Goal: Task Accomplishment & Management: Use online tool/utility

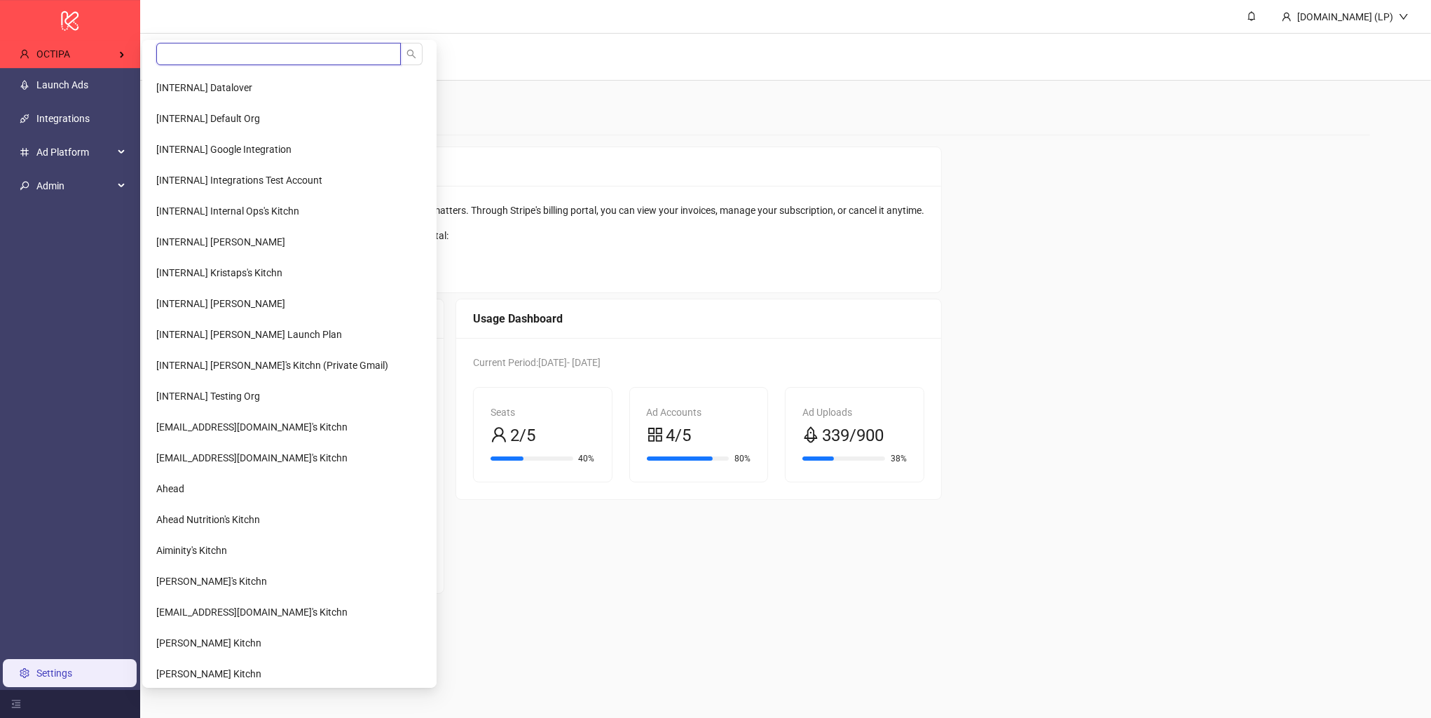
click at [203, 62] on input "search" at bounding box center [278, 54] width 245 height 22
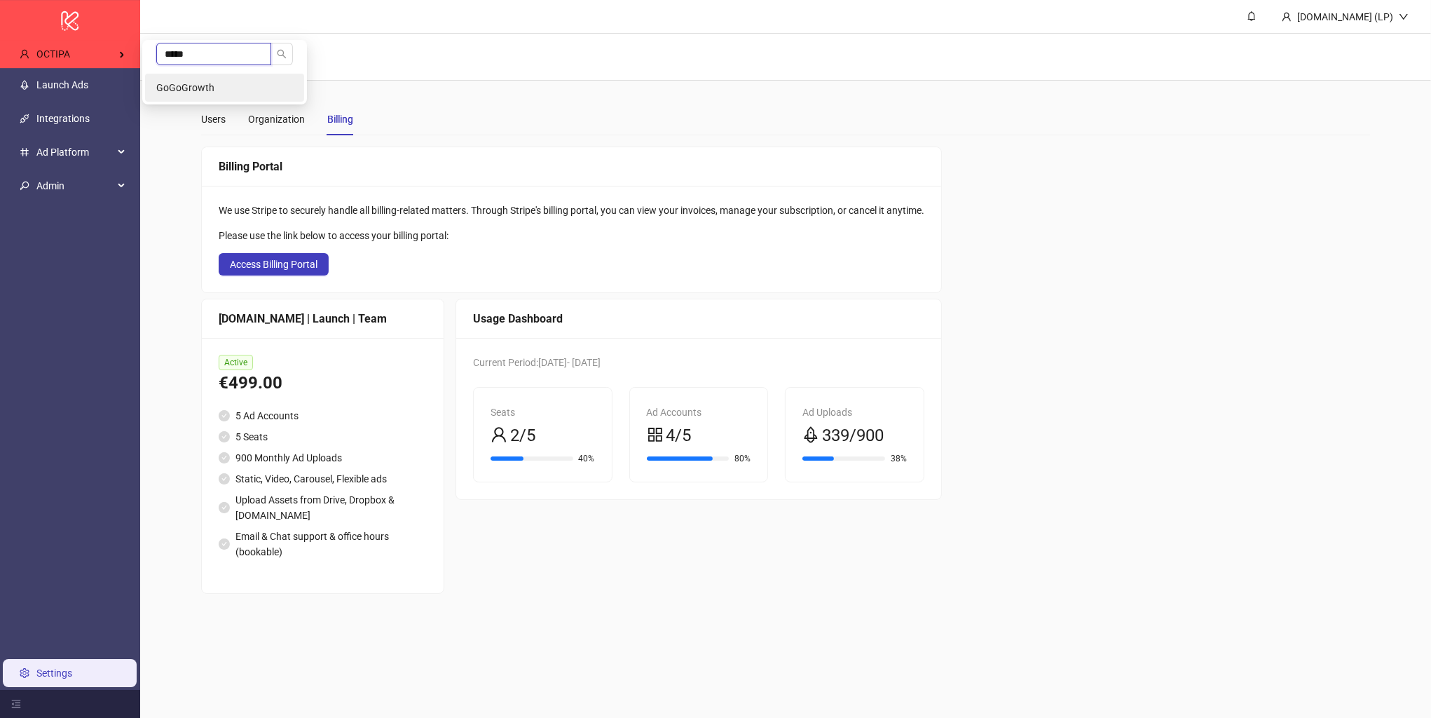
type input "*****"
click at [198, 88] on span "GoGoGrowth" at bounding box center [185, 87] width 58 height 11
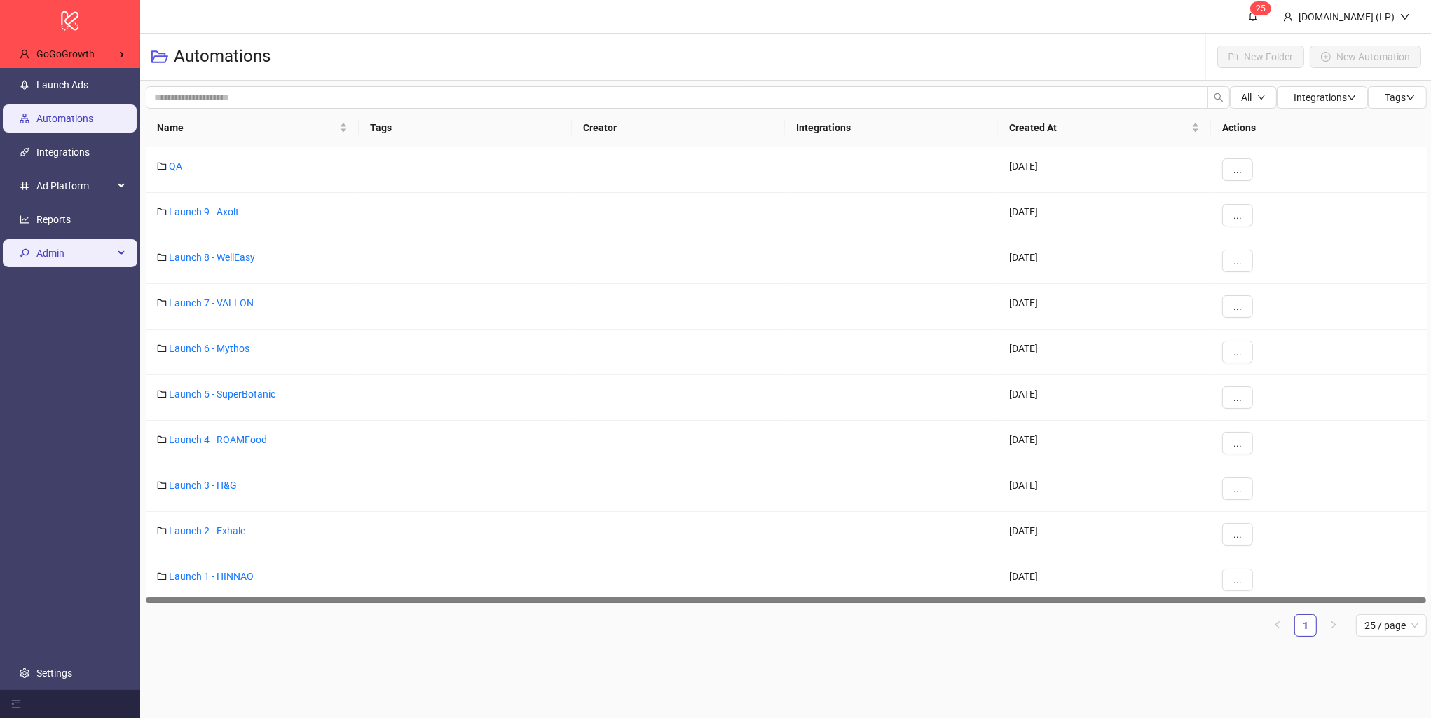
click at [81, 254] on span "Admin" at bounding box center [74, 253] width 77 height 28
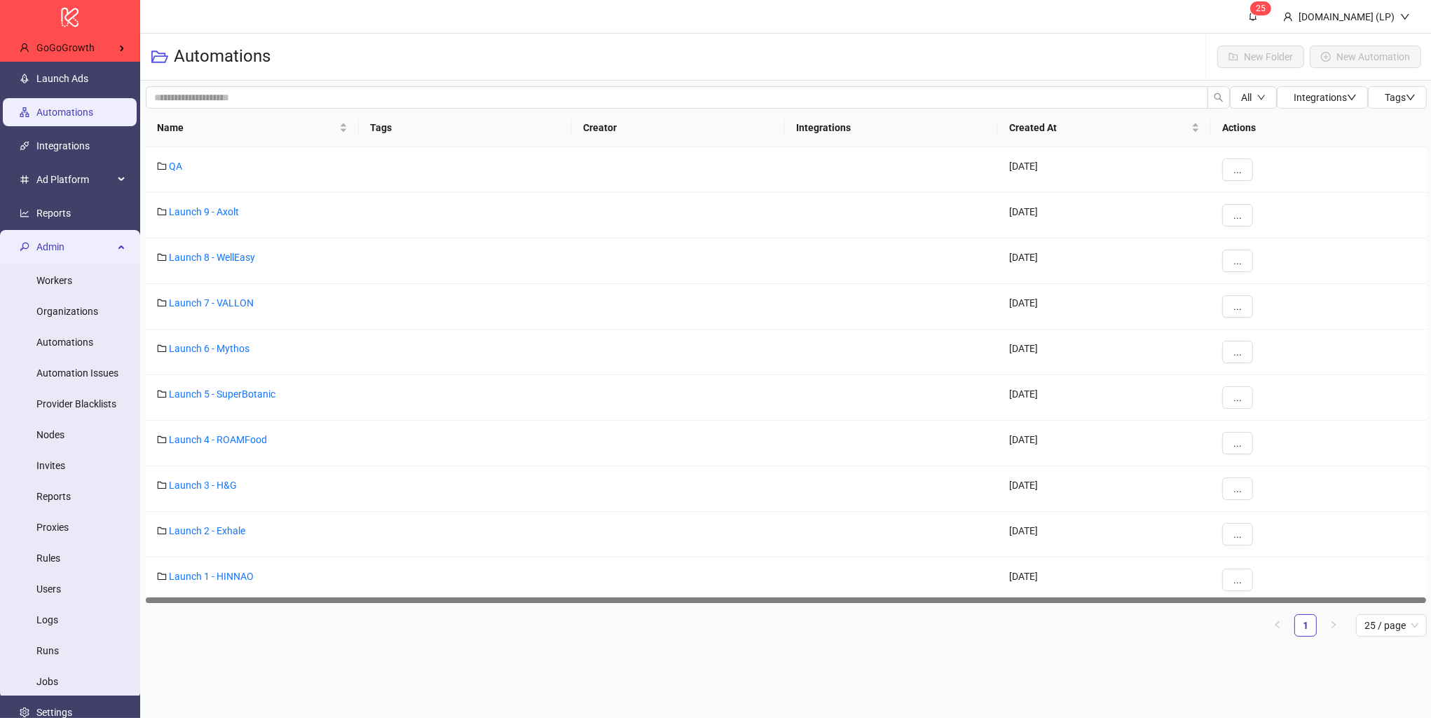
click at [81, 254] on span "Admin" at bounding box center [74, 247] width 77 height 28
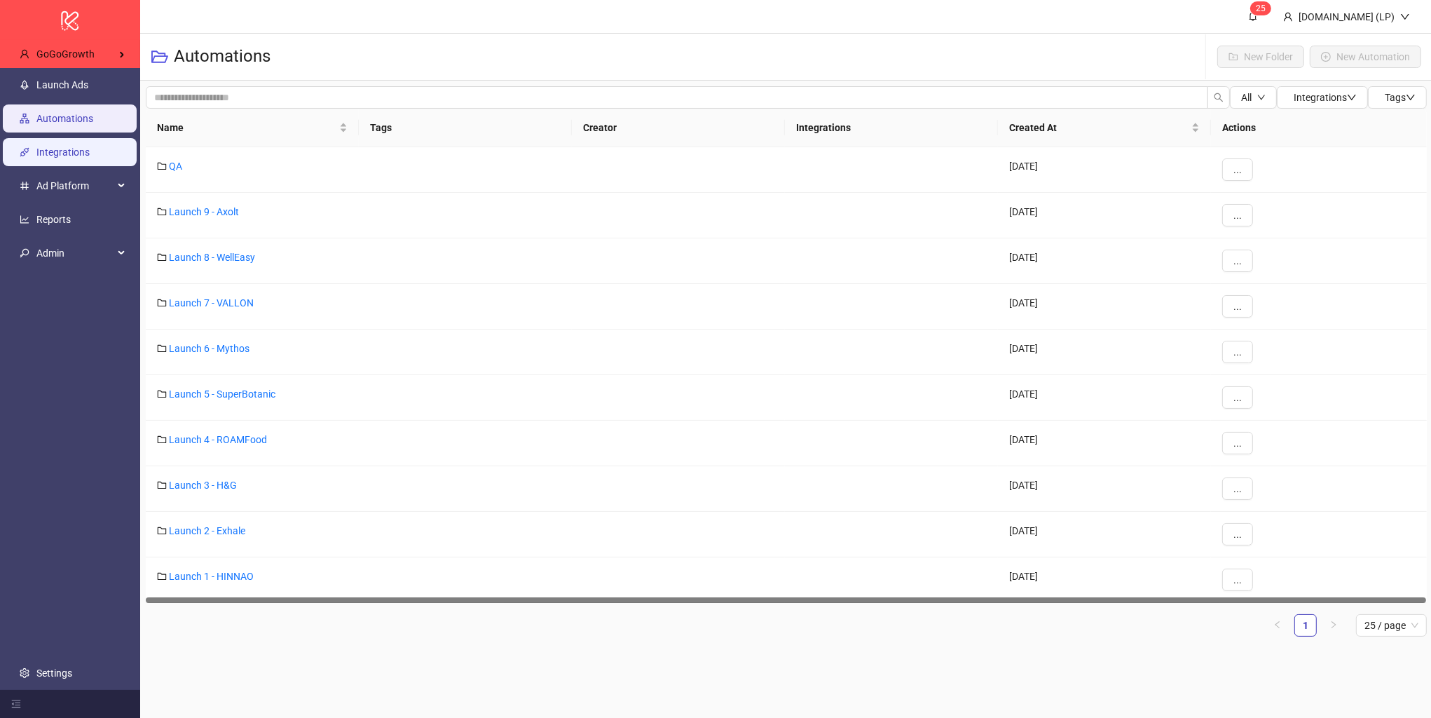
click at [90, 147] on link "Integrations" at bounding box center [62, 152] width 53 height 11
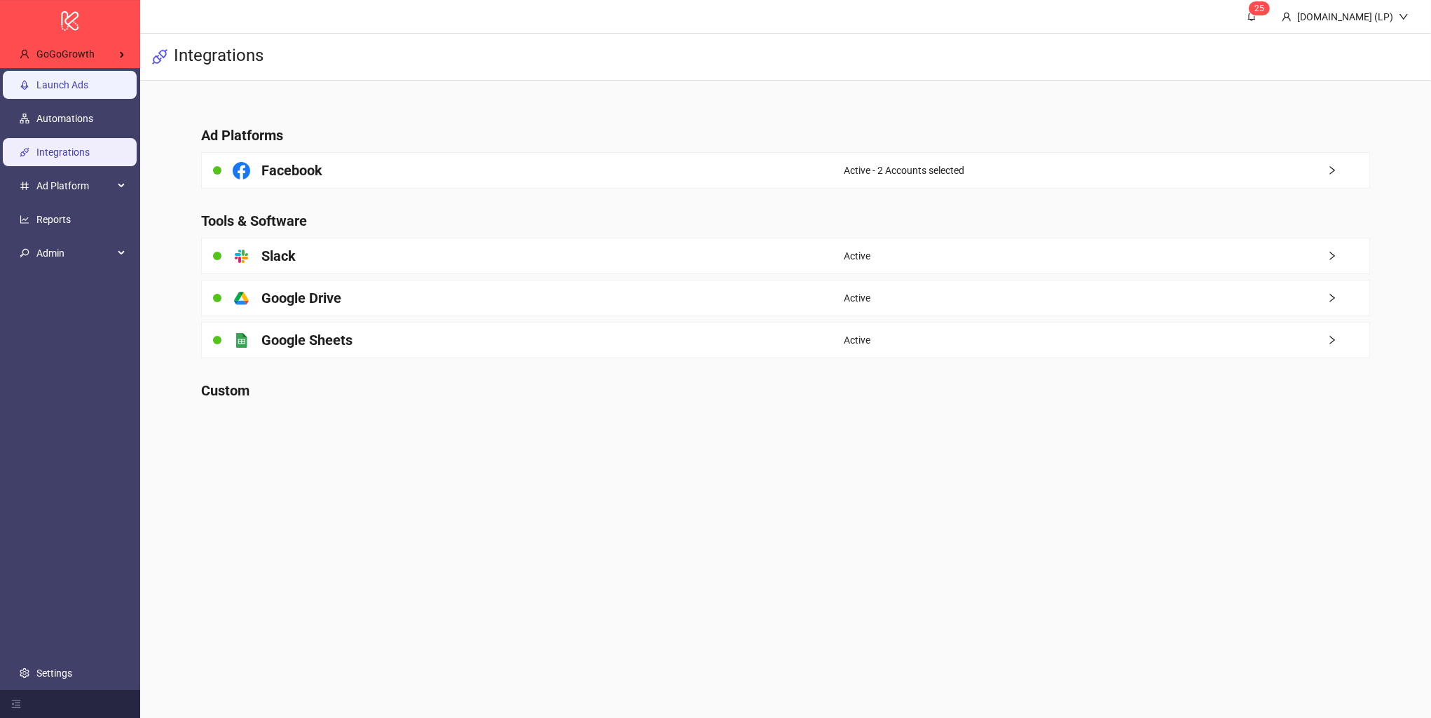
click at [88, 79] on link "Launch Ads" at bounding box center [62, 84] width 52 height 11
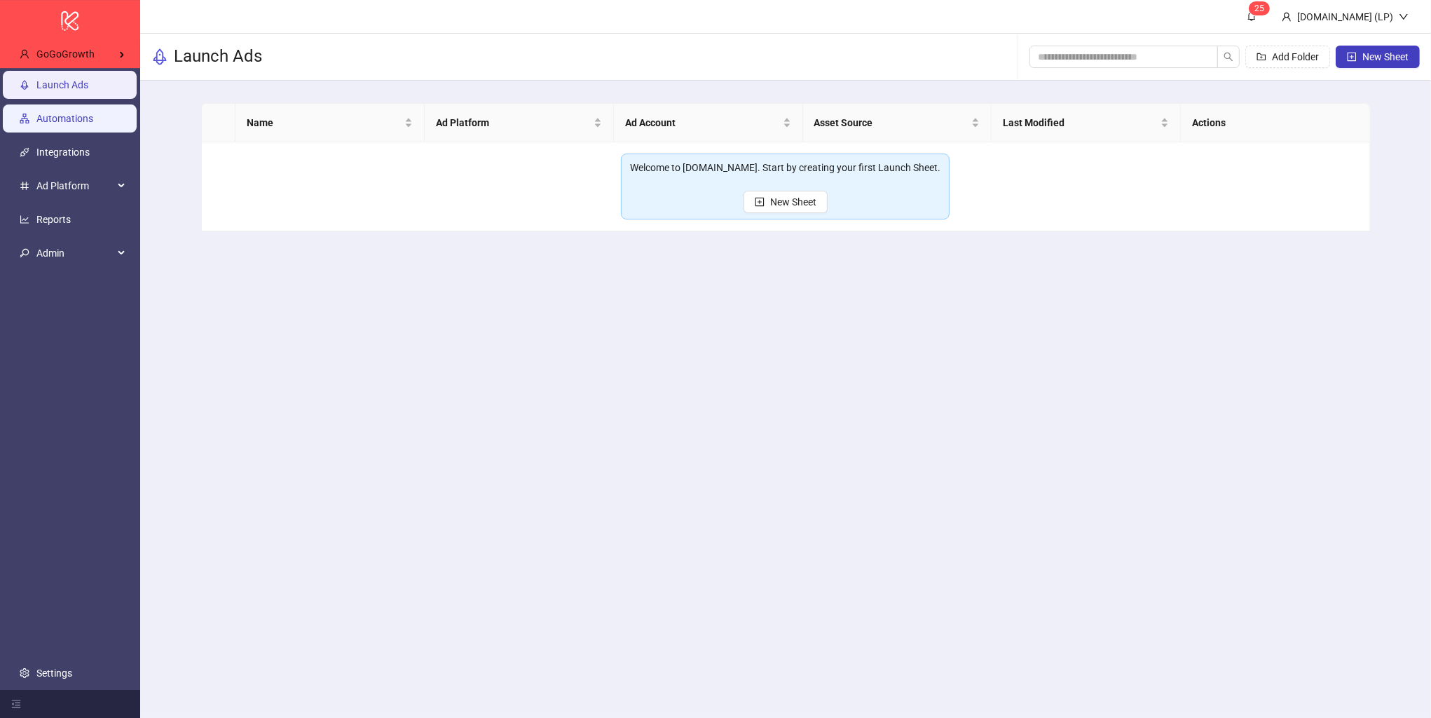
click at [84, 113] on link "Automations" at bounding box center [64, 118] width 57 height 11
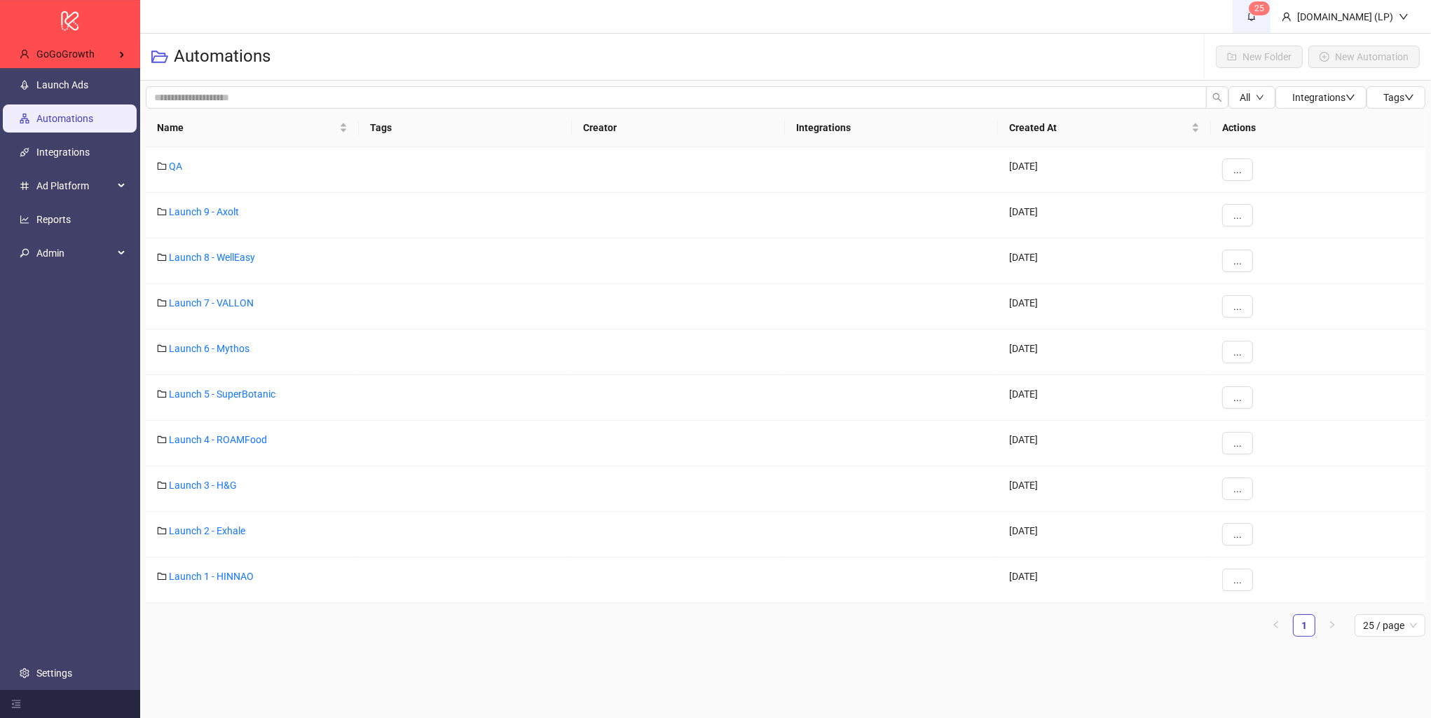
click at [1256, 15] on icon "bell" at bounding box center [1252, 17] width 8 height 10
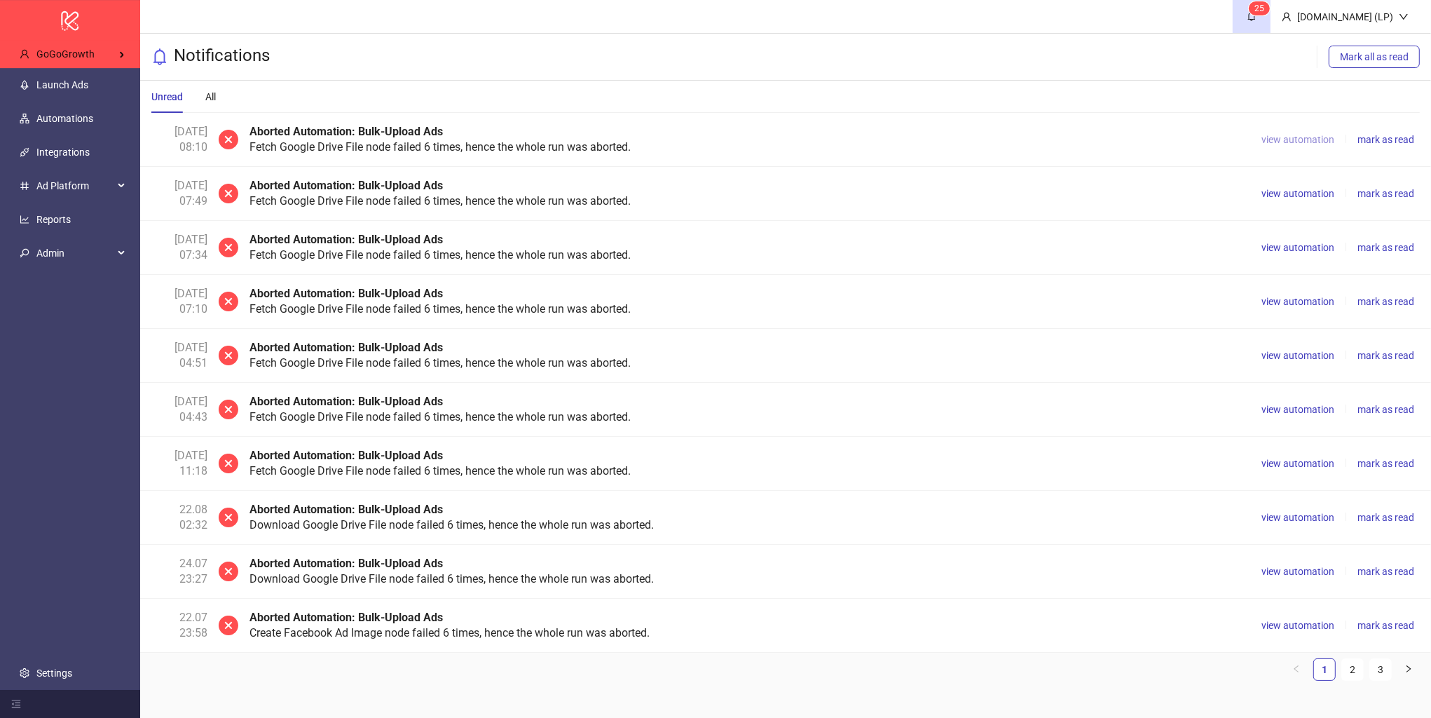
click at [1291, 143] on span "view automation" at bounding box center [1298, 139] width 73 height 11
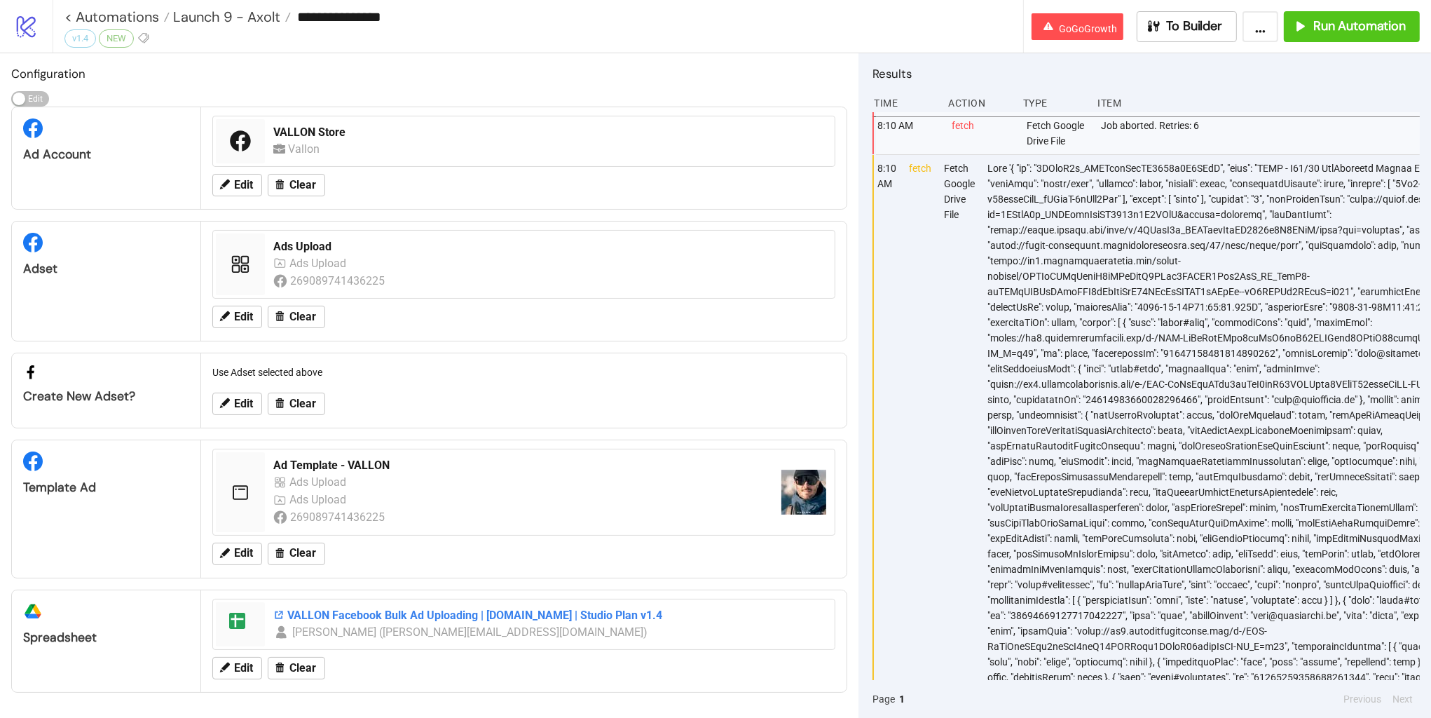
click at [402, 621] on div "VALLON Facebook Bulk Ad Uploading | [DOMAIN_NAME] | Studio Plan v1.4" at bounding box center [549, 615] width 553 height 15
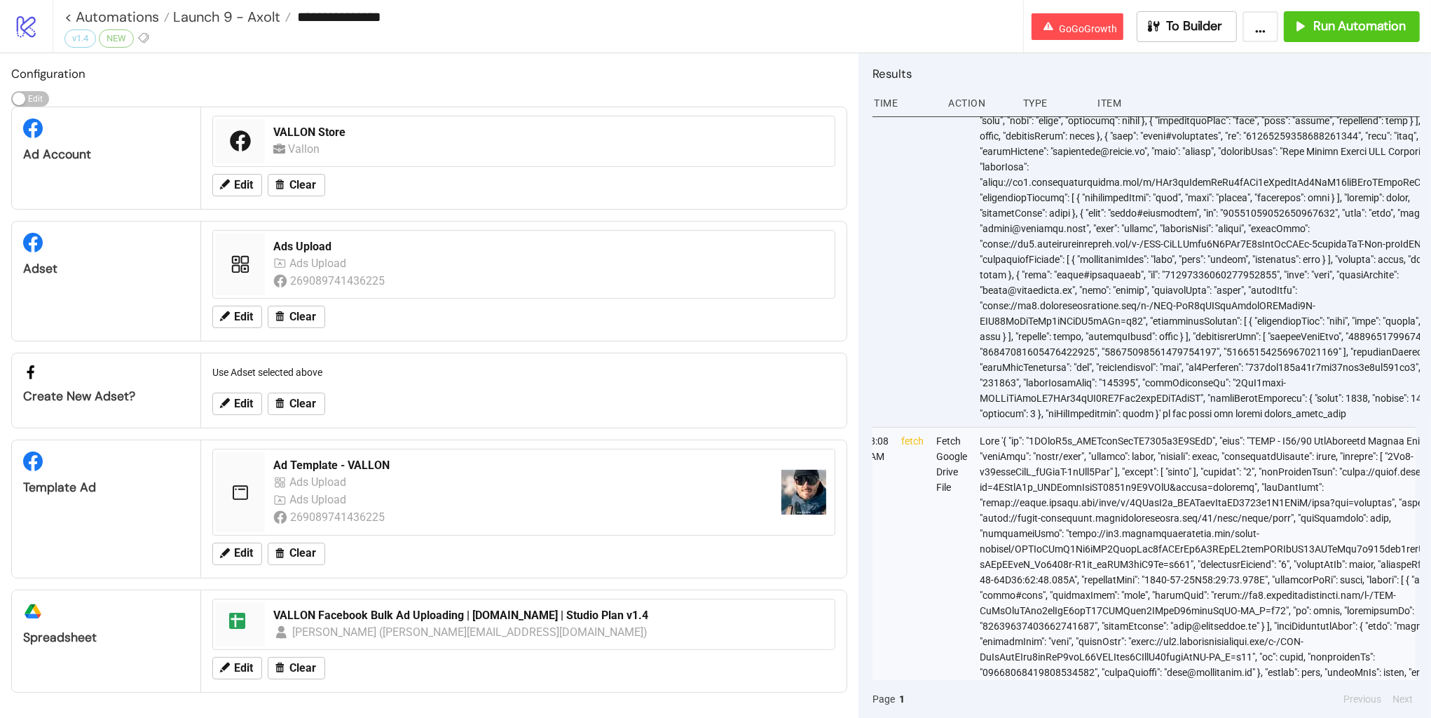
scroll to position [540, 8]
drag, startPoint x: 983, startPoint y: 215, endPoint x: 1077, endPoint y: 215, distance: 93.9
click at [1077, 215] on div at bounding box center [1229, 21] width 501 height 813
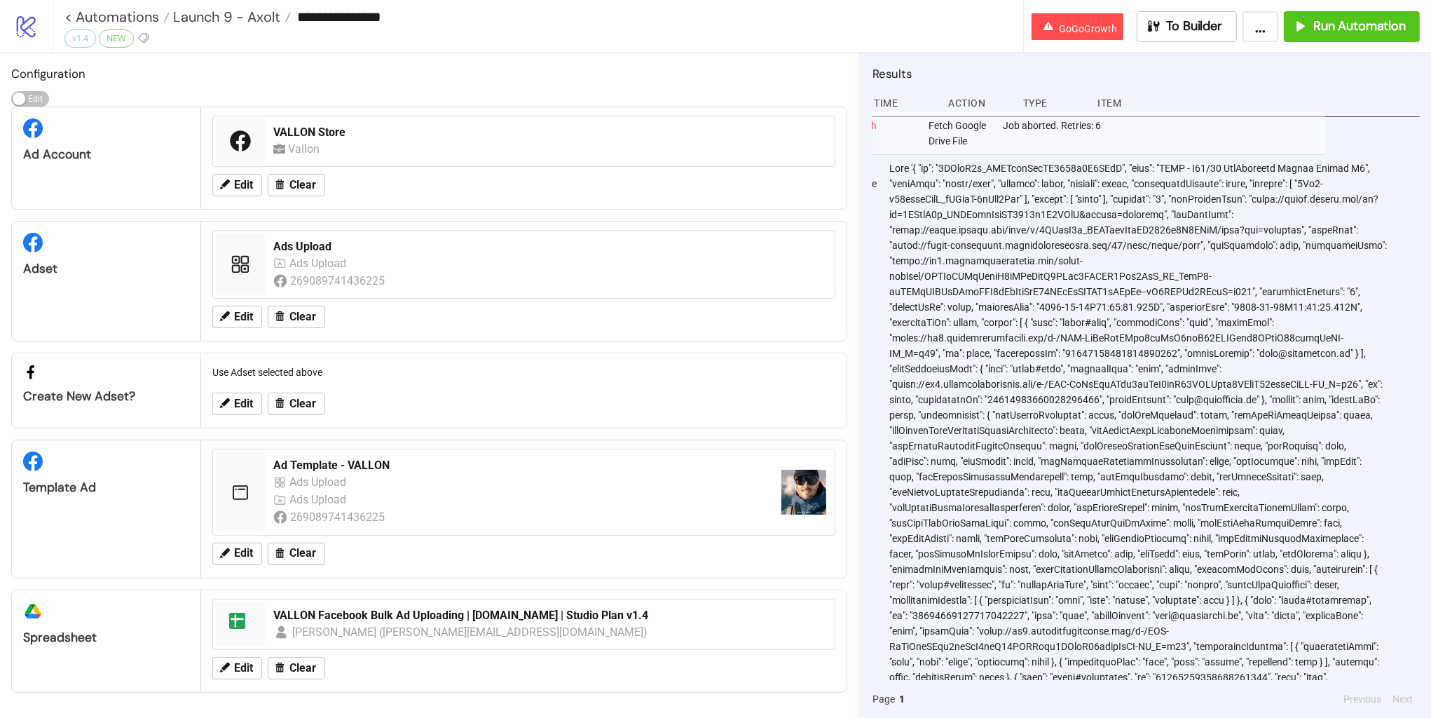
scroll to position [0, 0]
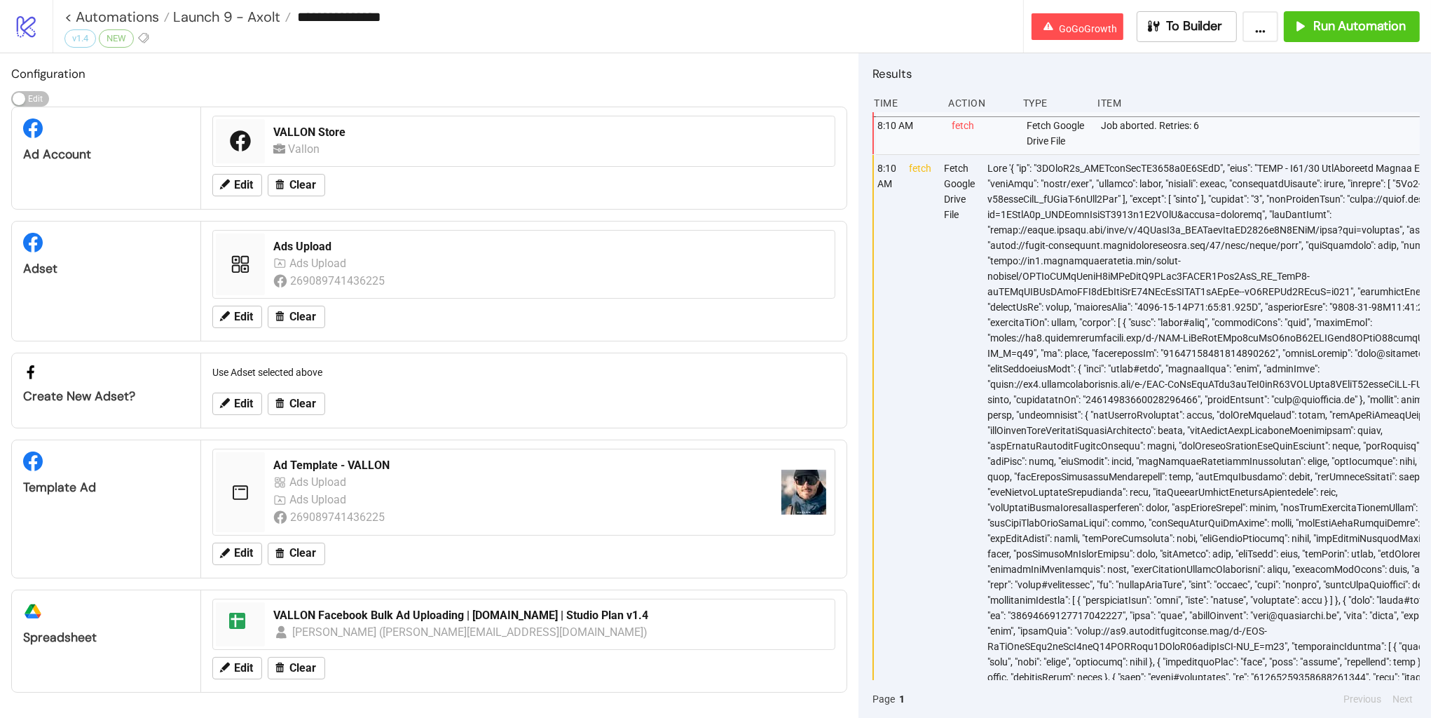
click at [34, 31] on icon at bounding box center [26, 27] width 19 height 22
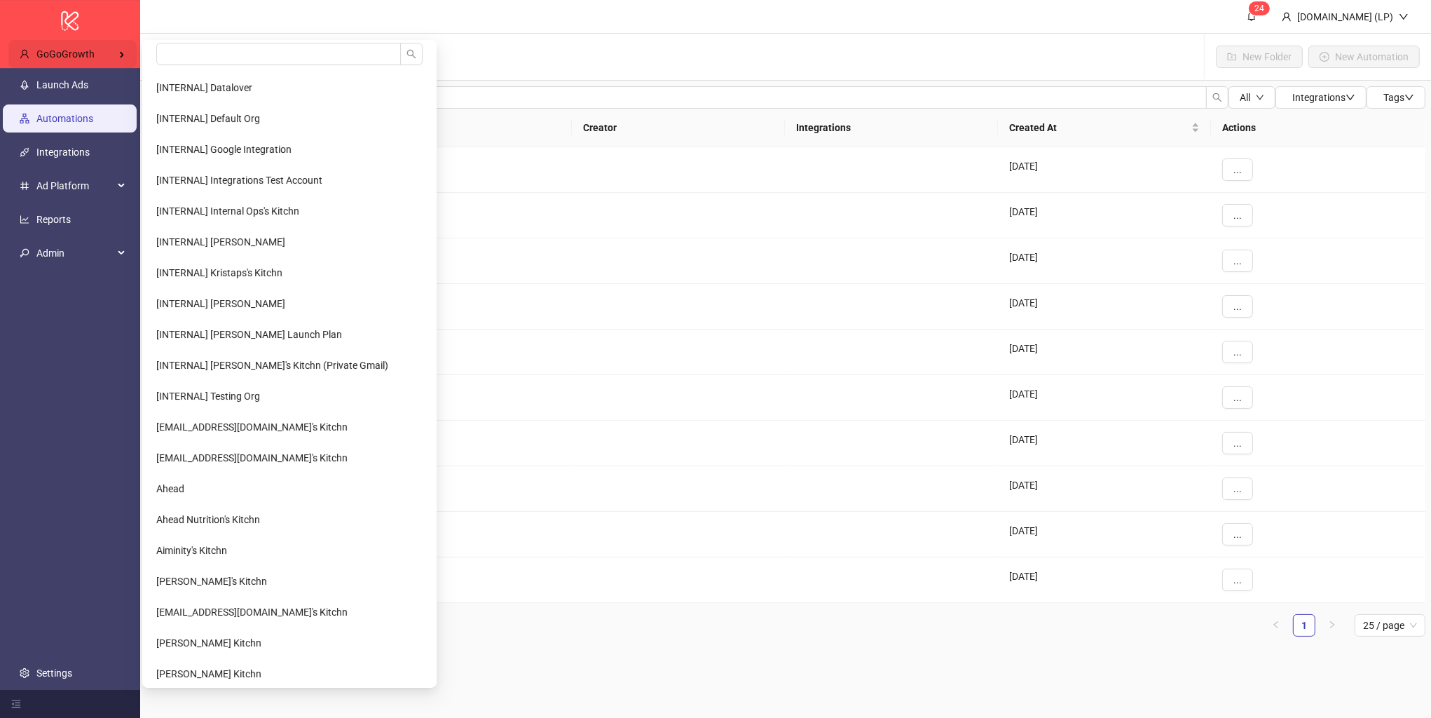
drag, startPoint x: 70, startPoint y: 47, endPoint x: 127, endPoint y: 45, distance: 56.8
click at [70, 48] on span "GoGoGrowth" at bounding box center [65, 53] width 58 height 11
click at [141, 43] on div "[INTERNAL] Datalover [INTERNAL] Default Org [INTERNAL] Google Integration [INTE…" at bounding box center [287, 364] width 300 height 648
click at [189, 44] on input "search" at bounding box center [278, 54] width 245 height 22
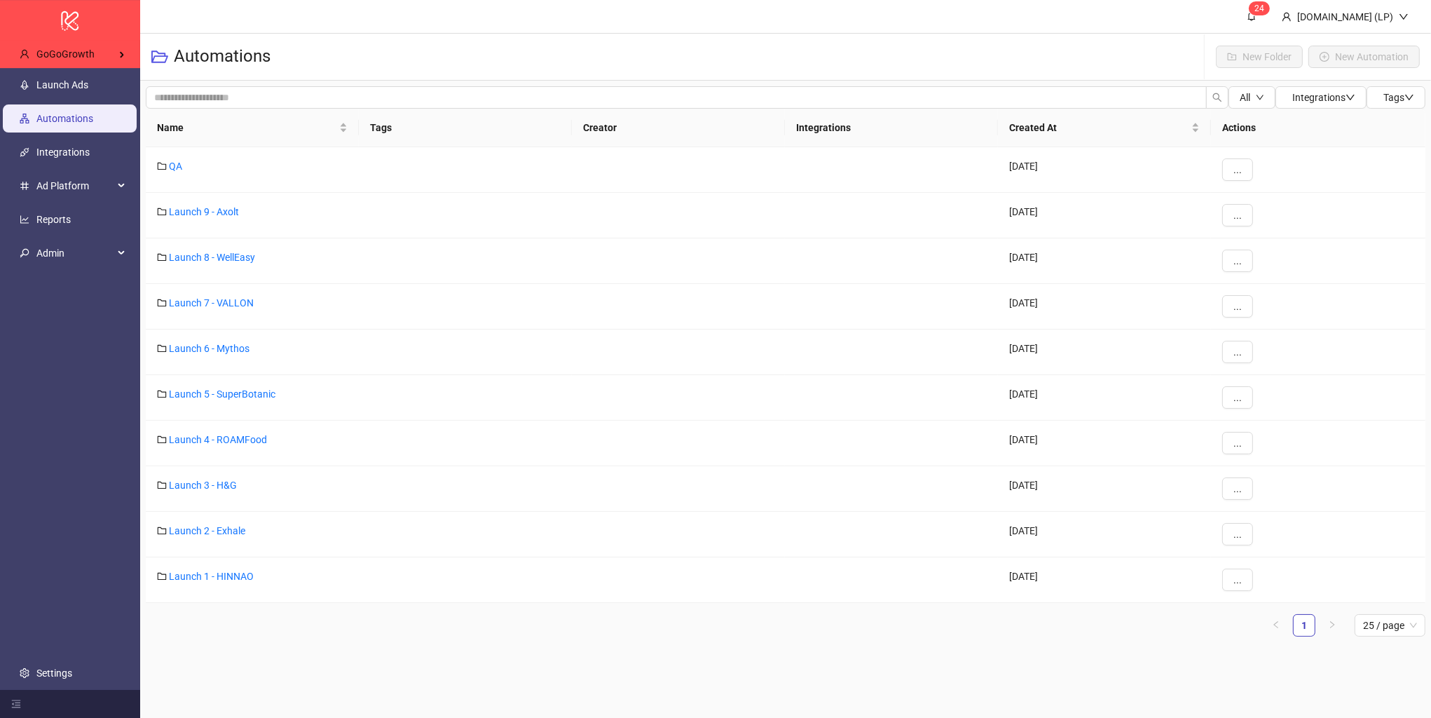
type input "*******"
click at [154, 91] on li "Awesomely" at bounding box center [224, 88] width 159 height 28
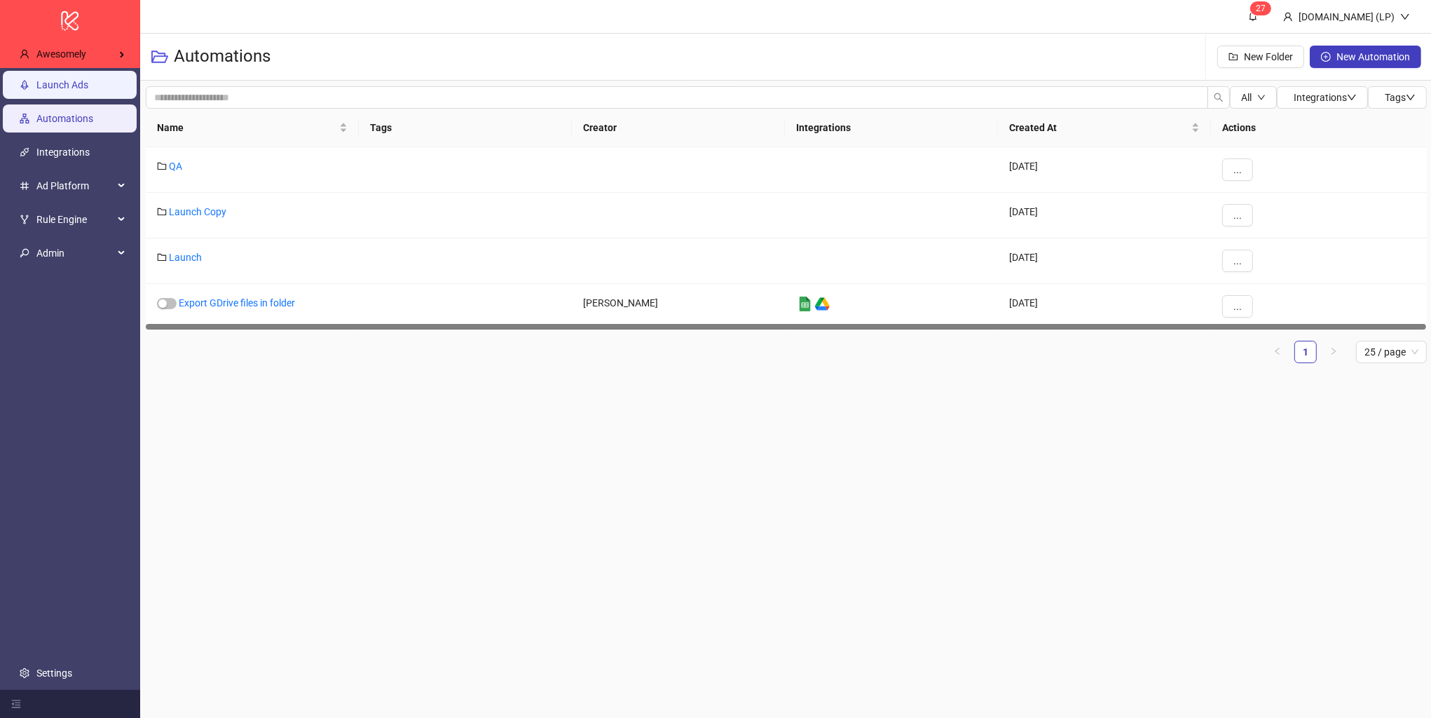
click at [88, 90] on link "Launch Ads" at bounding box center [62, 84] width 52 height 11
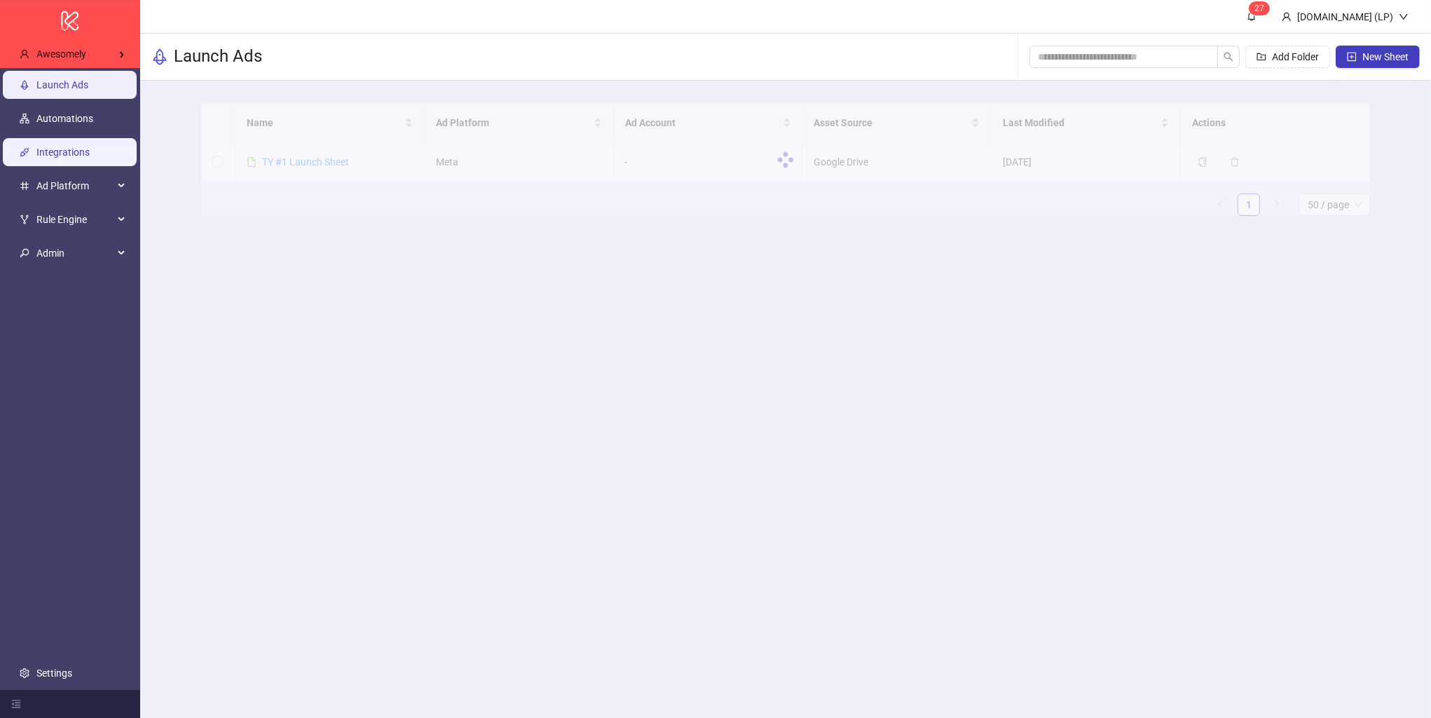
click at [87, 147] on link "Integrations" at bounding box center [62, 152] width 53 height 11
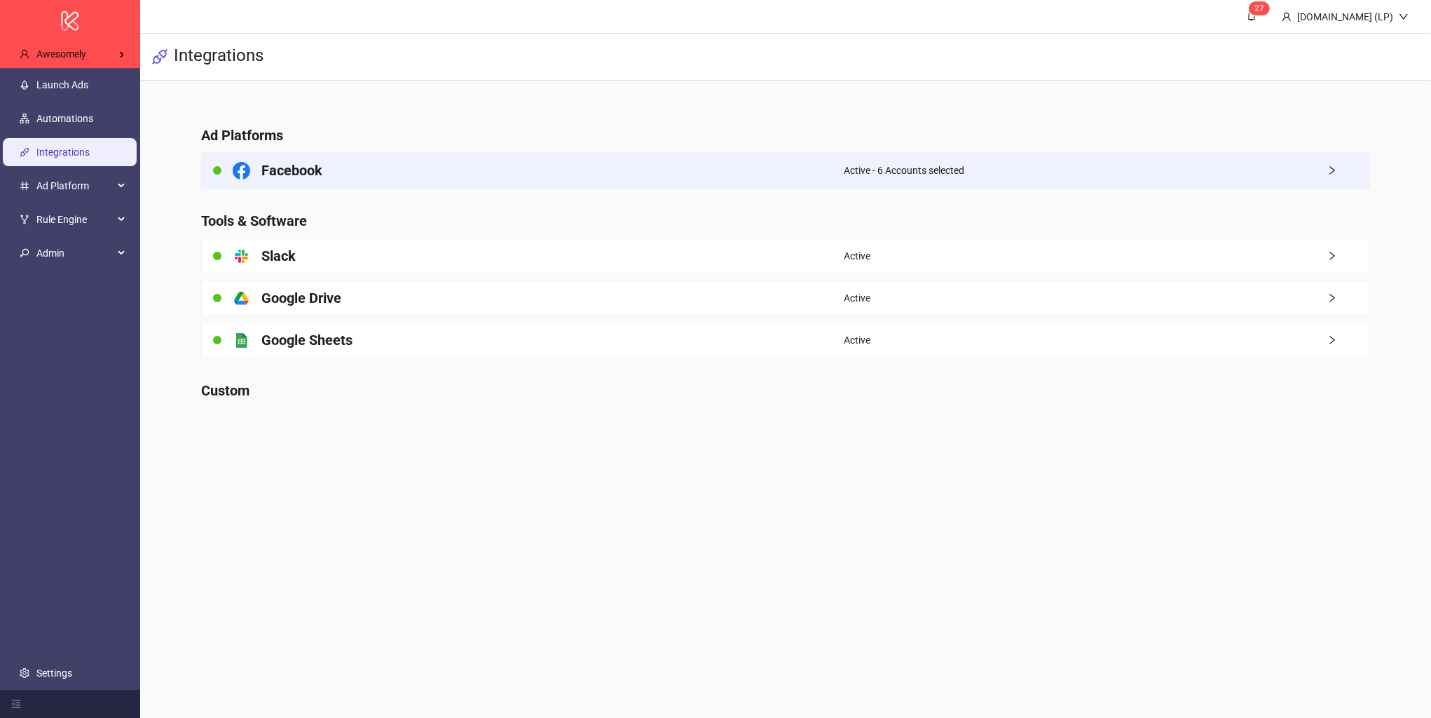
click at [341, 173] on div "Facebook" at bounding box center [523, 170] width 642 height 35
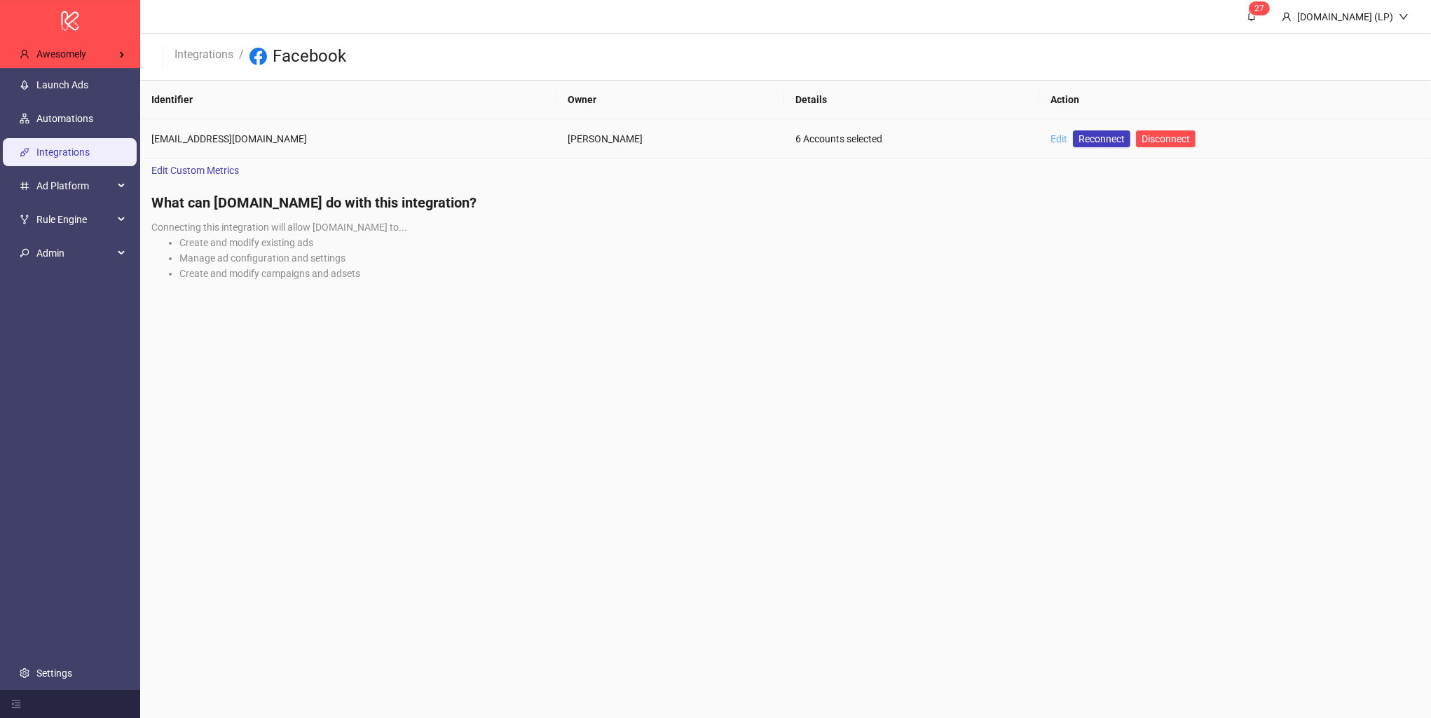
click at [1051, 139] on link "Edit" at bounding box center [1059, 138] width 17 height 11
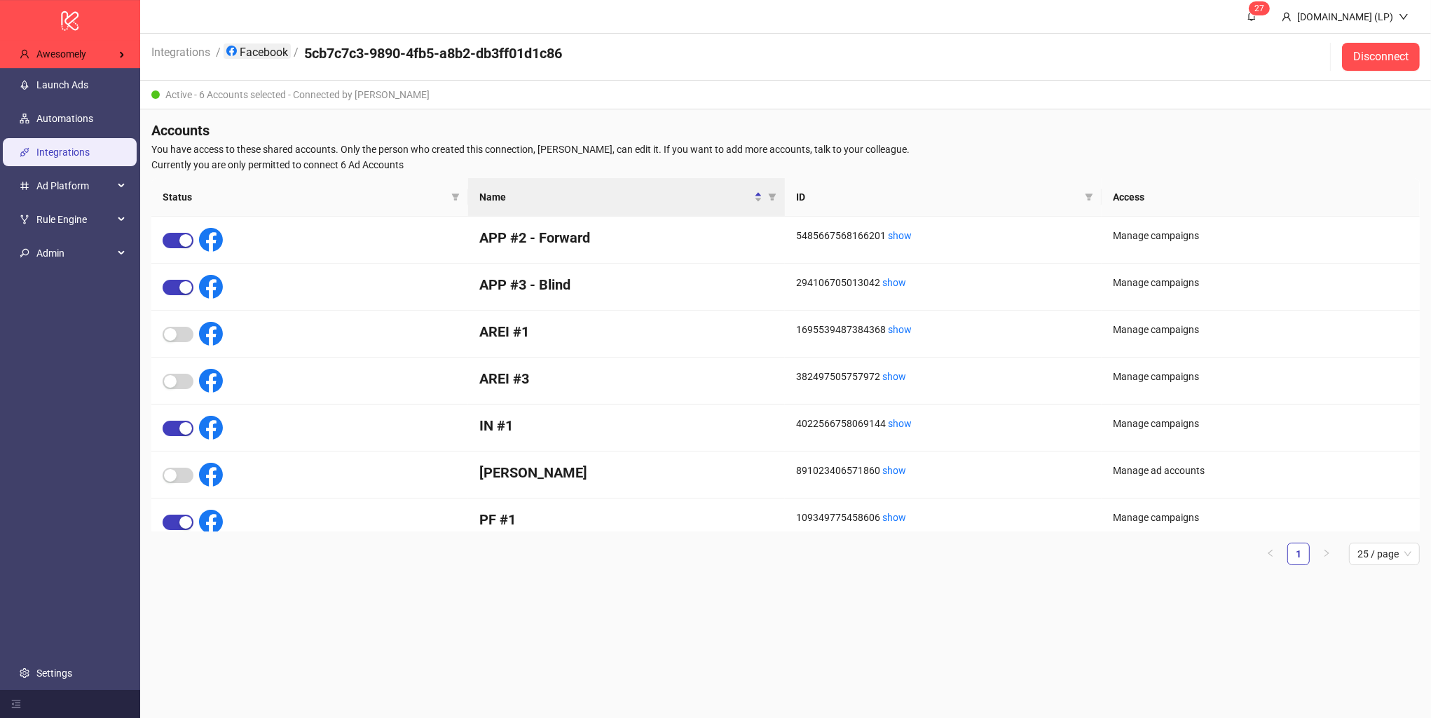
click at [266, 57] on link "Facebook" at bounding box center [257, 50] width 67 height 15
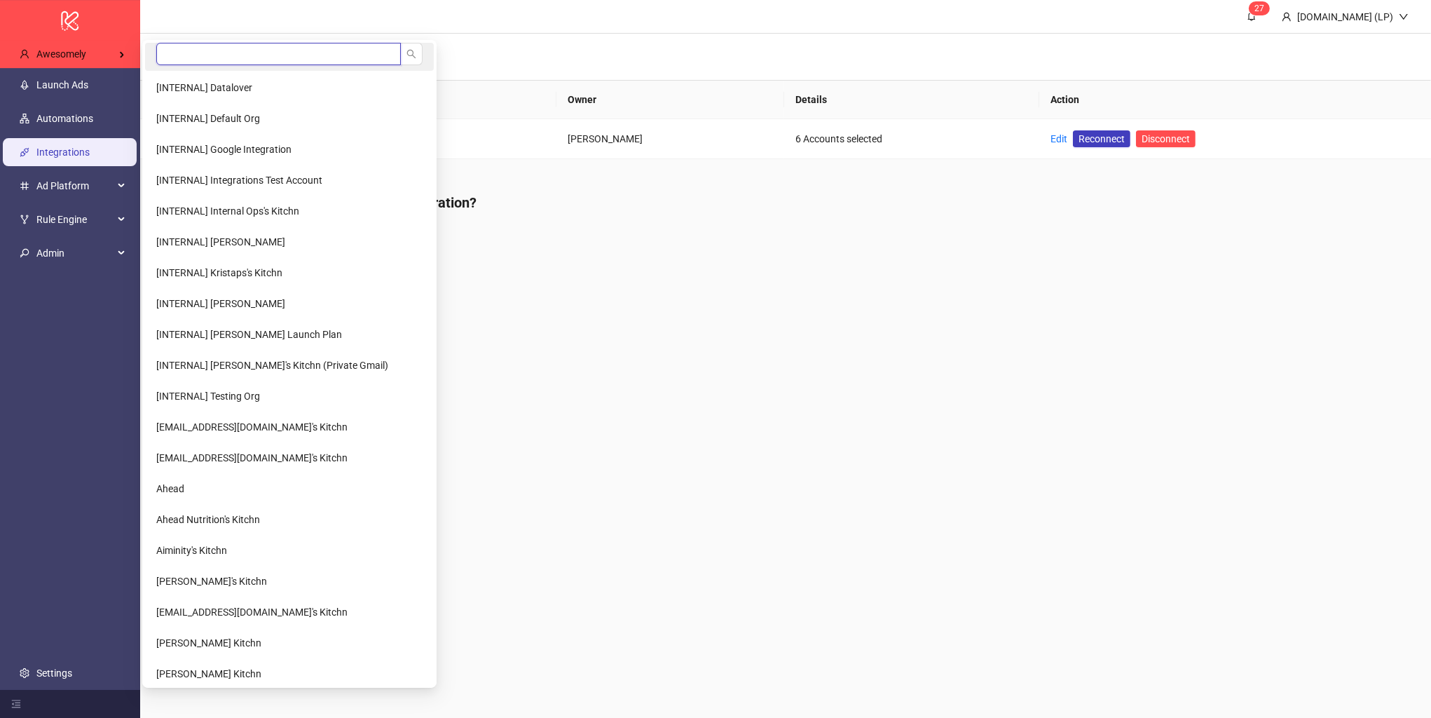
click at [186, 63] on input "search" at bounding box center [278, 54] width 245 height 22
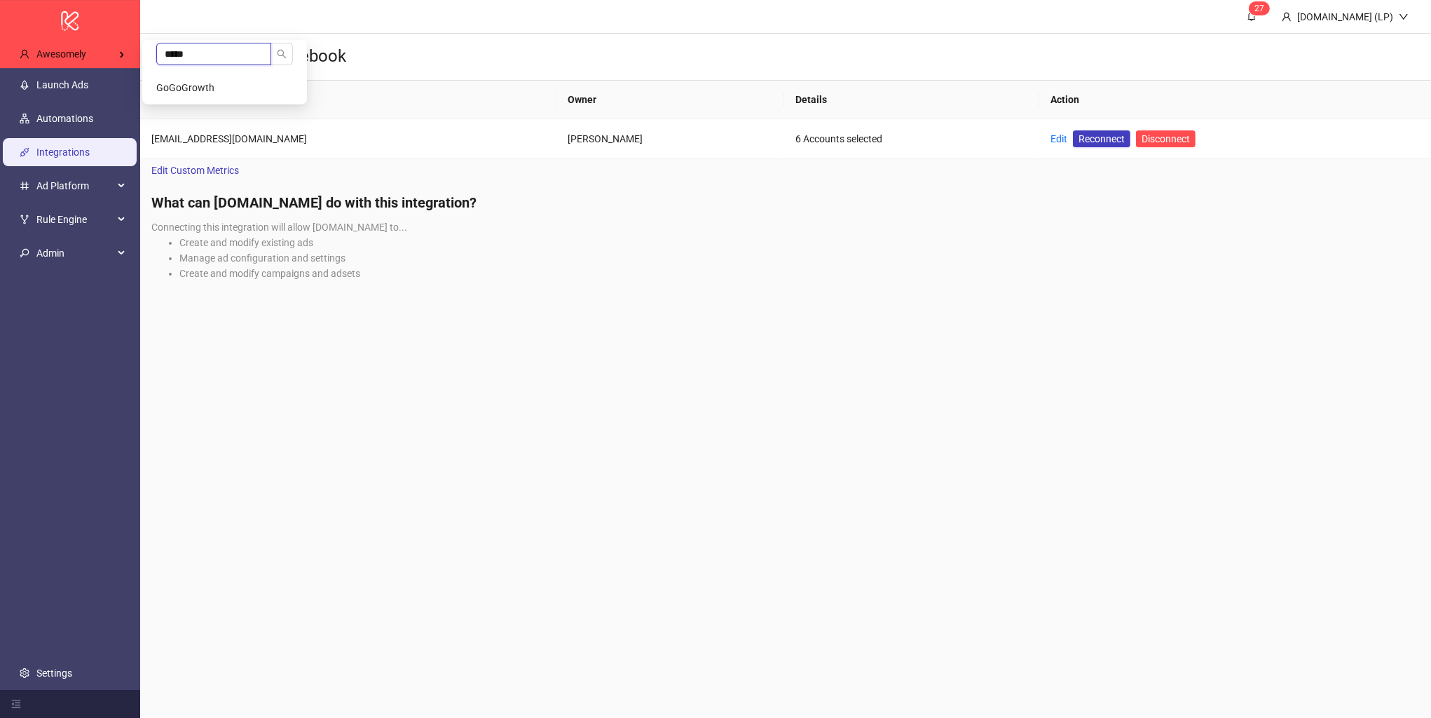
type input "*****"
click at [215, 81] on li "GoGoGrowth" at bounding box center [224, 88] width 159 height 28
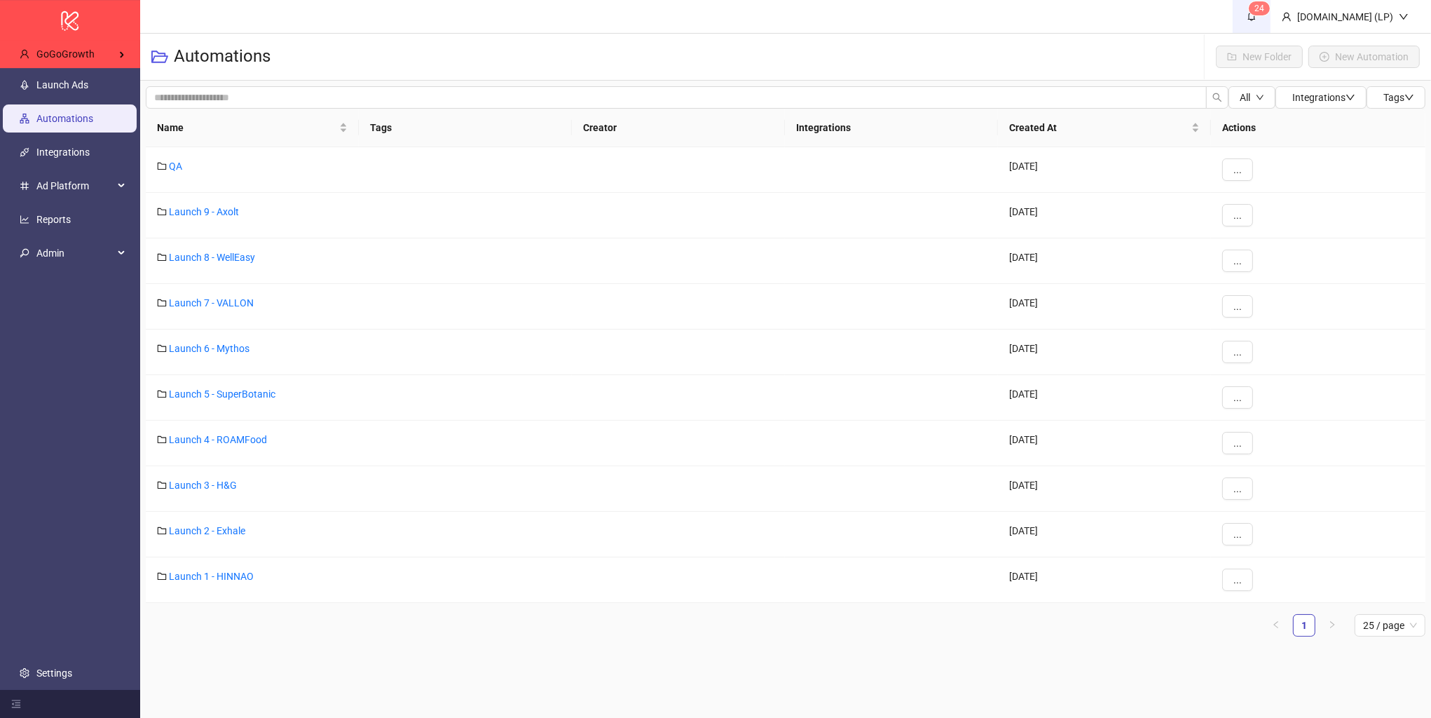
click at [1270, 11] on sup "2 4" at bounding box center [1259, 8] width 21 height 14
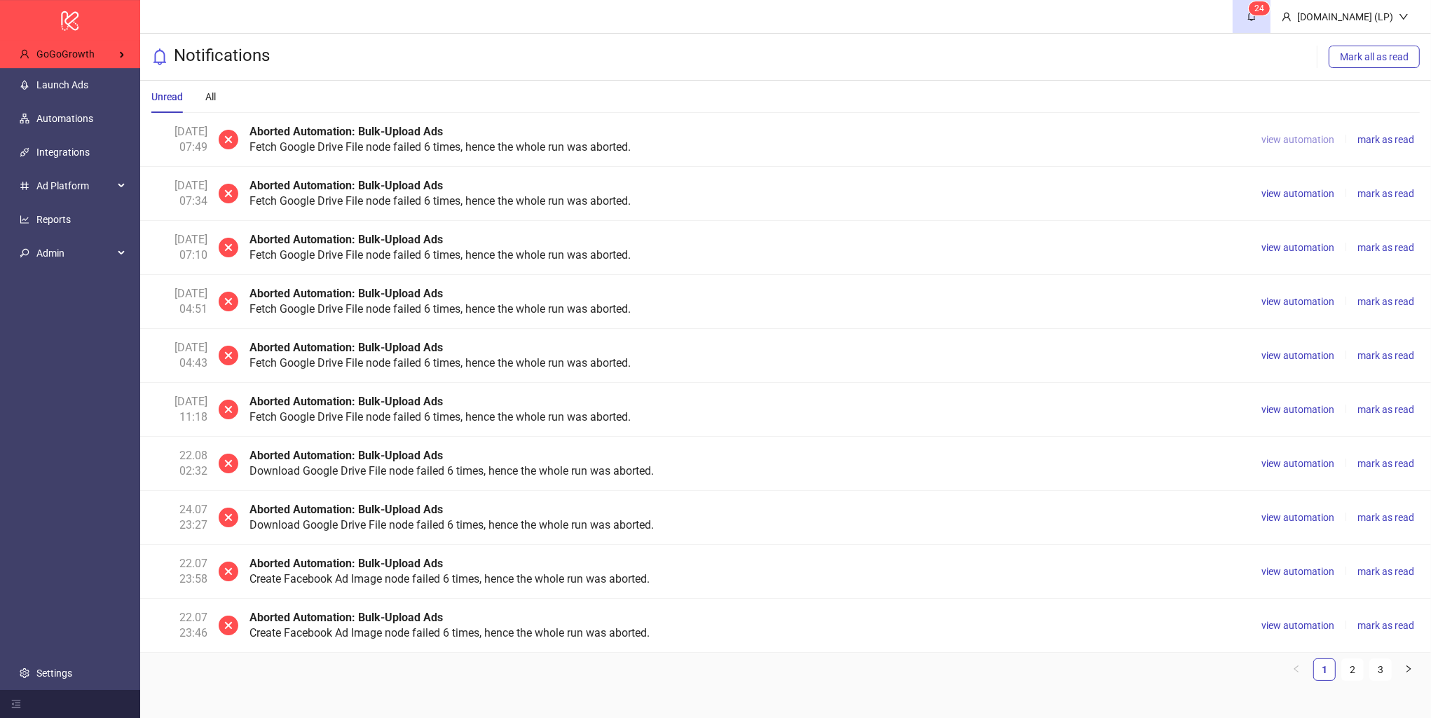
click at [1287, 137] on span "view automation" at bounding box center [1298, 139] width 73 height 11
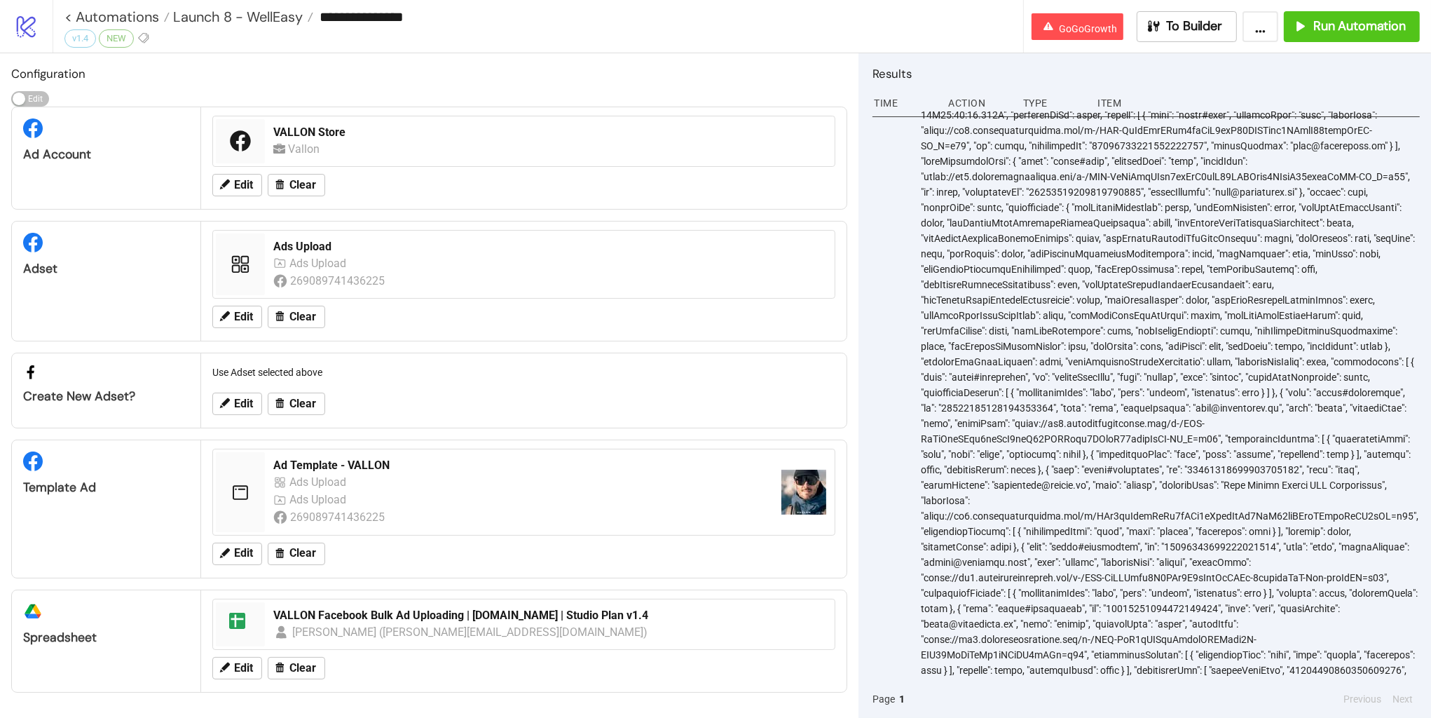
scroll to position [0, 69]
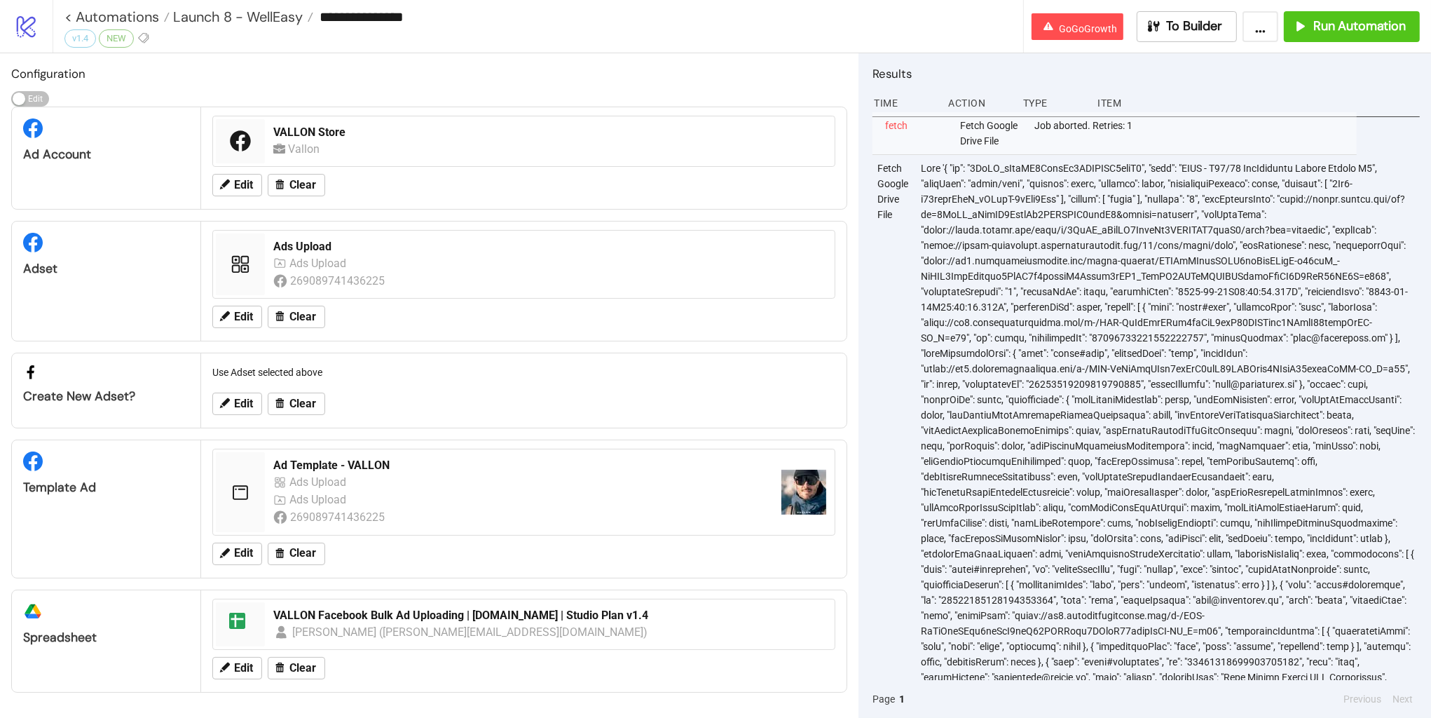
click at [1012, 244] on div at bounding box center [1170, 554] width 501 height 798
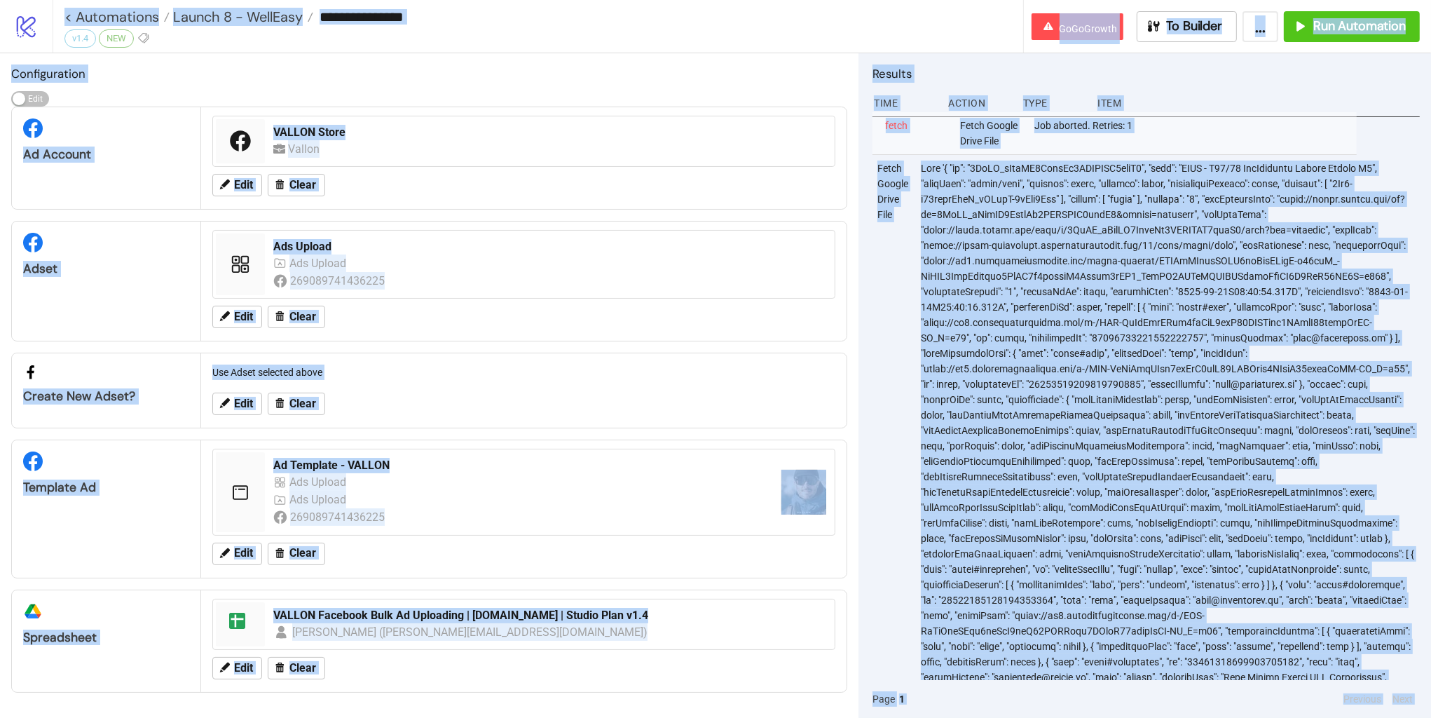
click at [1012, 244] on div at bounding box center [1170, 554] width 501 height 798
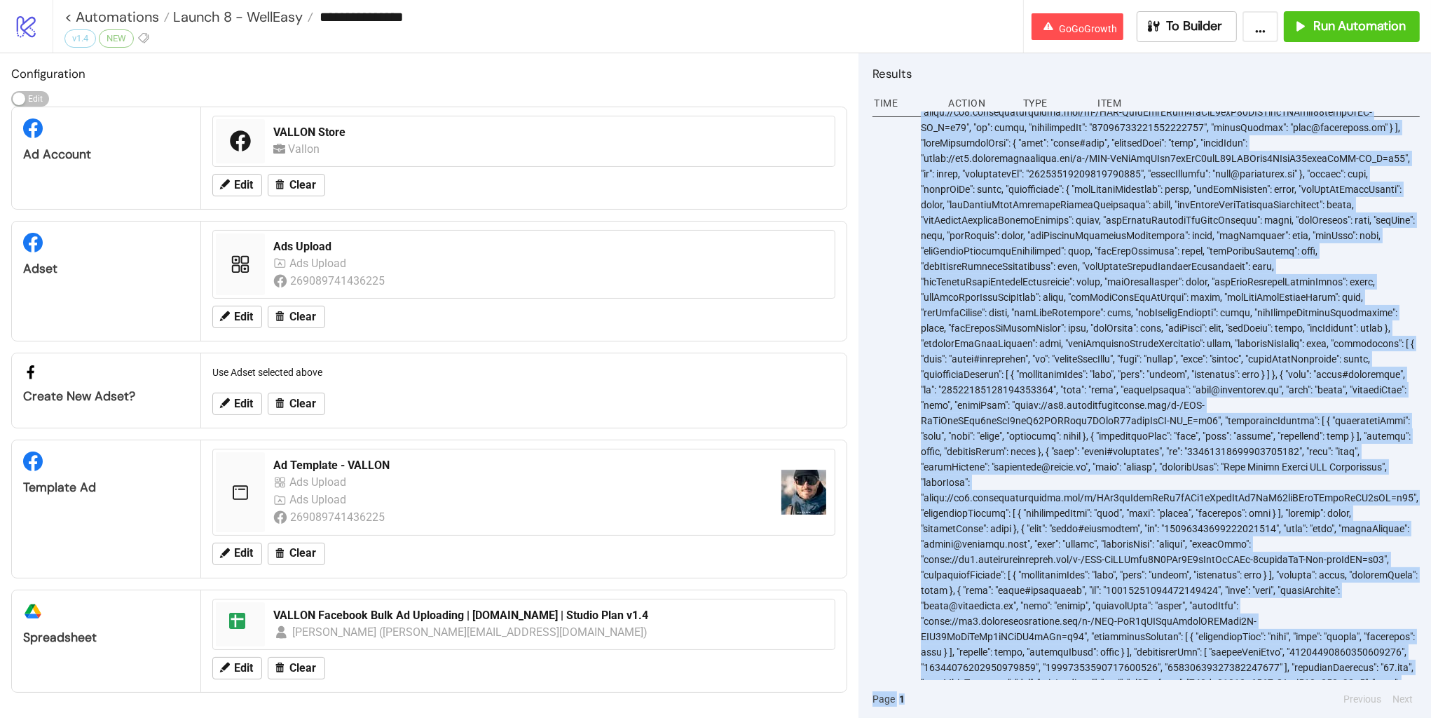
scroll to position [285, 69]
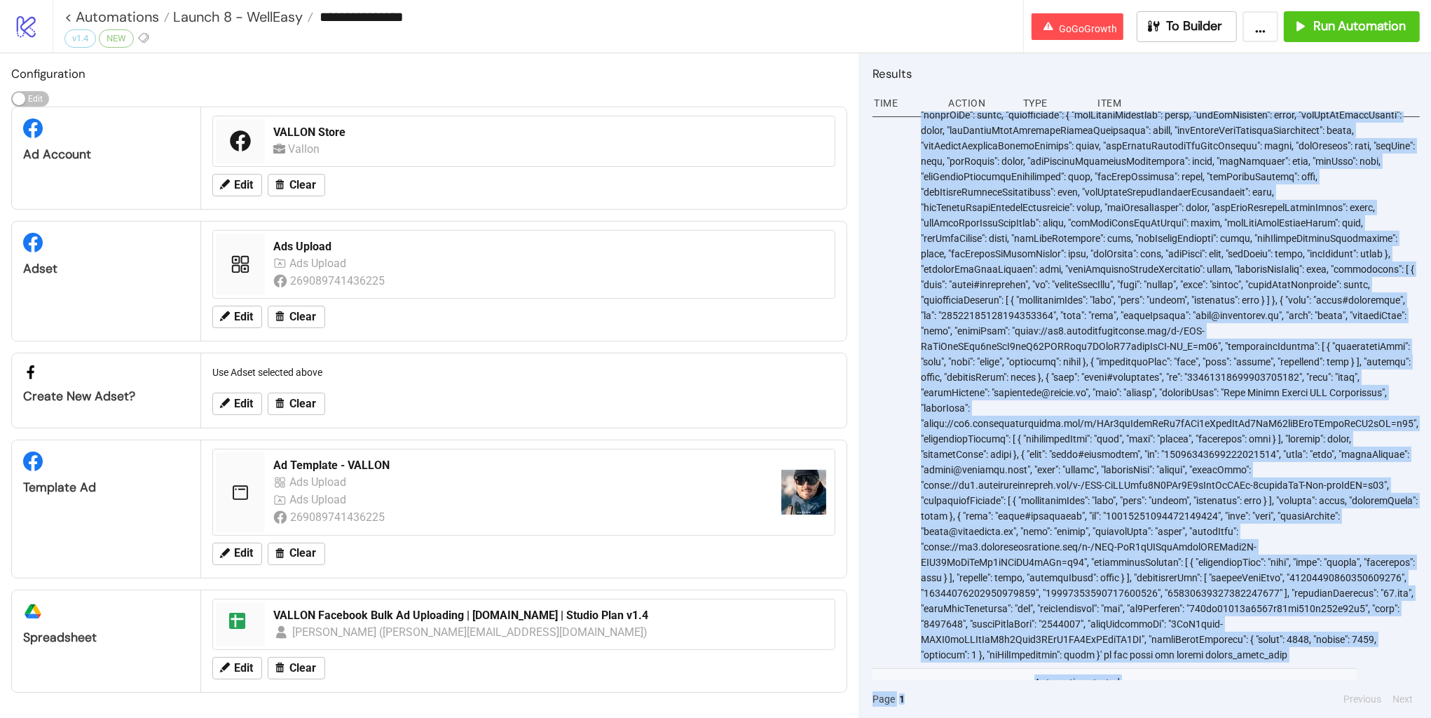
drag, startPoint x: 914, startPoint y: 170, endPoint x: 1131, endPoint y: 700, distance: 572.5
click at [1131, 700] on div "Time Action Type Item 7:52 AM fetch Fetch Google Drive File Job aborted. Retrie…" at bounding box center [1146, 398] width 547 height 617
click at [1113, 402] on div at bounding box center [1170, 269] width 501 height 798
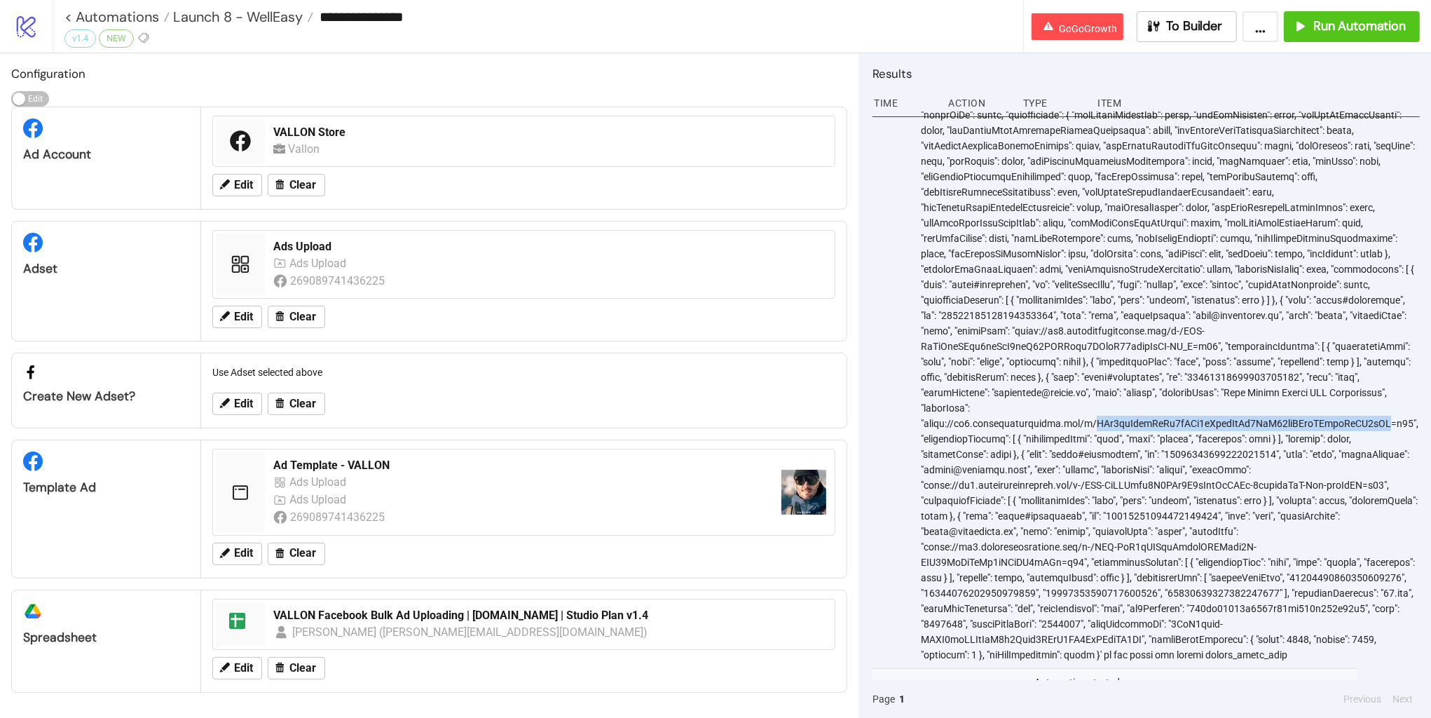
click at [1113, 402] on div at bounding box center [1170, 269] width 501 height 798
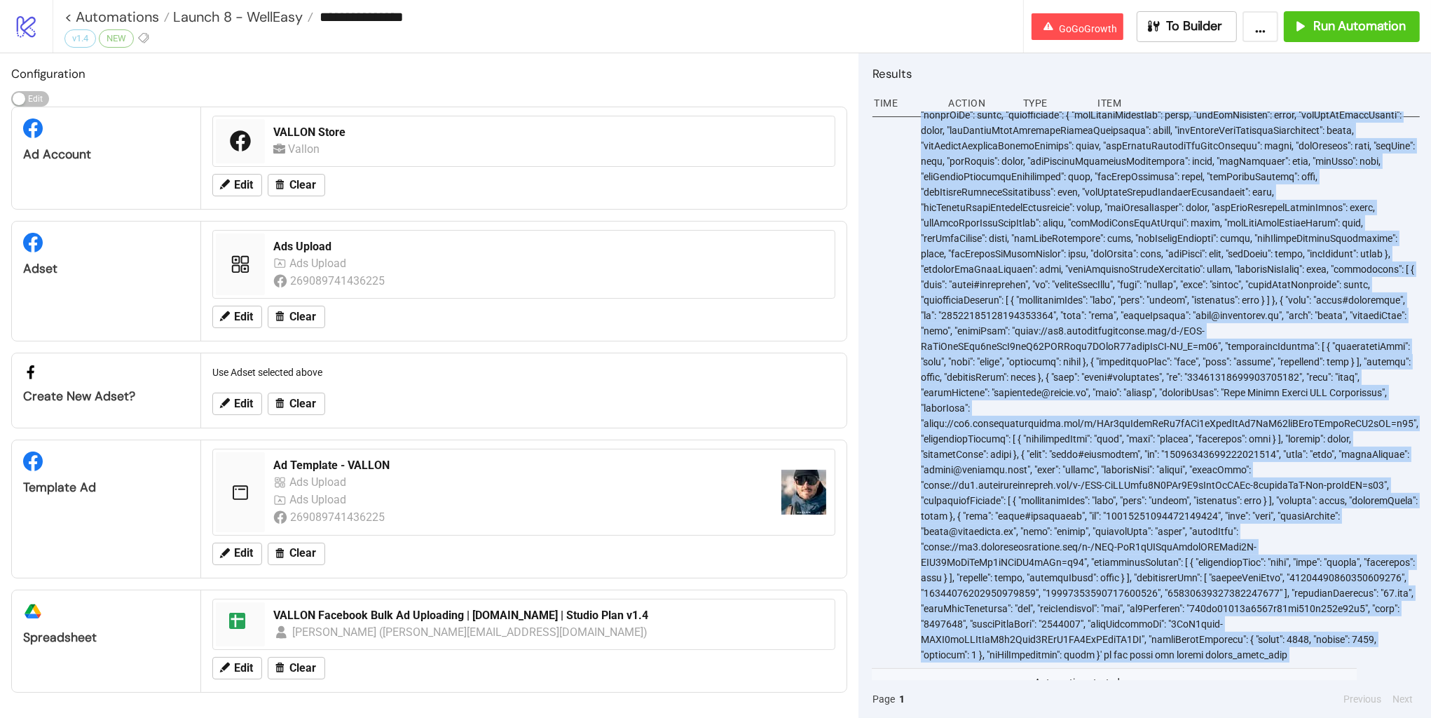
click at [1113, 402] on div at bounding box center [1170, 269] width 501 height 798
click at [1015, 129] on div at bounding box center [1170, 269] width 501 height 798
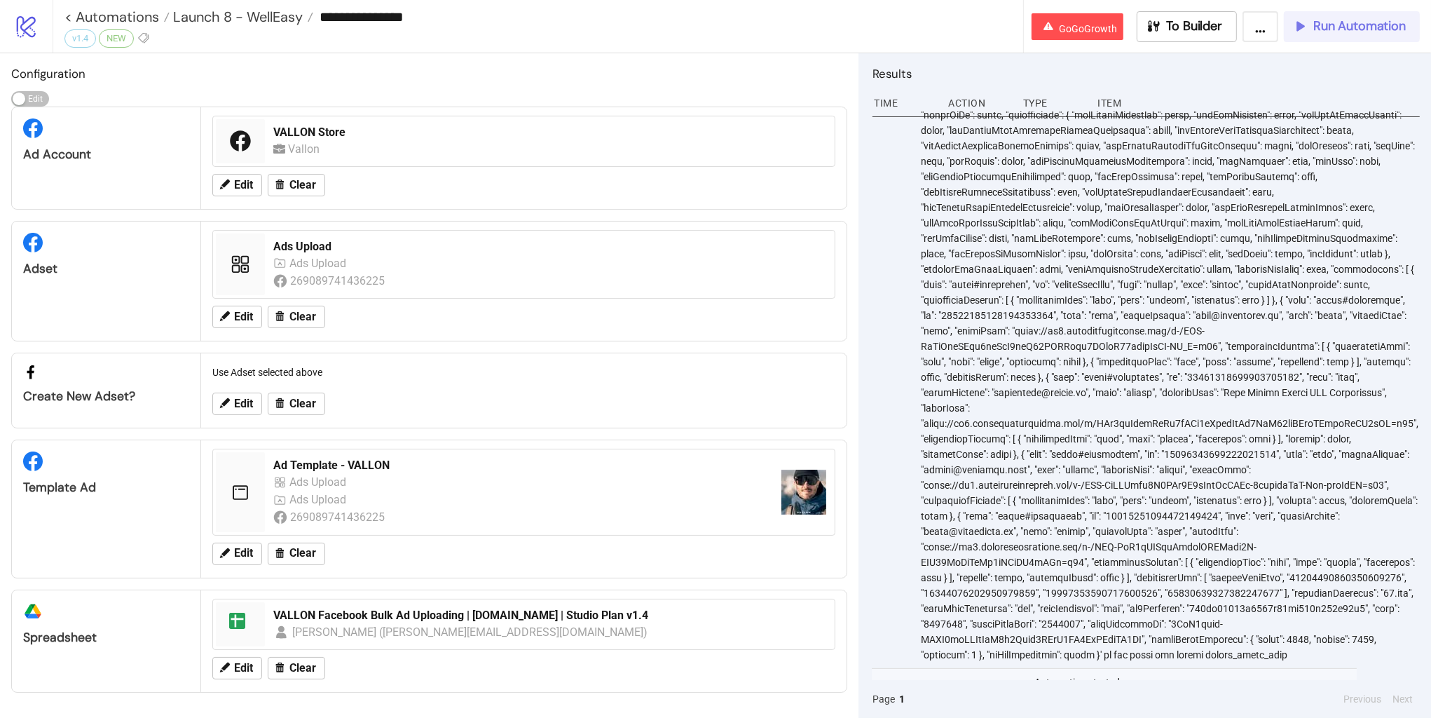
click at [1363, 26] on span "Run Automation" at bounding box center [1360, 26] width 93 height 16
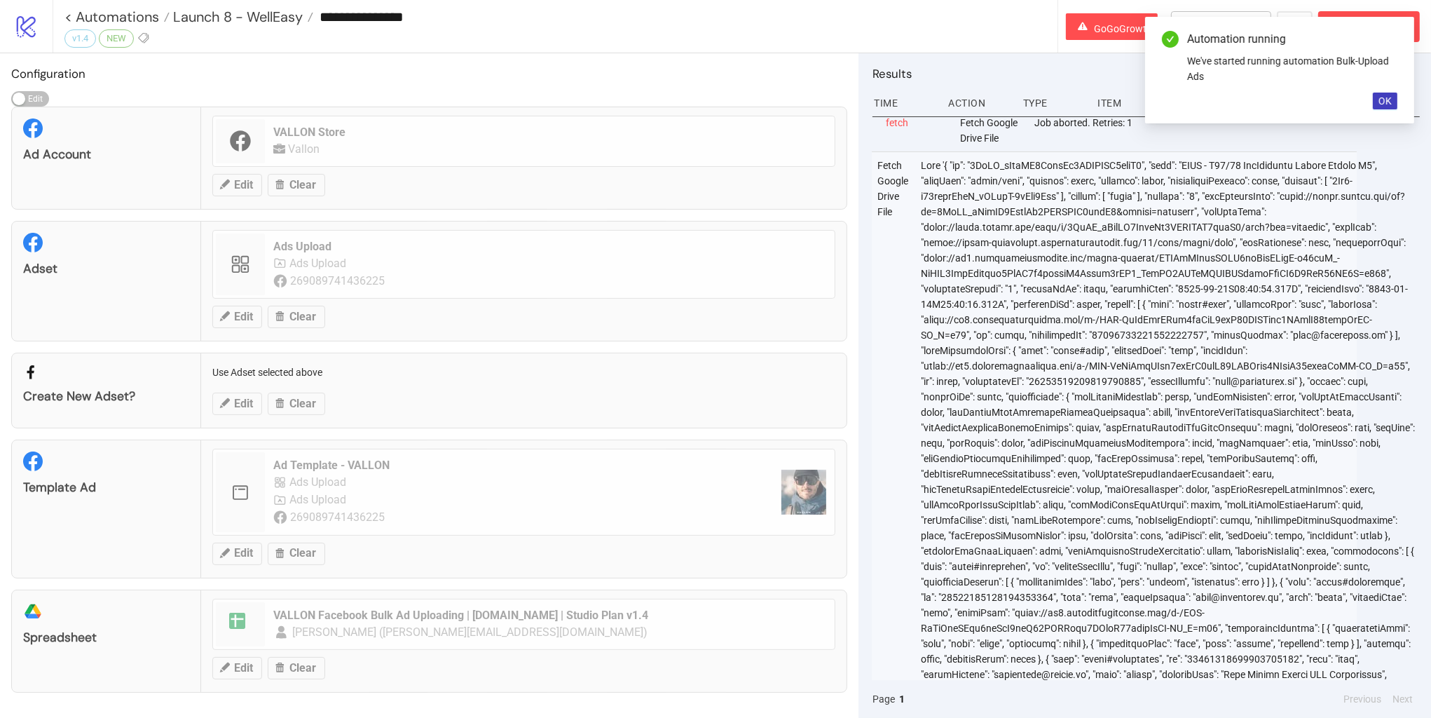
scroll to position [0, 69]
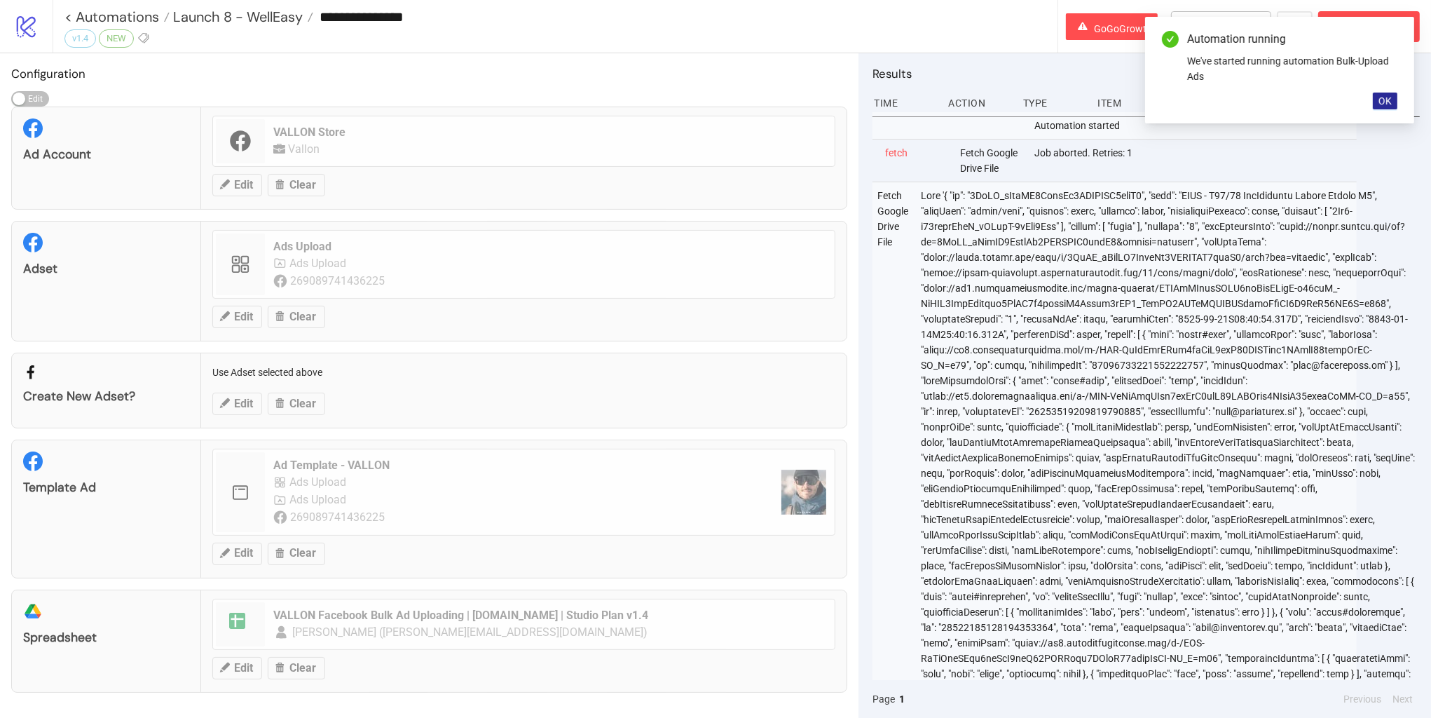
click at [1391, 102] on span "OK" at bounding box center [1385, 100] width 13 height 11
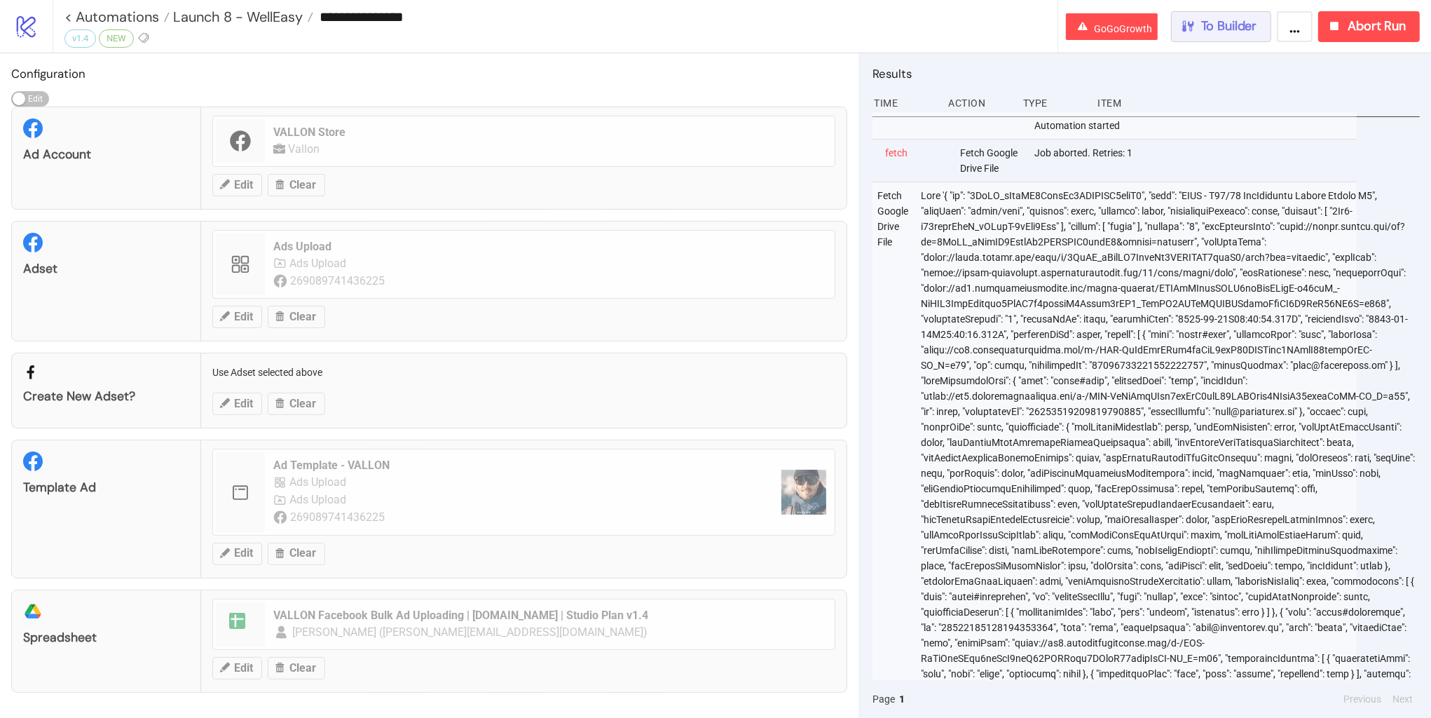
click at [1213, 21] on span "To Builder" at bounding box center [1229, 26] width 56 height 16
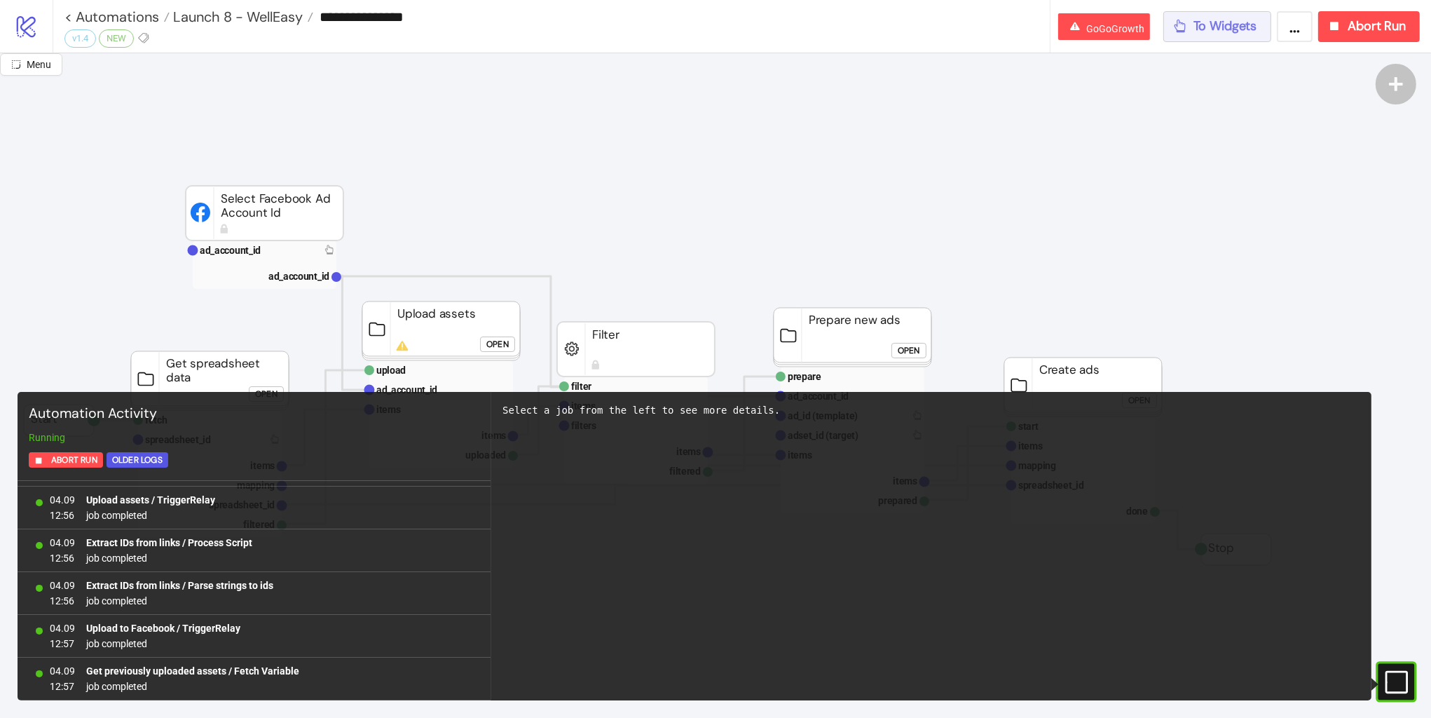
scroll to position [380, 0]
click at [1196, 36] on button "To Widgets" at bounding box center [1218, 26] width 109 height 31
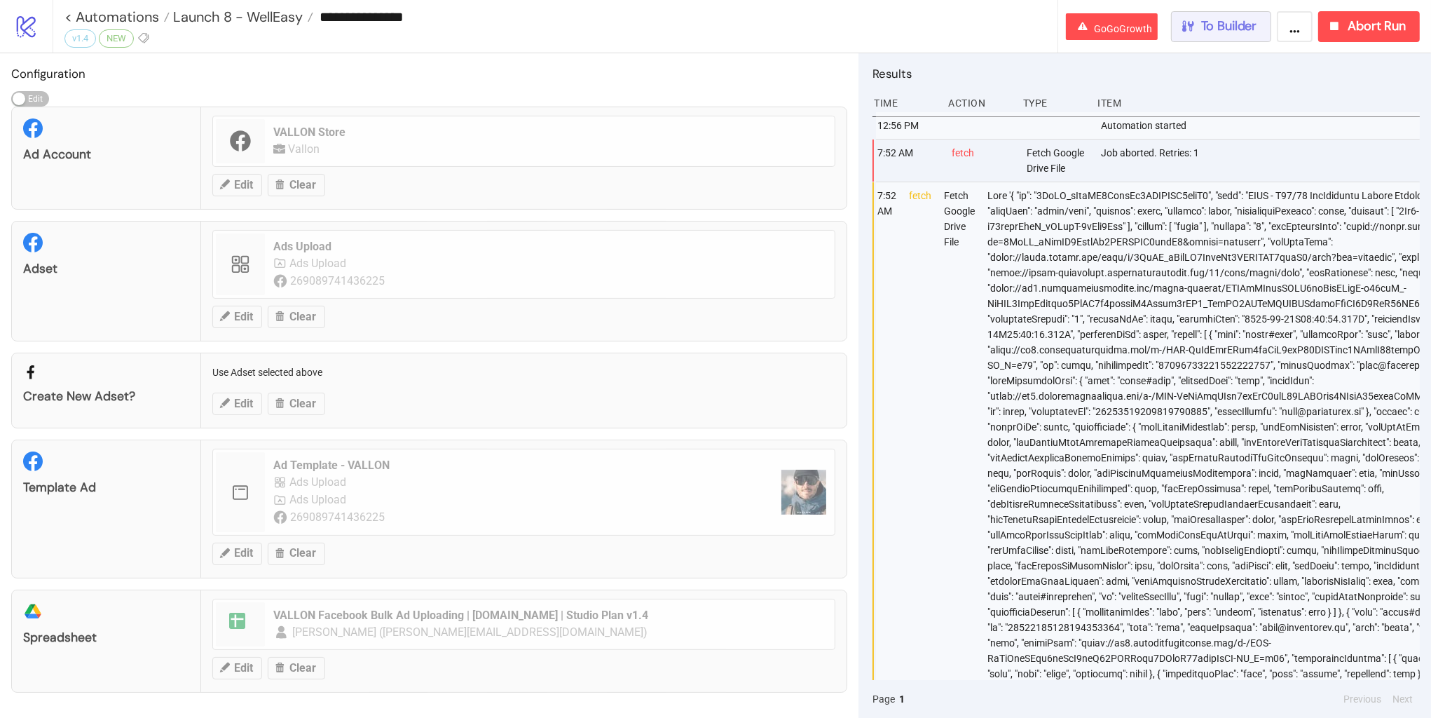
click at [1196, 36] on button "To Builder" at bounding box center [1221, 26] width 101 height 31
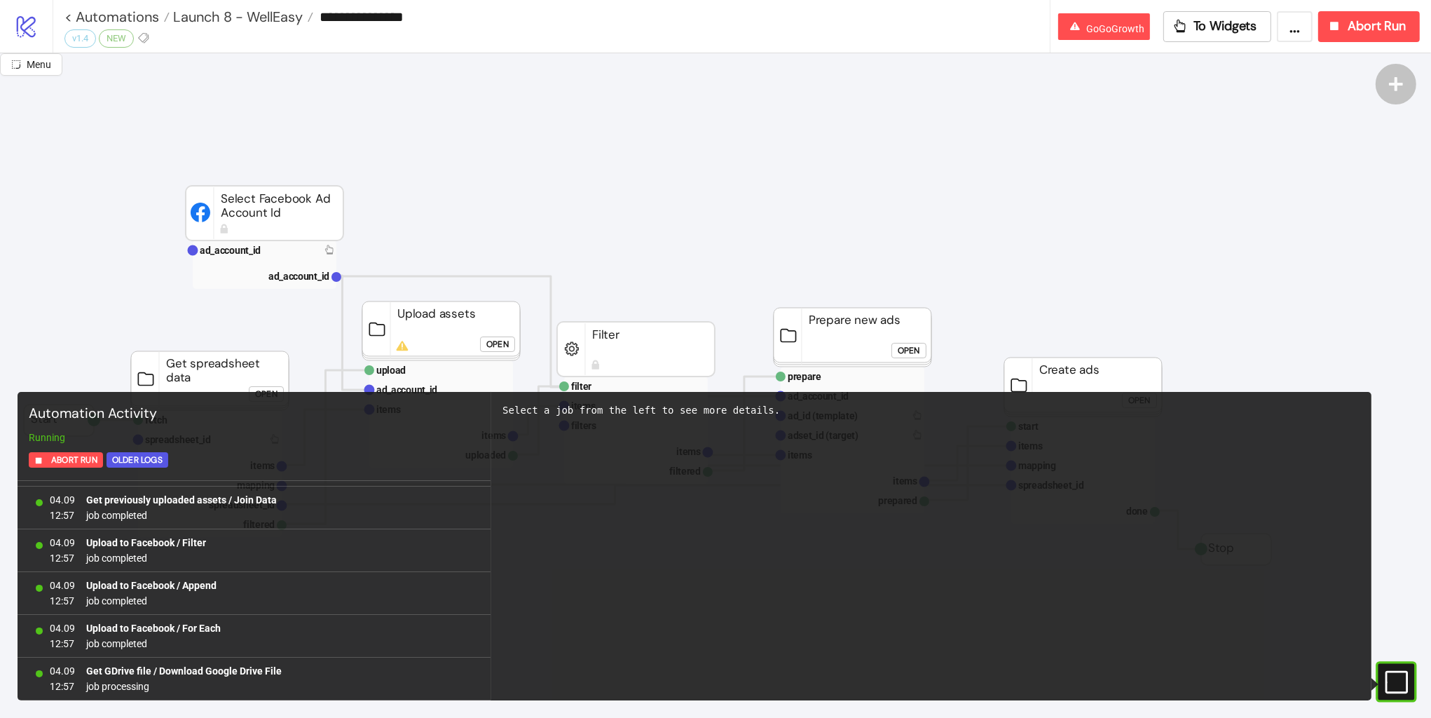
scroll to position [636, 0]
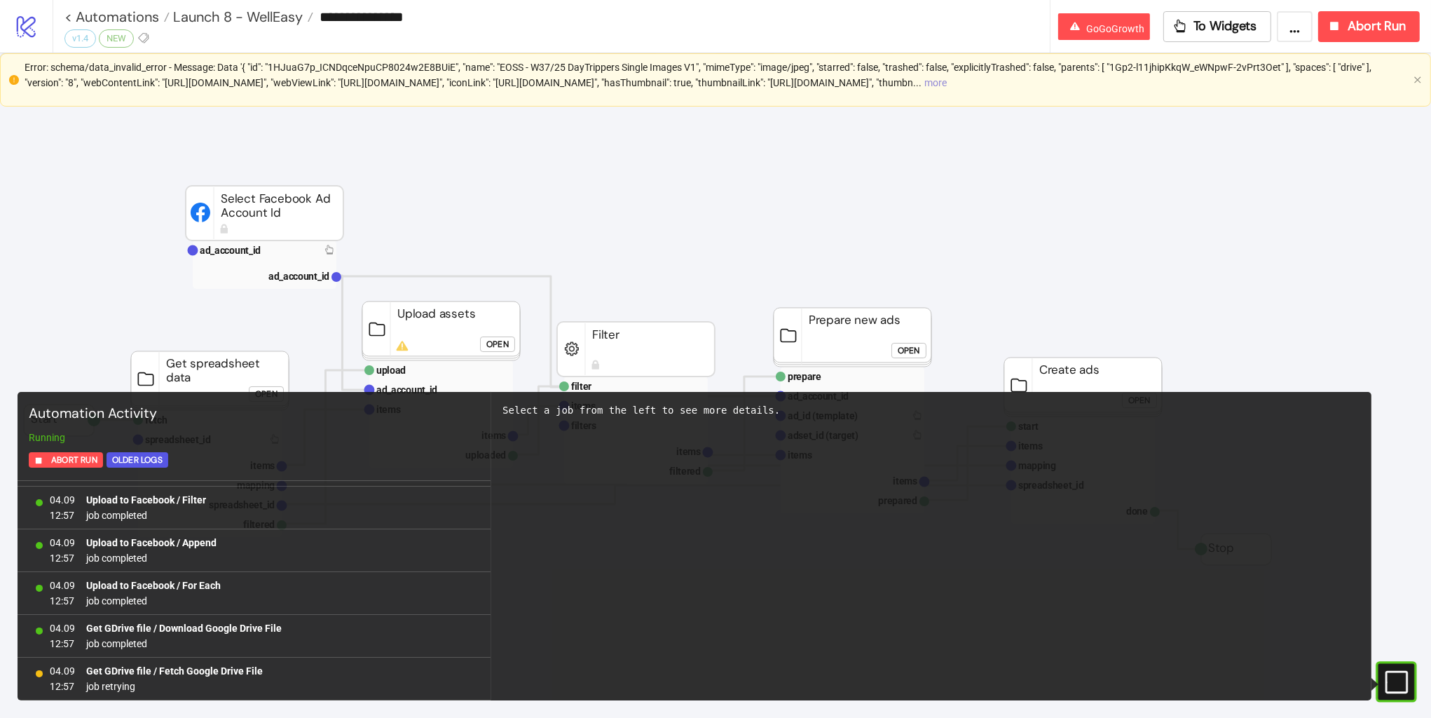
click at [947, 88] on button "more" at bounding box center [936, 82] width 22 height 11
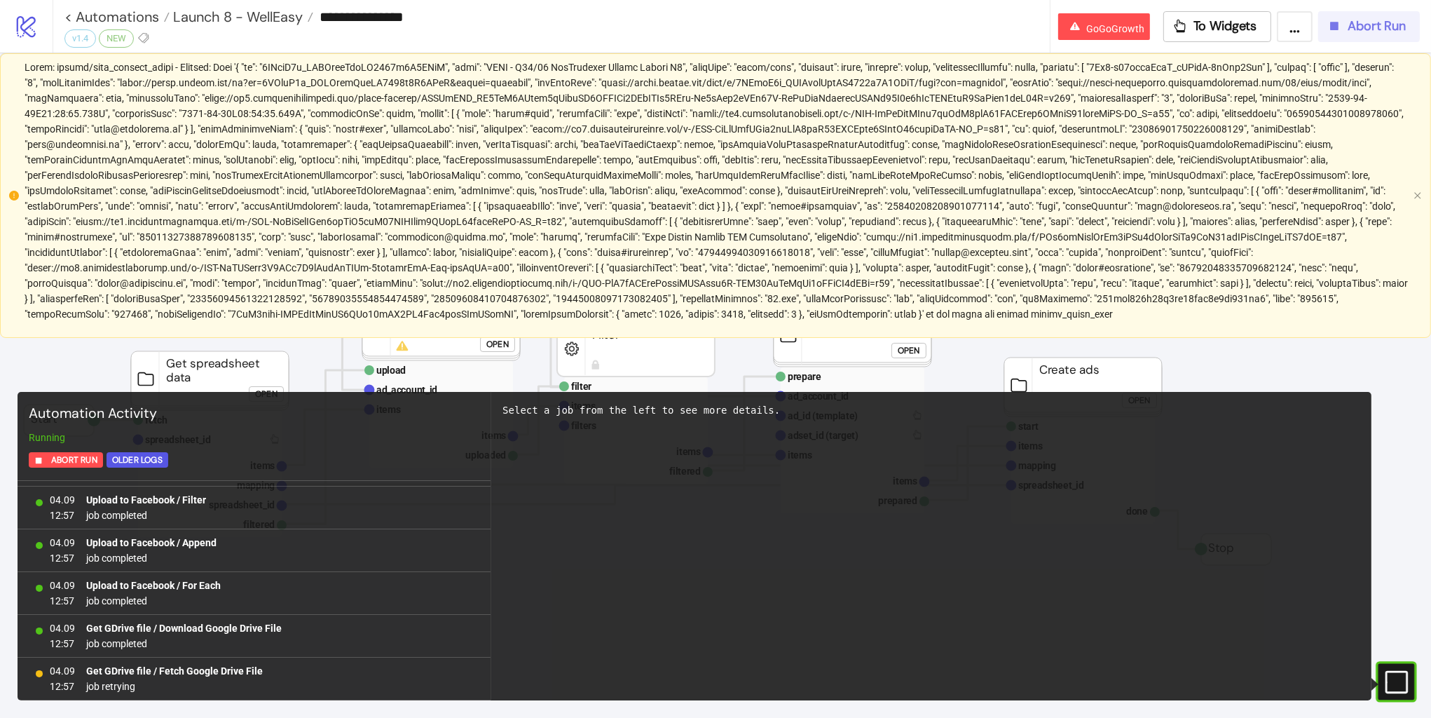
click at [1329, 25] on icon "button" at bounding box center [1334, 25] width 15 height 15
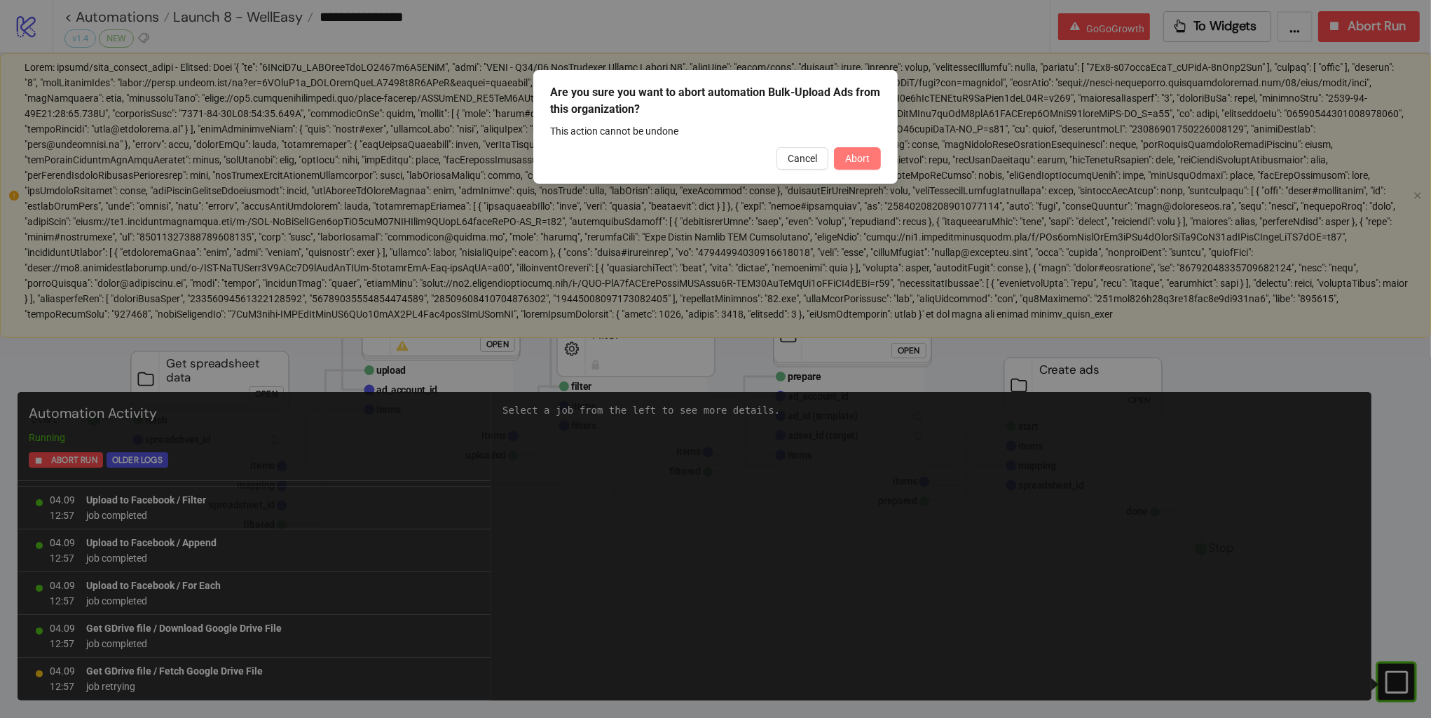
click at [852, 159] on span "Abort" at bounding box center [857, 158] width 25 height 11
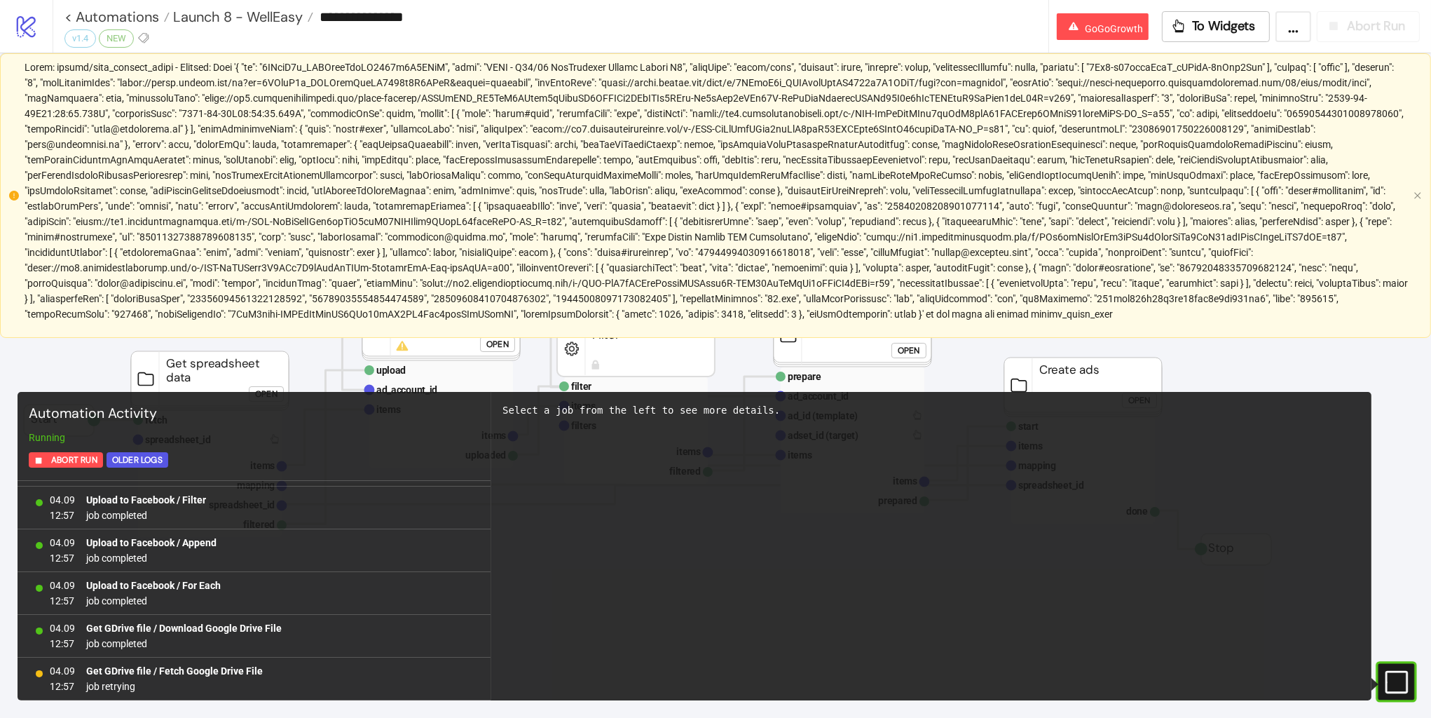
scroll to position [0, 0]
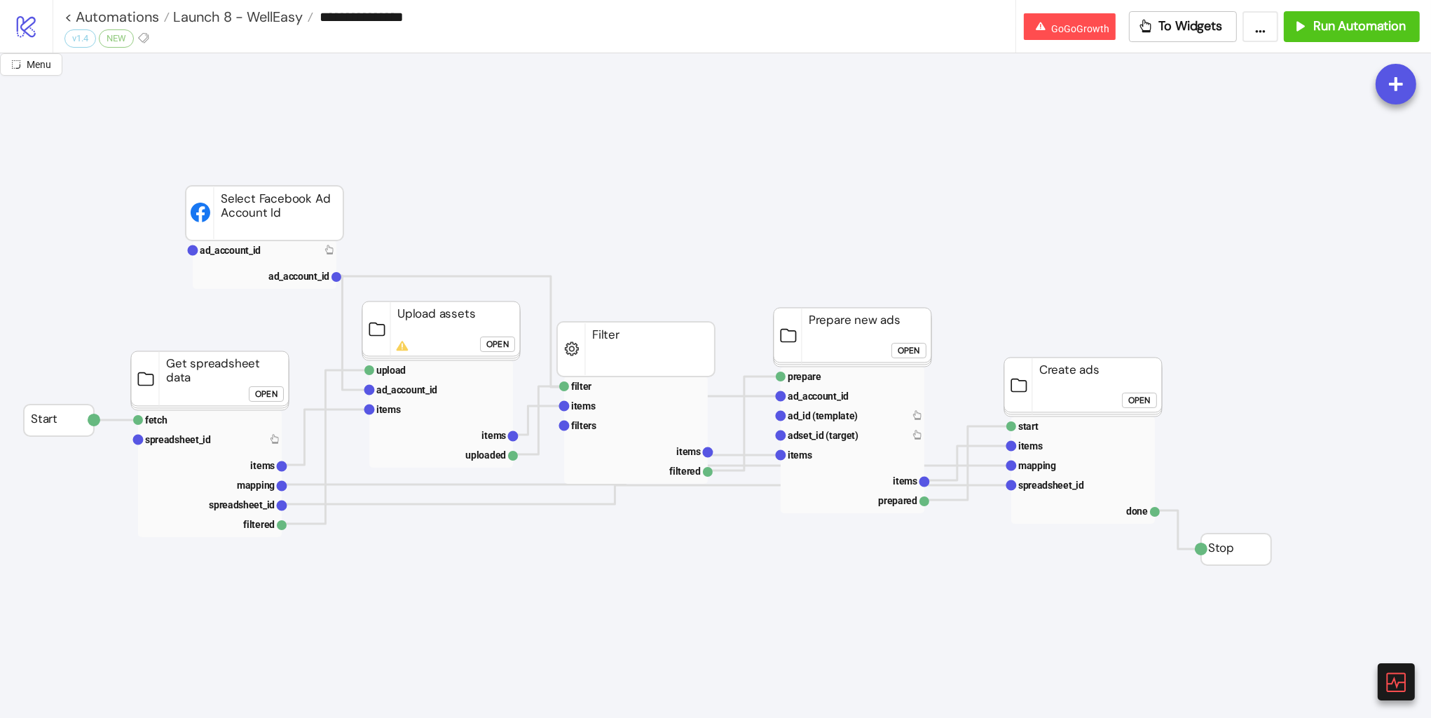
click at [504, 346] on div "Open" at bounding box center [497, 344] width 22 height 16
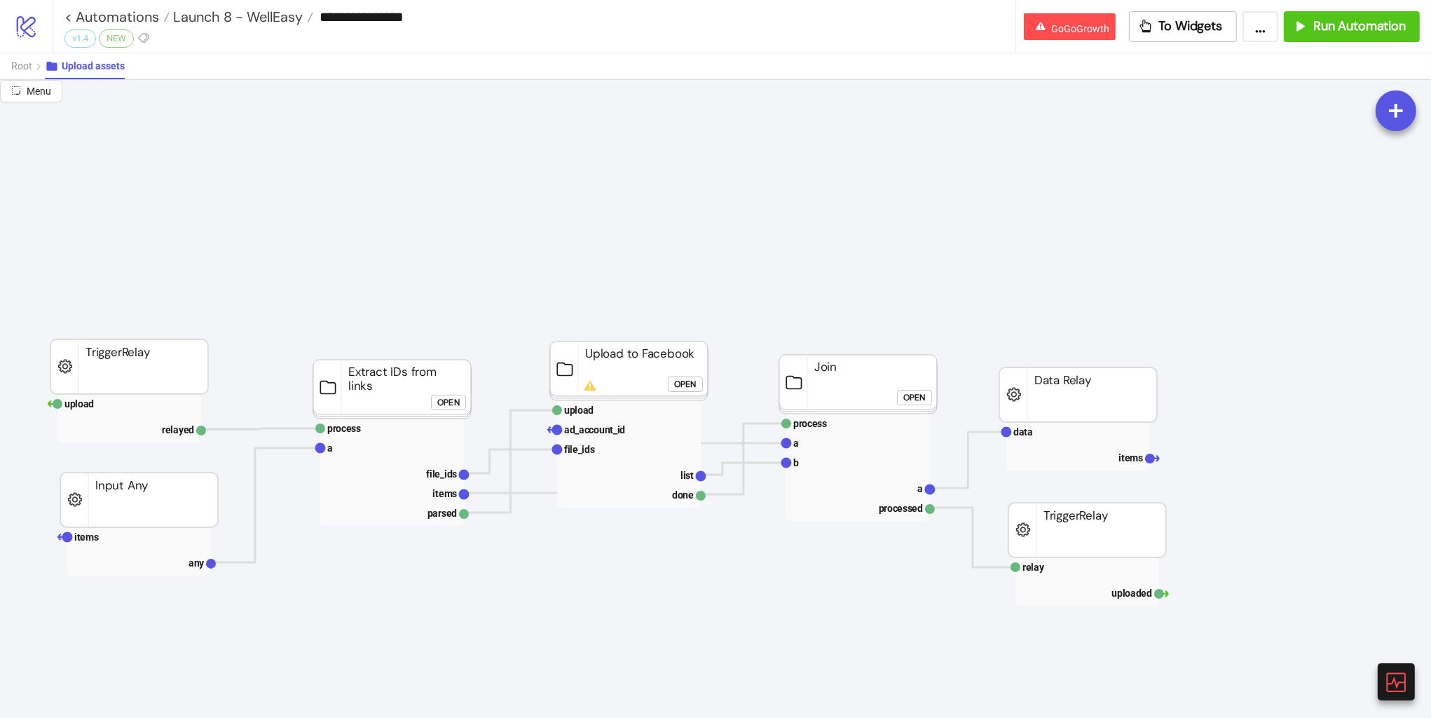
click at [429, 462] on rect at bounding box center [392, 471] width 144 height 107
click at [415, 427] on rect at bounding box center [392, 428] width 144 height 20
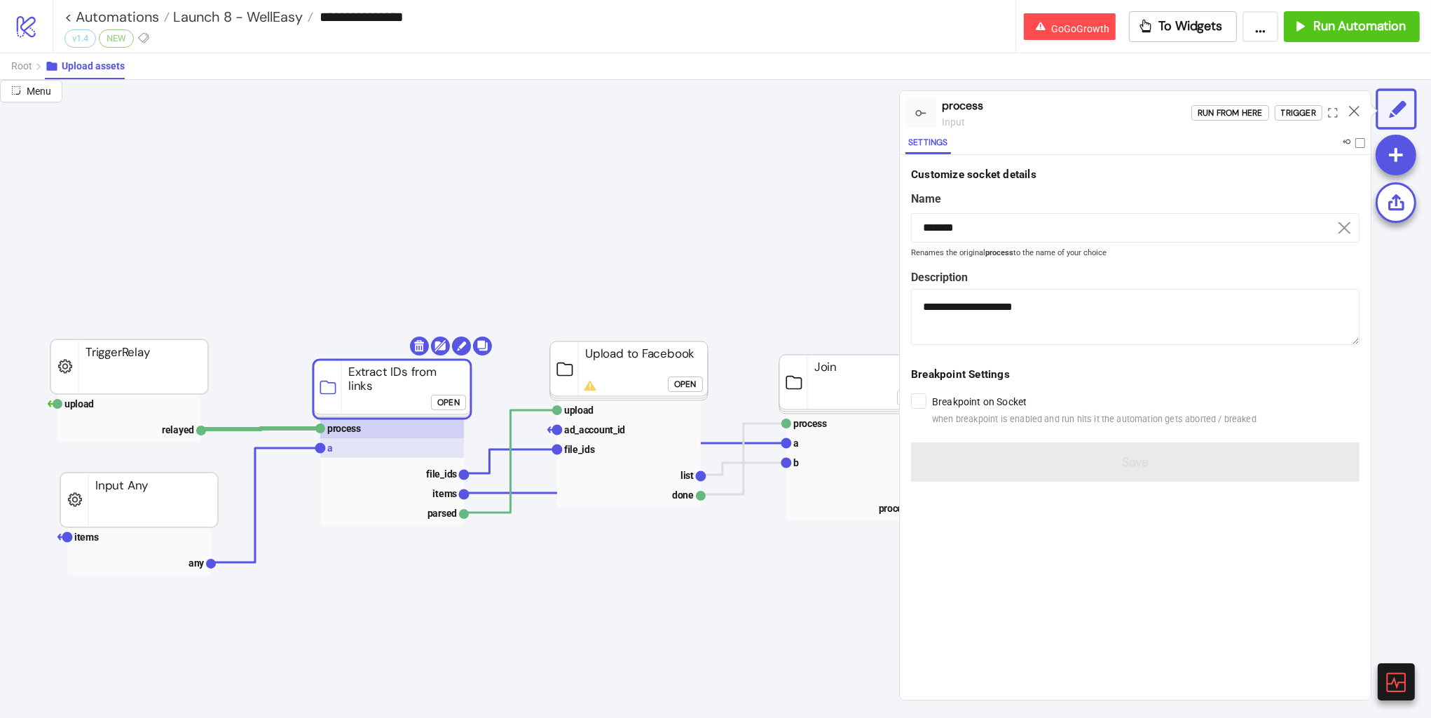
click at [403, 447] on rect at bounding box center [392, 448] width 144 height 20
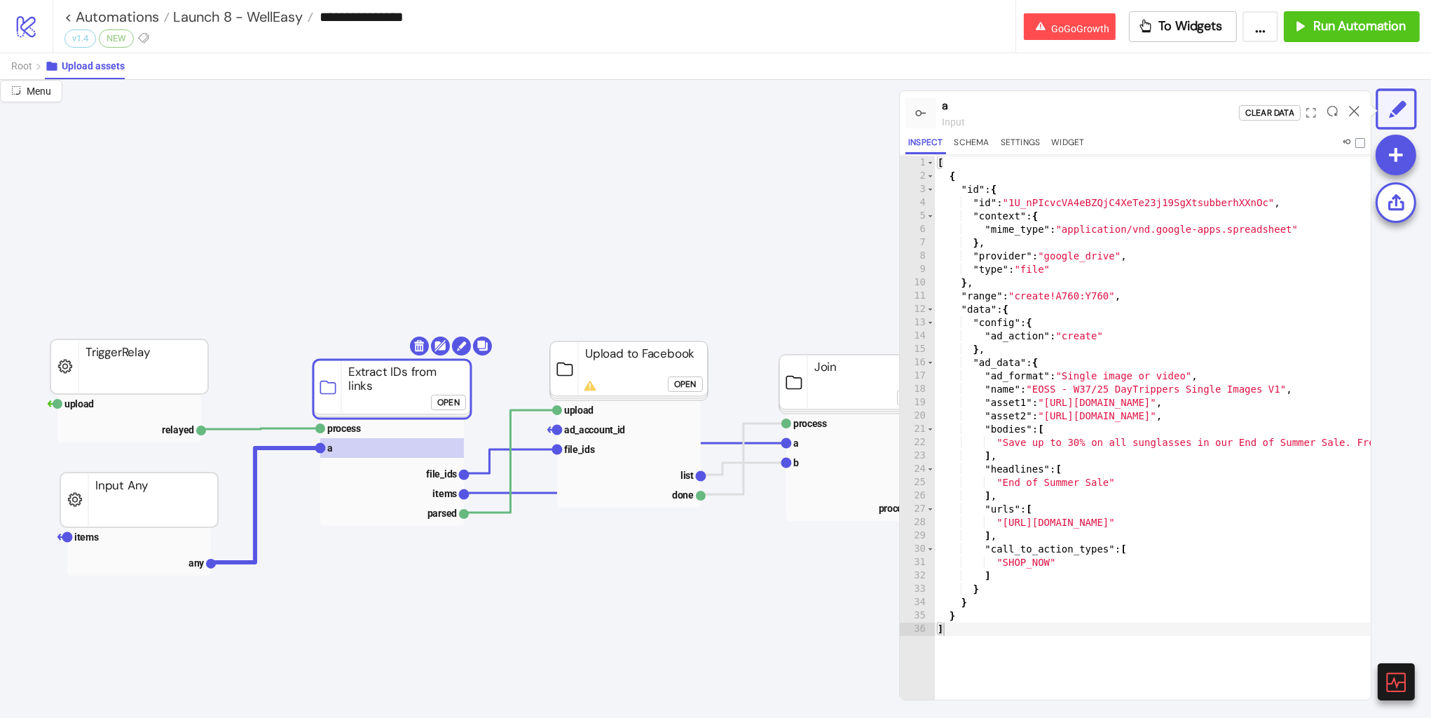
click button "Open"
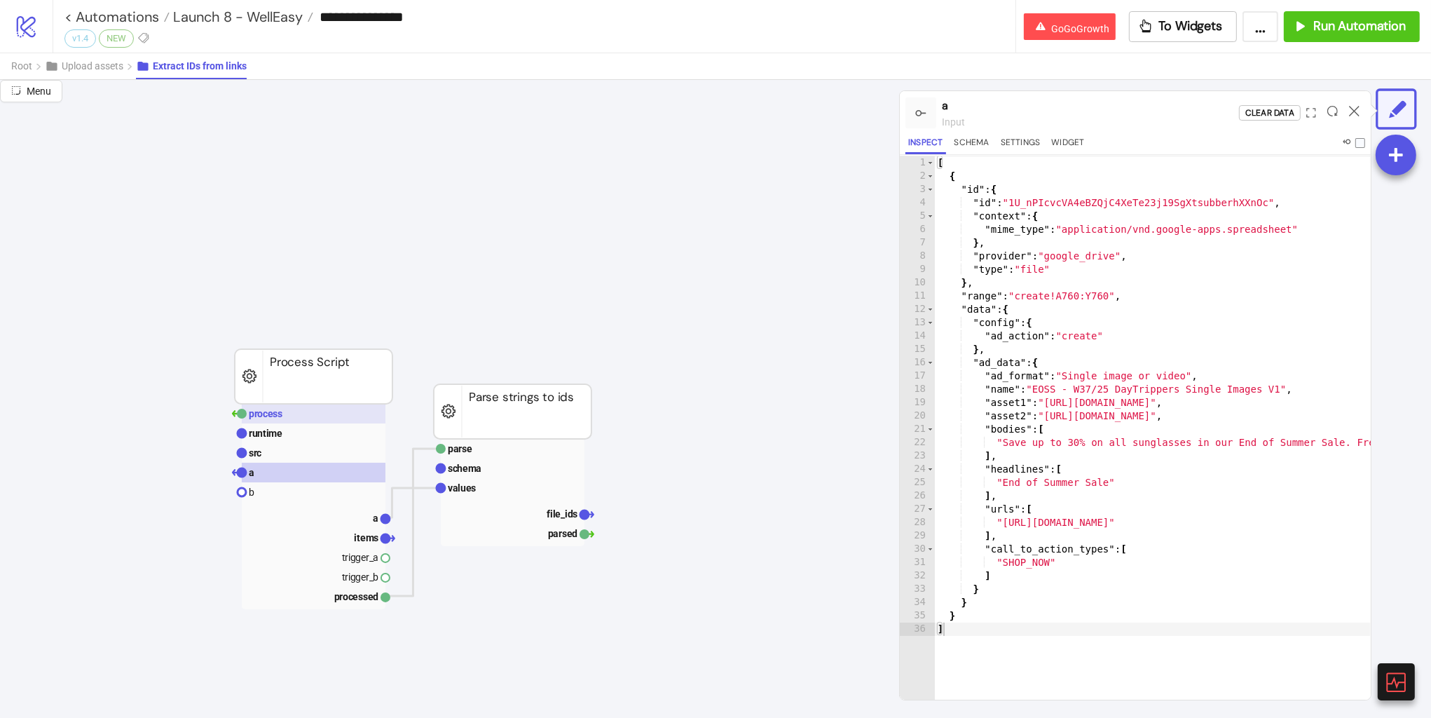
click at [311, 415] on rect at bounding box center [314, 414] width 144 height 20
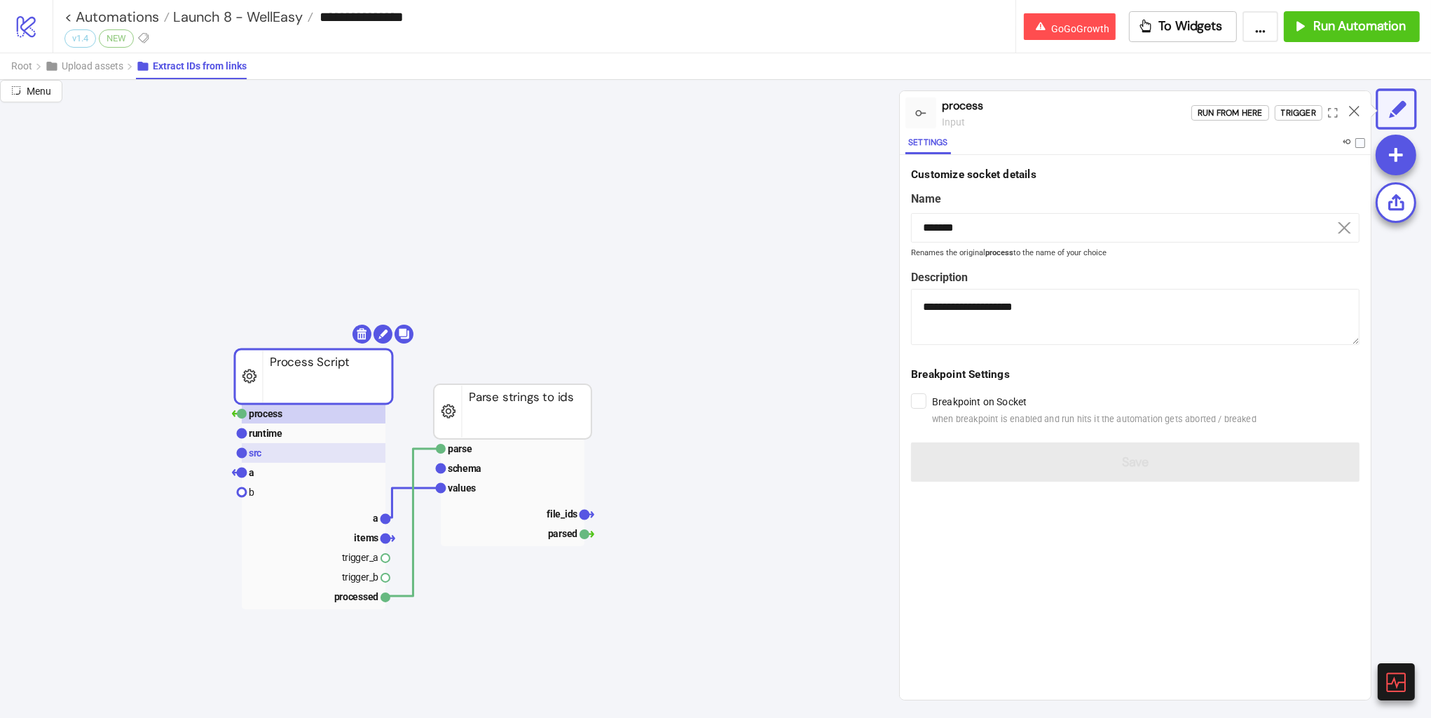
click at [301, 456] on rect at bounding box center [314, 453] width 144 height 20
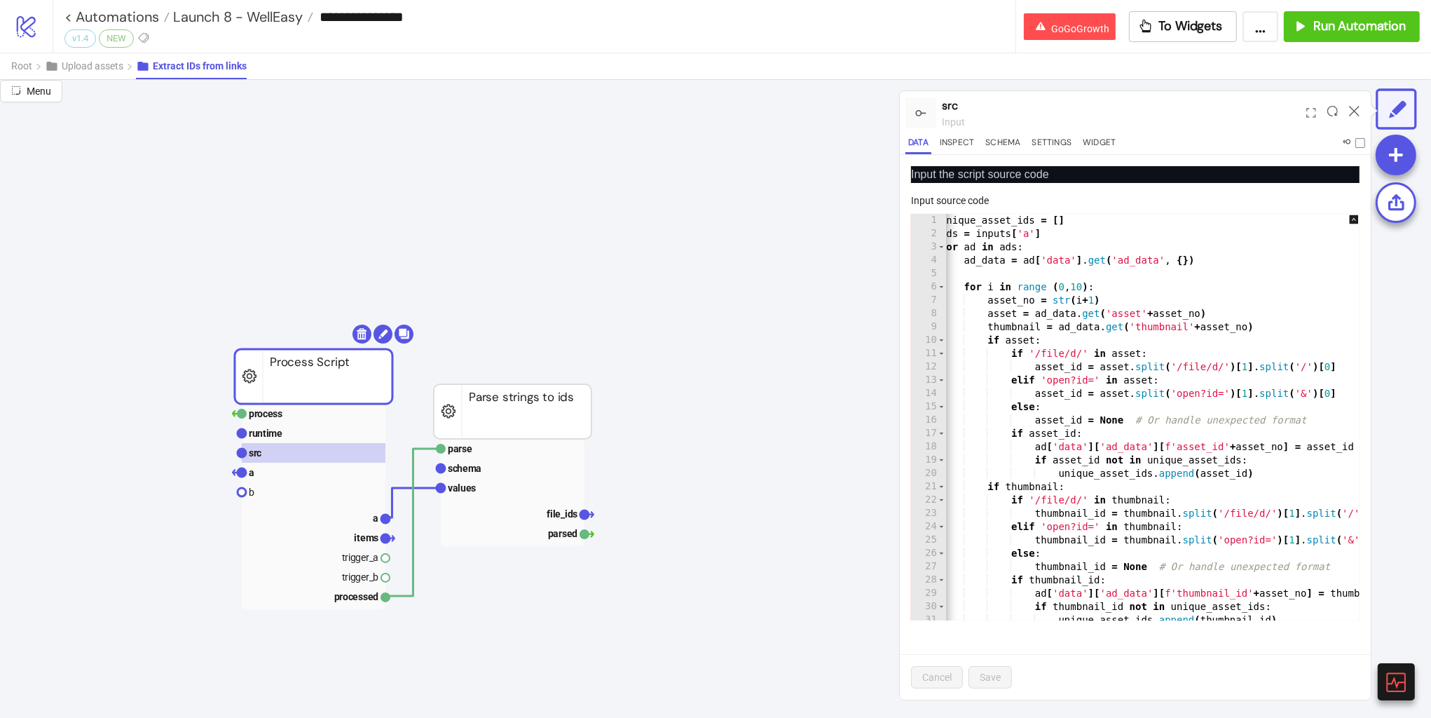
scroll to position [1, 0]
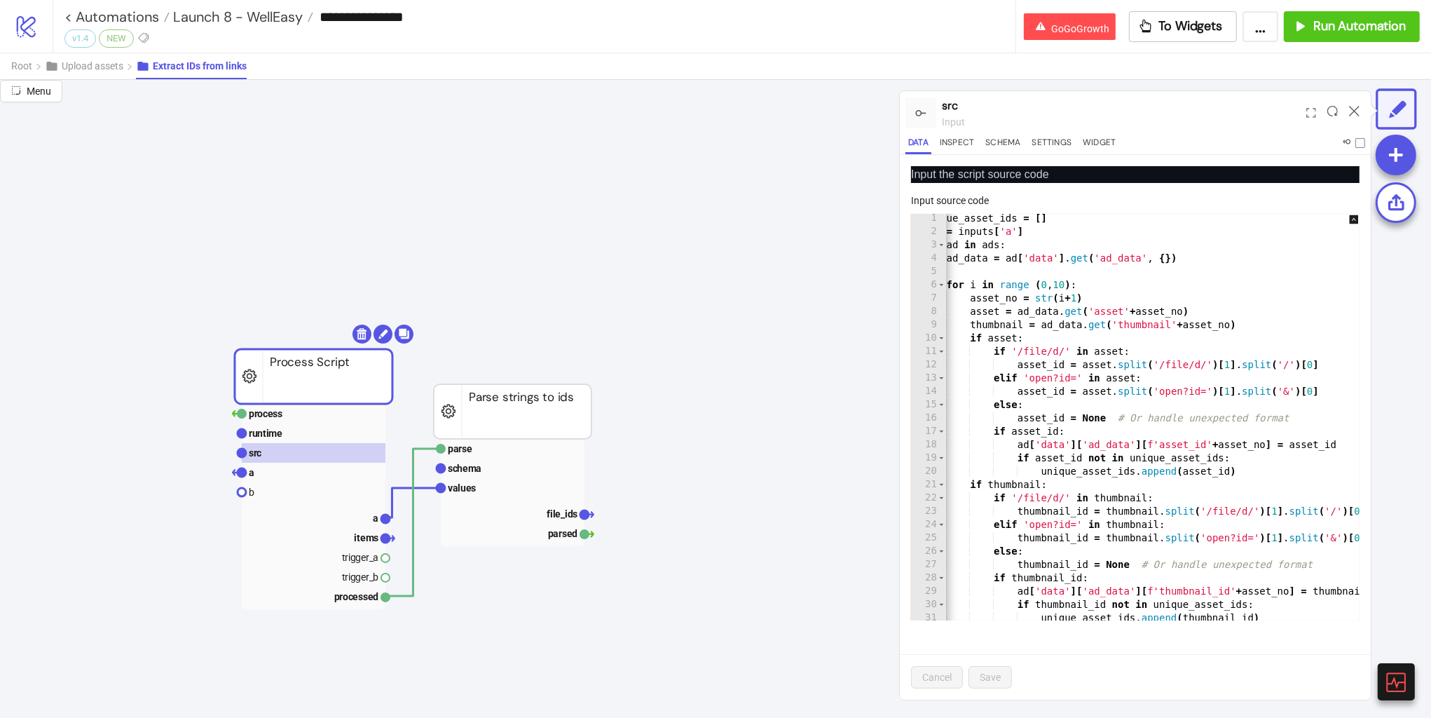
click at [1110, 470] on div "unique_asset_ids = [ ] ads = inputs [ 'a' ] for ad in ads : ad_data = ad [ 'dat…" at bounding box center [1152, 428] width 465 height 433
type textarea "**********"
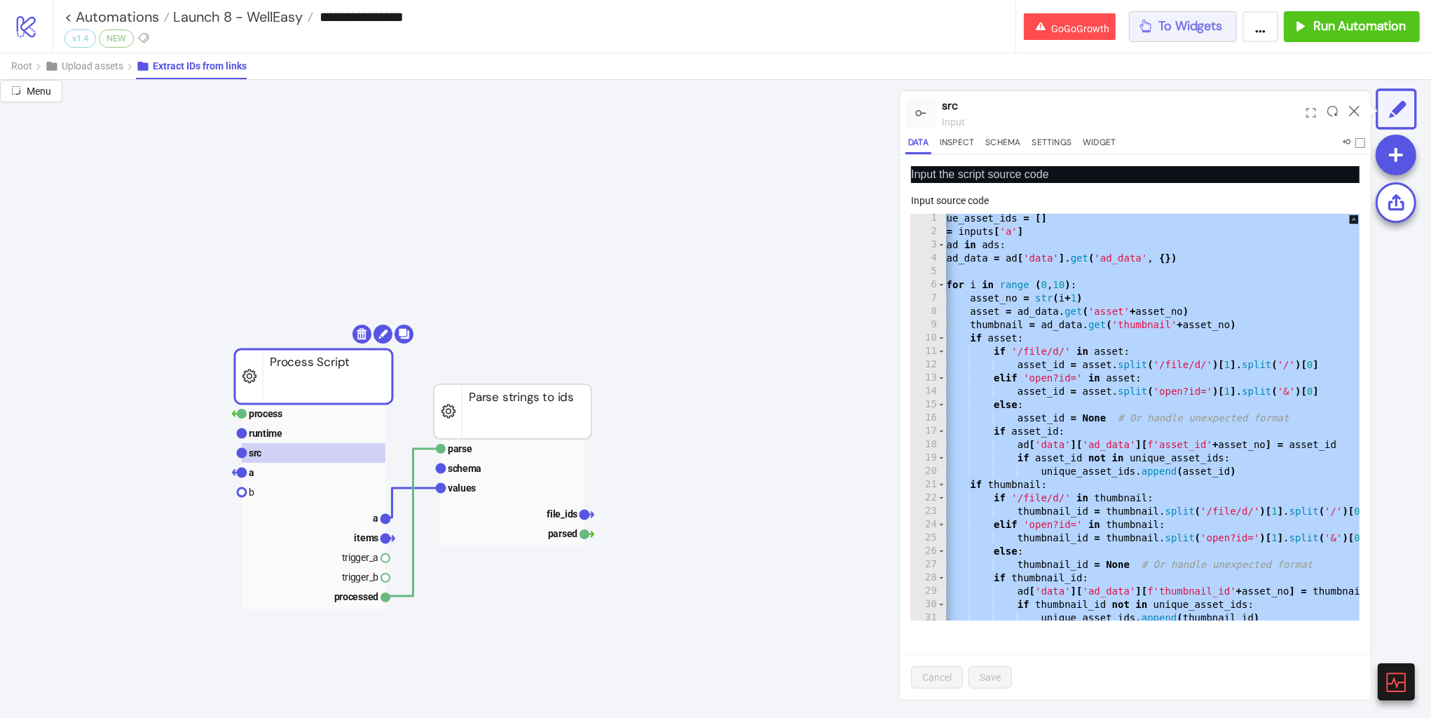
click at [1150, 32] on icon "button" at bounding box center [1145, 25] width 15 height 15
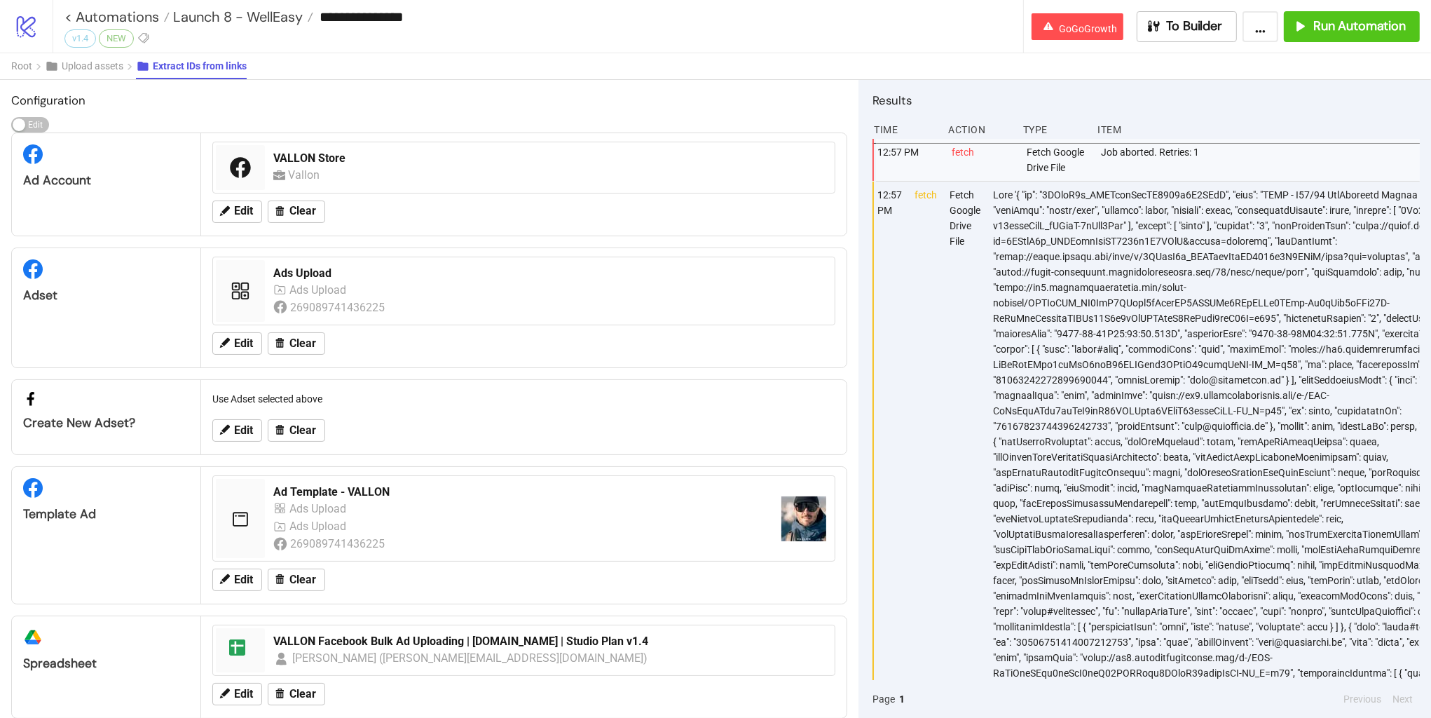
click at [1096, 229] on div at bounding box center [1242, 588] width 501 height 813
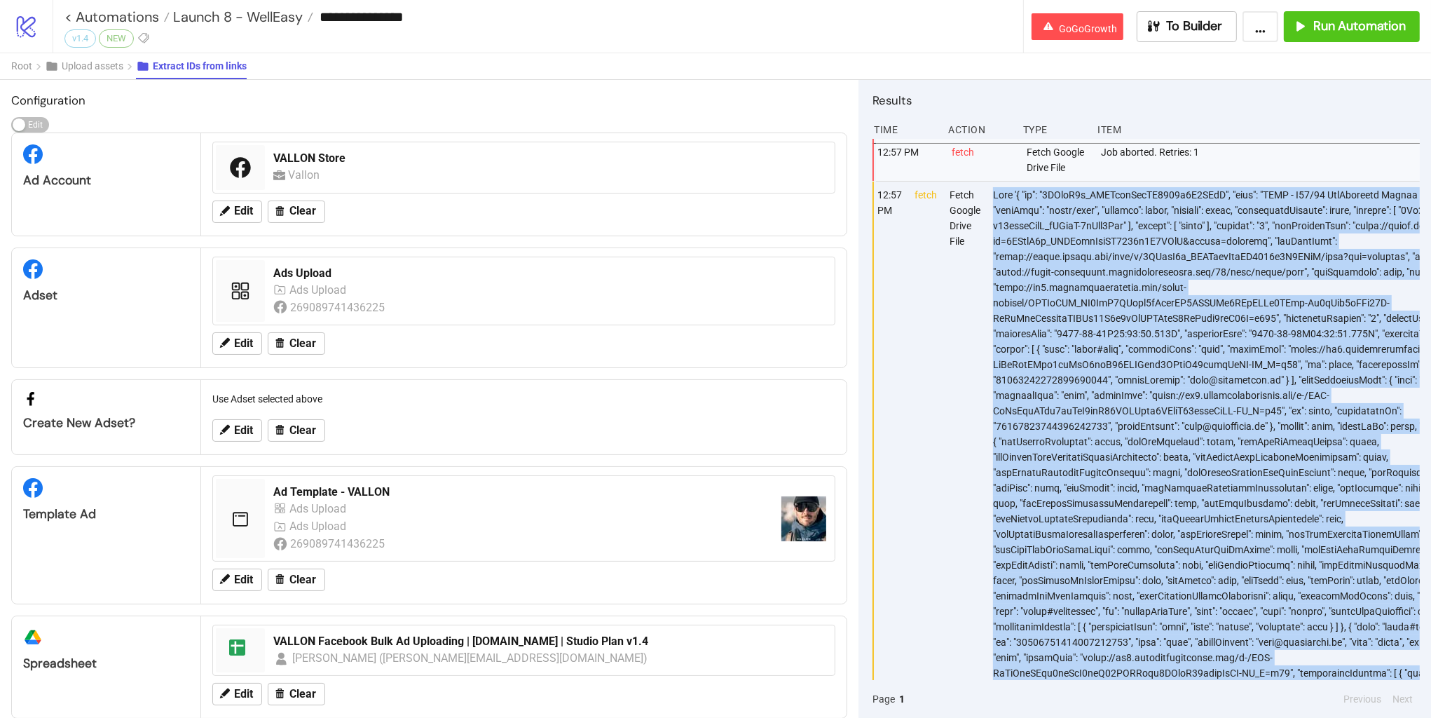
click at [1096, 229] on div at bounding box center [1242, 588] width 501 height 813
copy div "Data '{ "id": "1HJuaG7p_ICNDqceNpuCP8024w2E8BUiE", "name": "EOSS - W37/25 DayTr…"
click at [31, 30] on icon "logo/logo-mobile" at bounding box center [26, 26] width 25 height 25
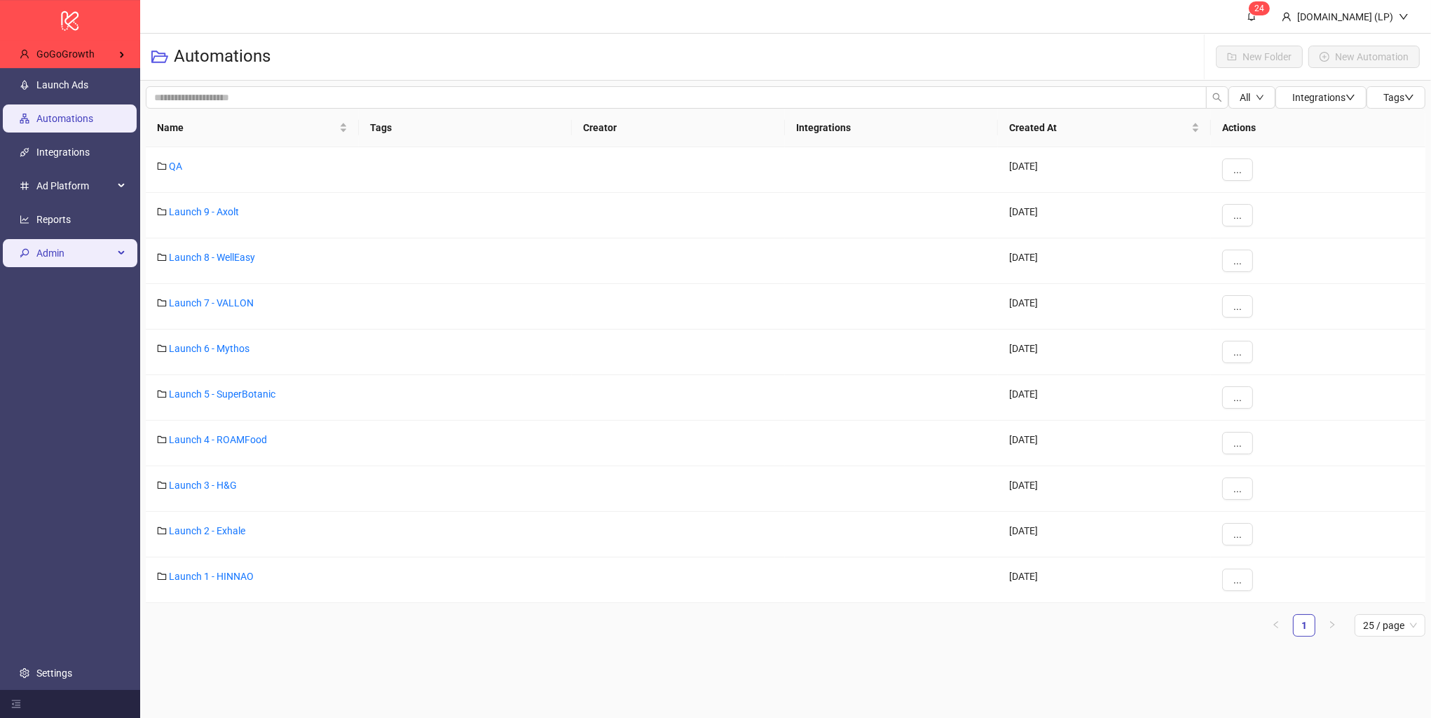
click at [21, 251] on icon "key" at bounding box center [25, 253] width 10 height 10
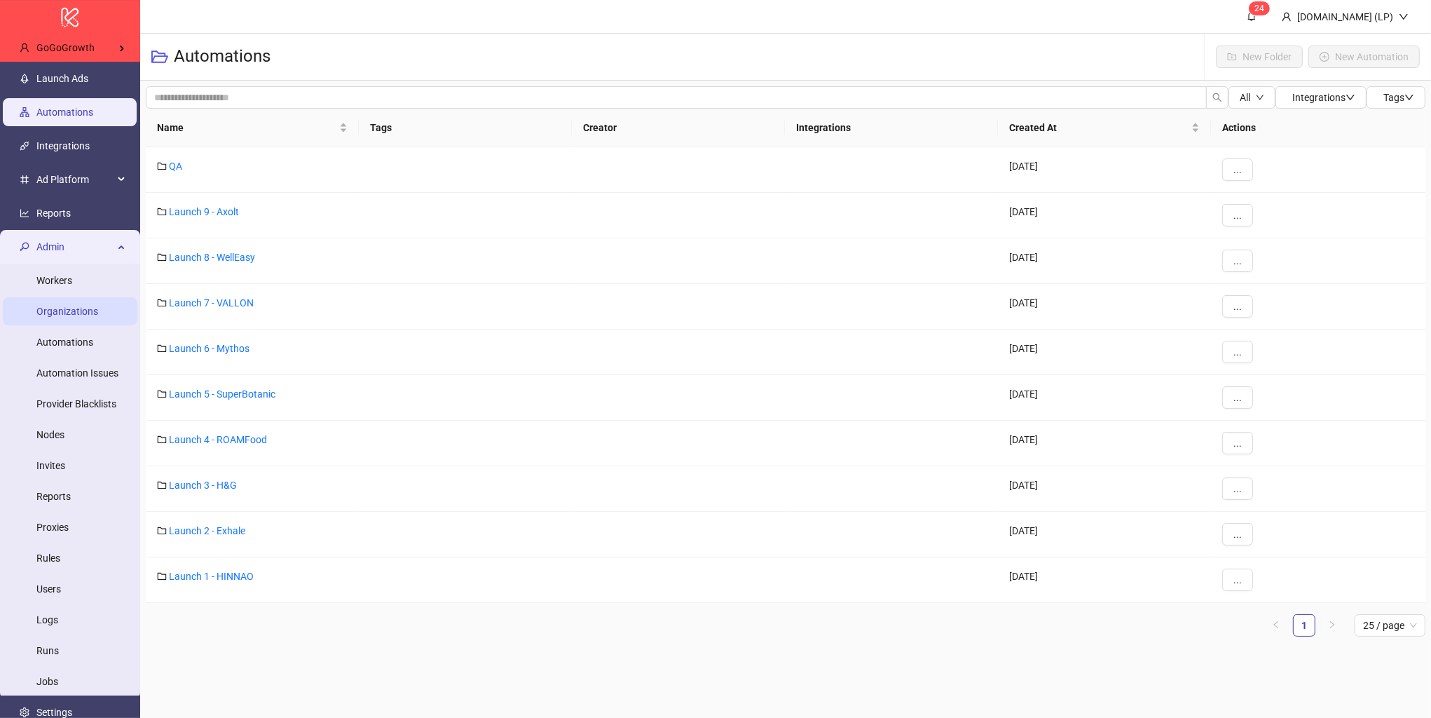
click at [62, 317] on link "Organizations" at bounding box center [67, 311] width 62 height 11
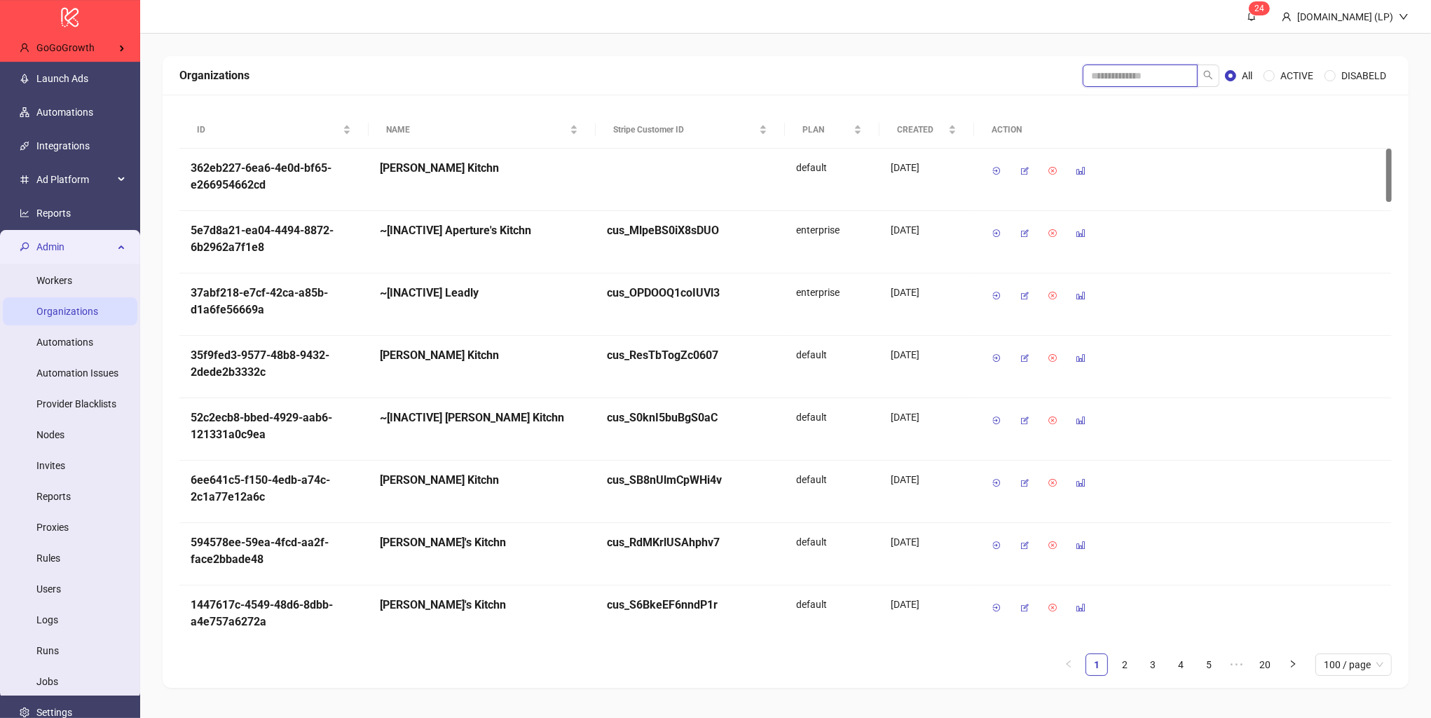
click at [1156, 75] on input "search" at bounding box center [1140, 75] width 115 height 22
type input "*"
type input "****"
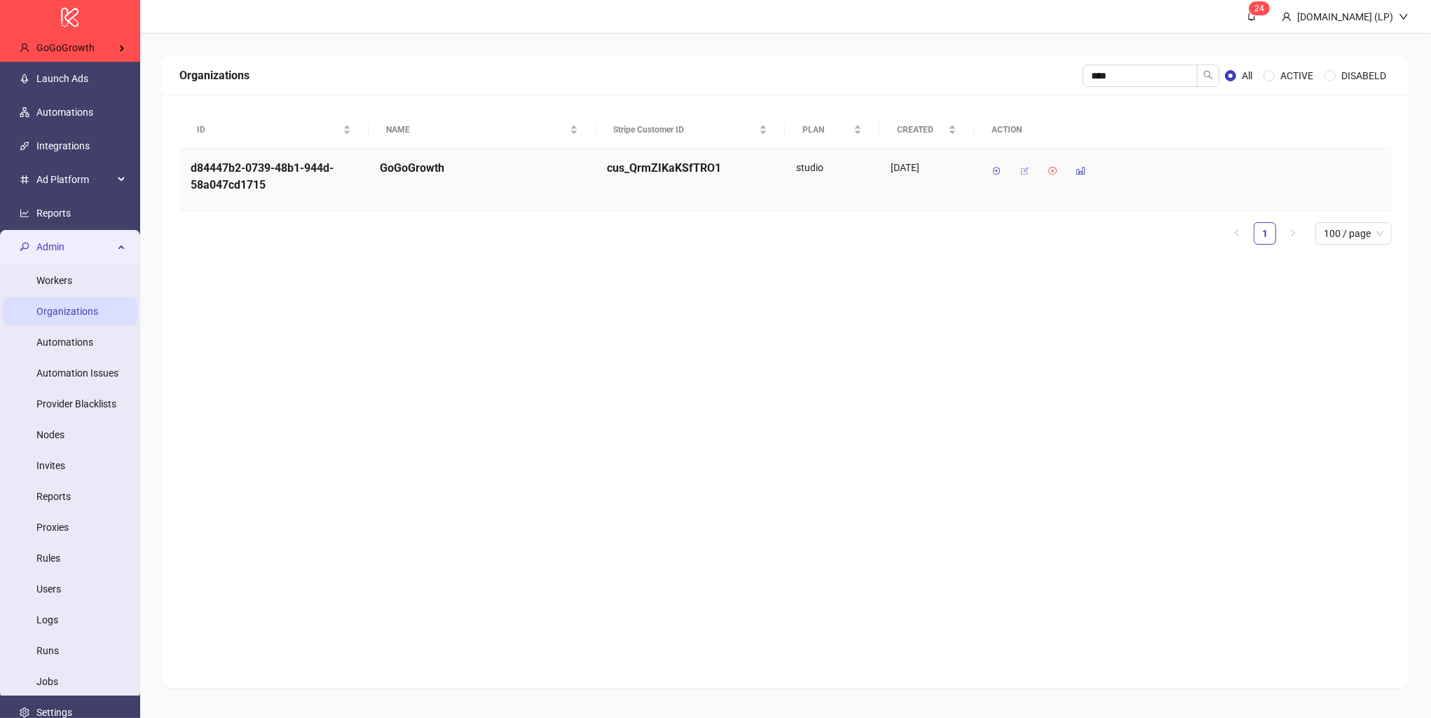
click at [1028, 174] on icon "button" at bounding box center [1025, 171] width 10 height 10
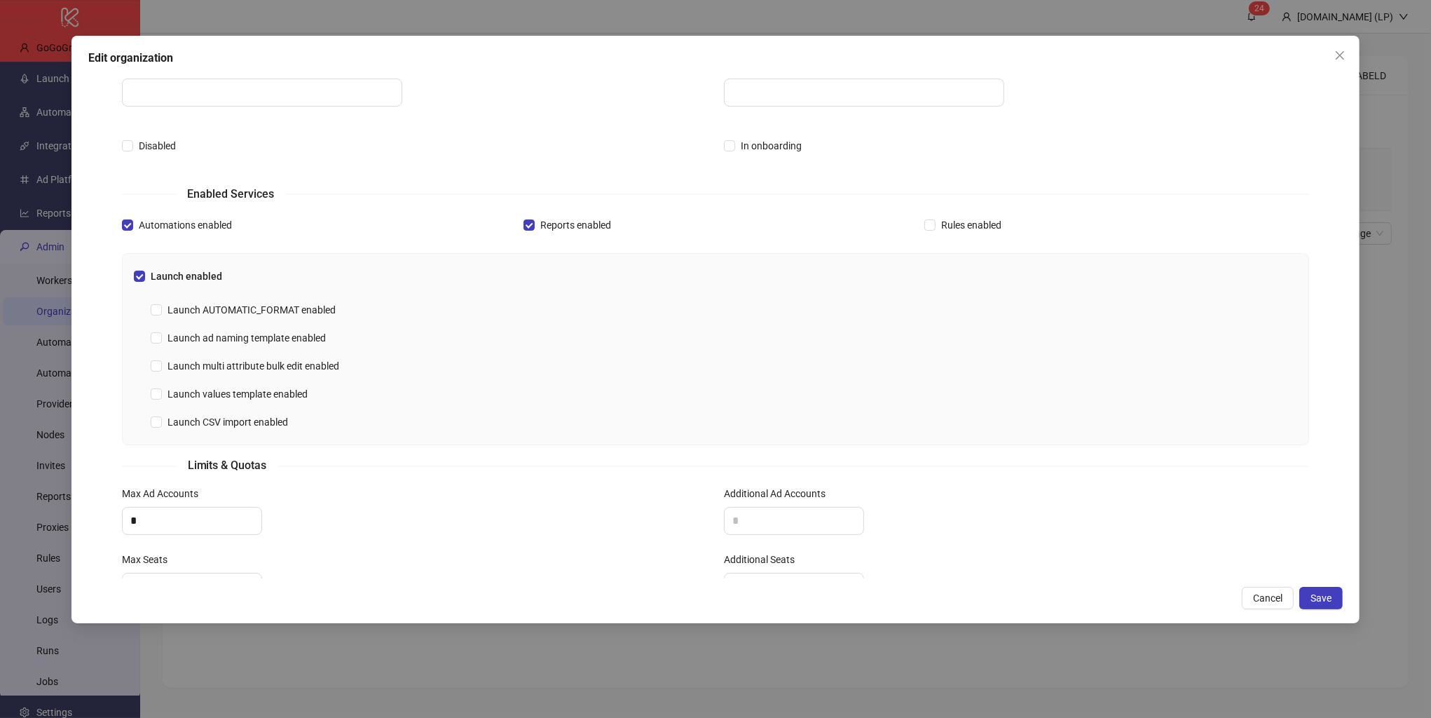
scroll to position [221, 0]
click at [198, 416] on span "Launch CSV import enabled" at bounding box center [228, 418] width 132 height 15
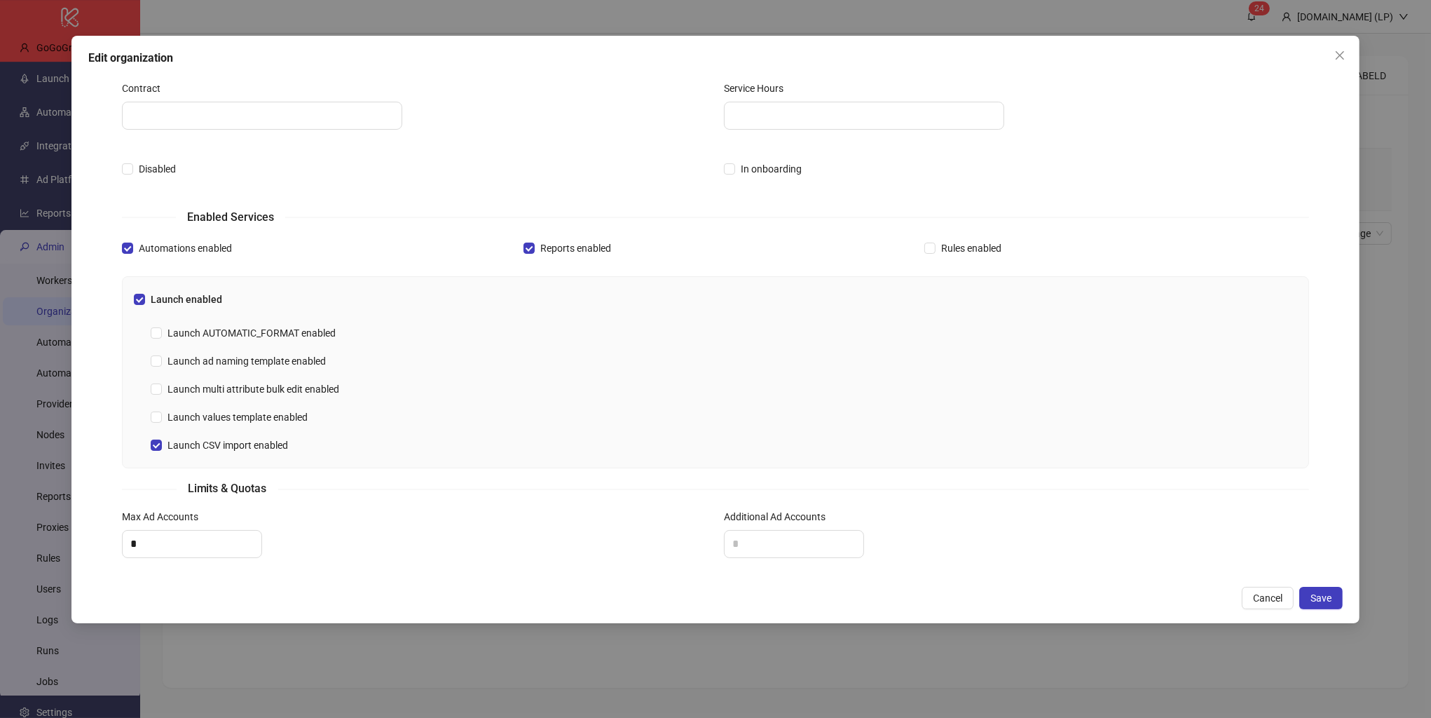
scroll to position [339, 0]
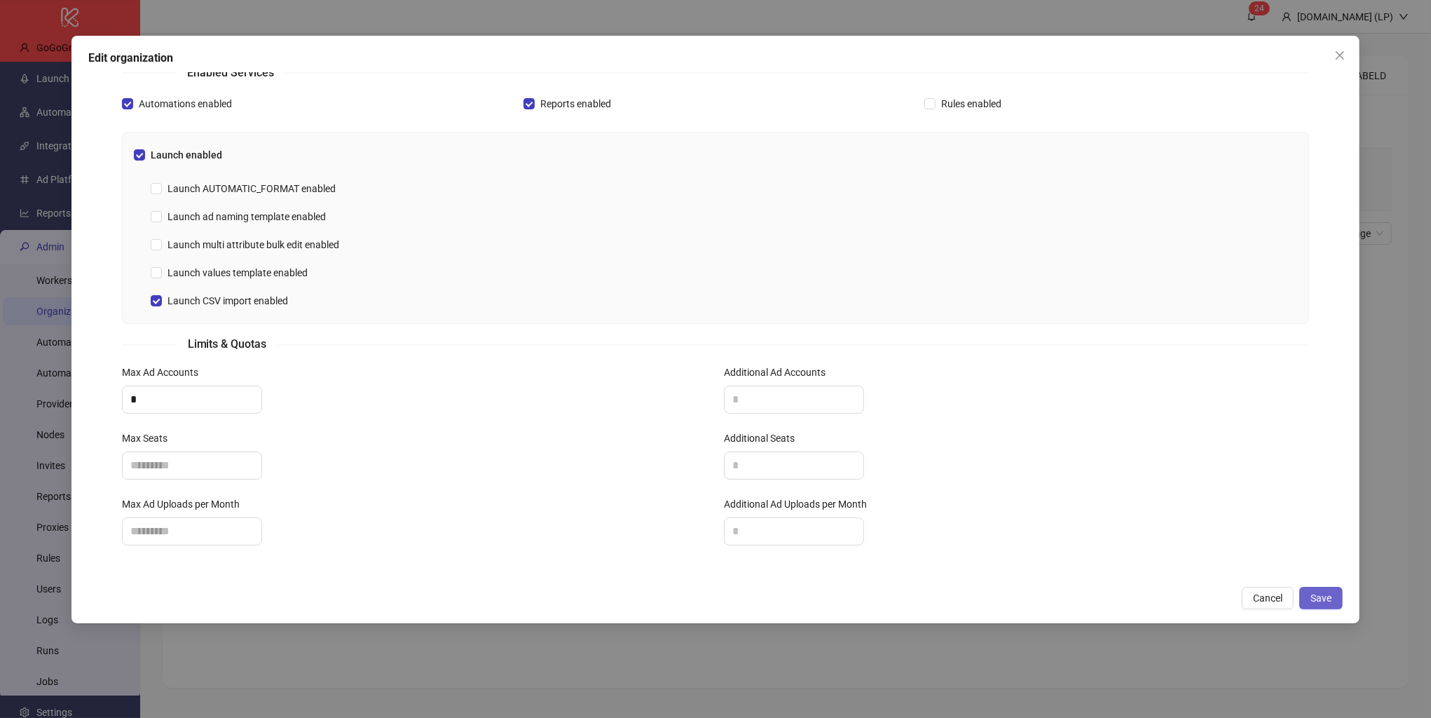
click at [1309, 593] on button "Save" at bounding box center [1321, 598] width 43 height 22
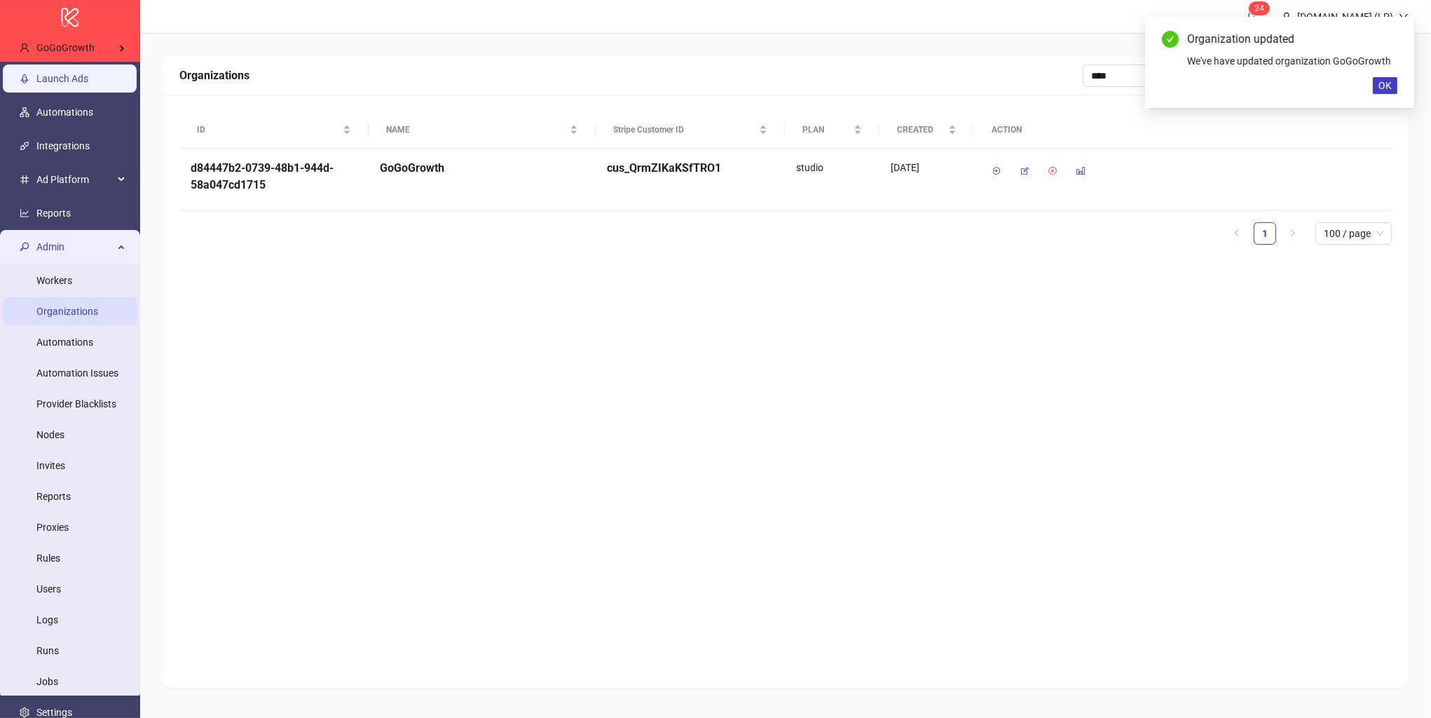
click at [86, 73] on link "Launch Ads" at bounding box center [62, 78] width 52 height 11
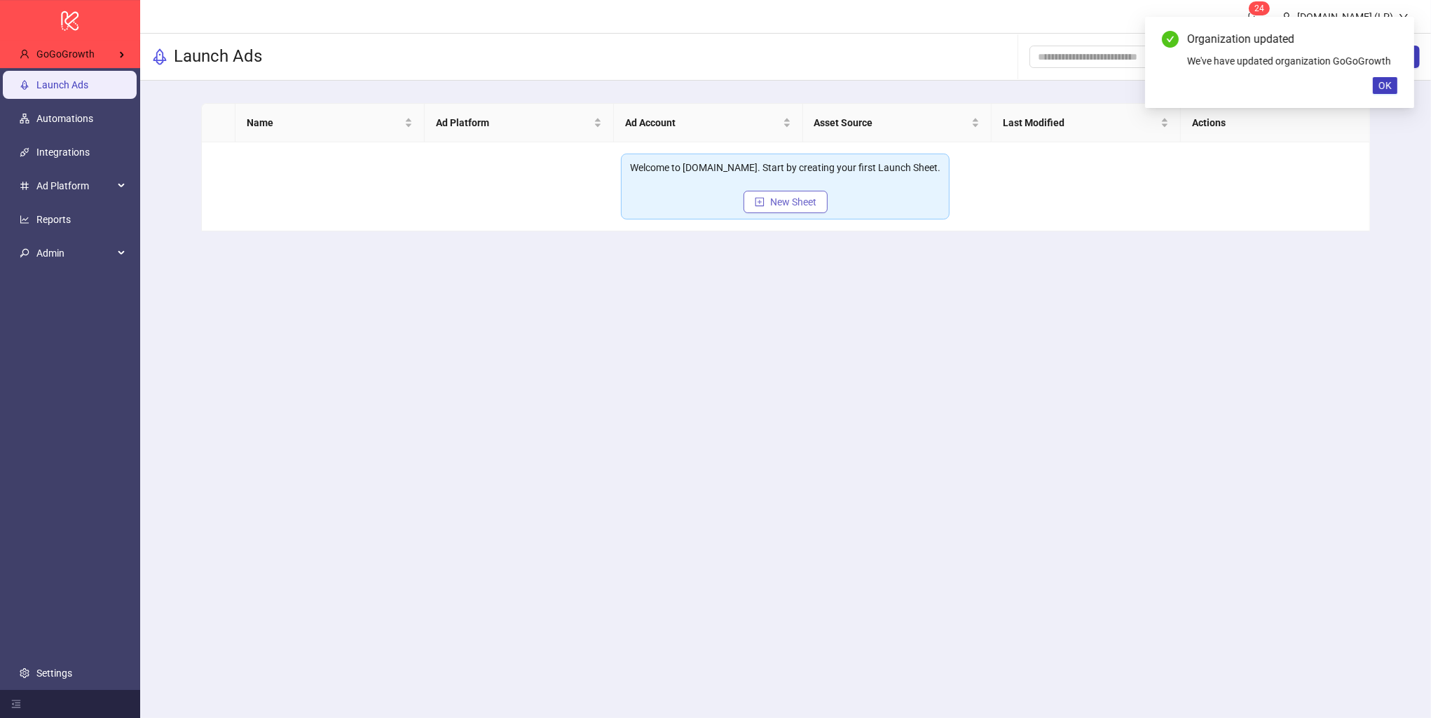
click at [768, 207] on button "New Sheet" at bounding box center [786, 202] width 84 height 22
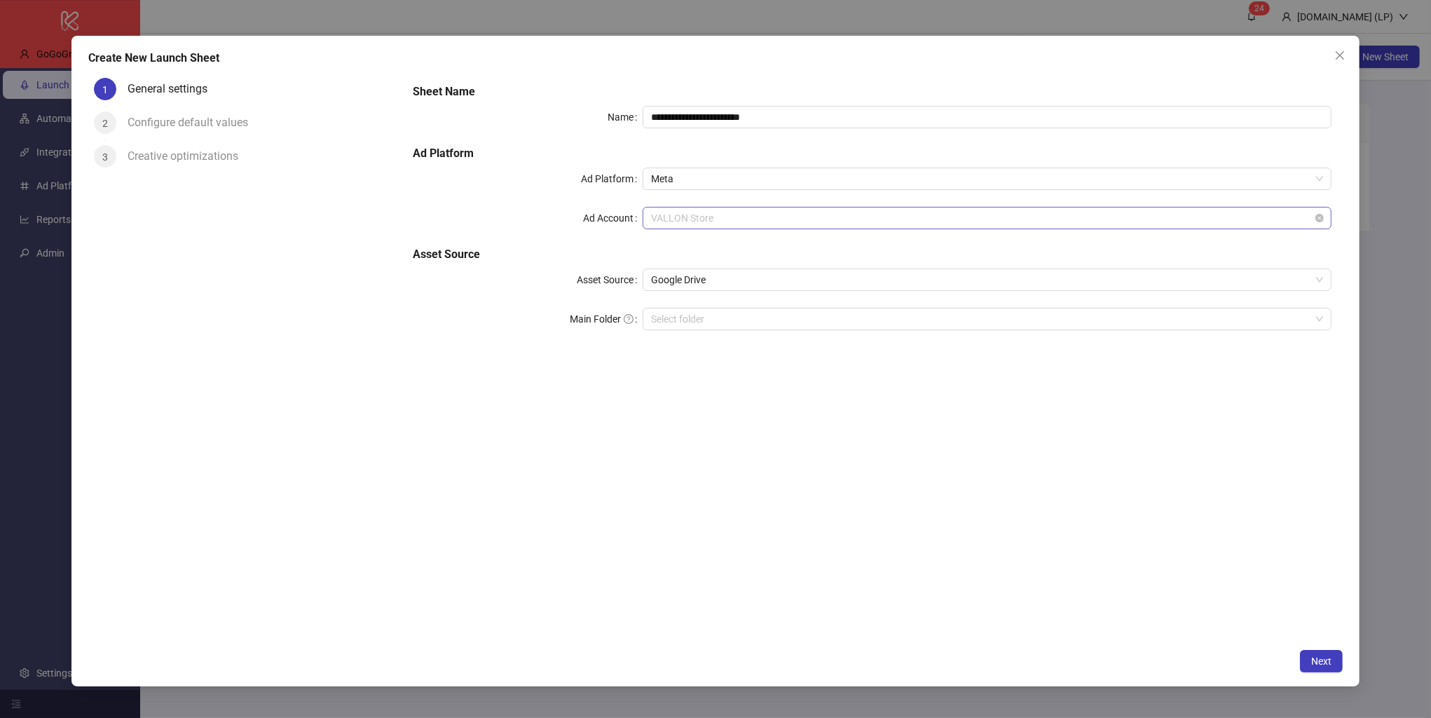
click at [690, 221] on span "VALLON Store" at bounding box center [987, 217] width 672 height 21
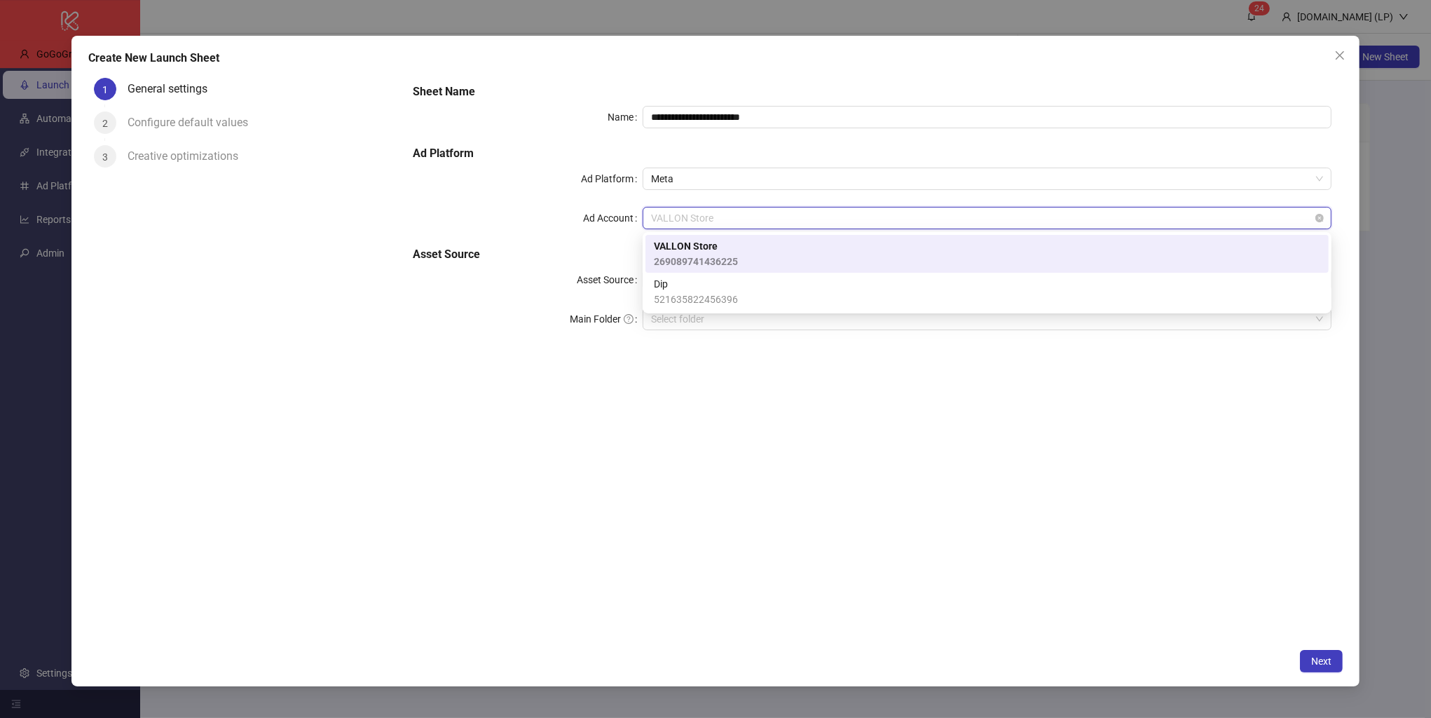
click at [690, 221] on span "VALLON Store" at bounding box center [987, 217] width 672 height 21
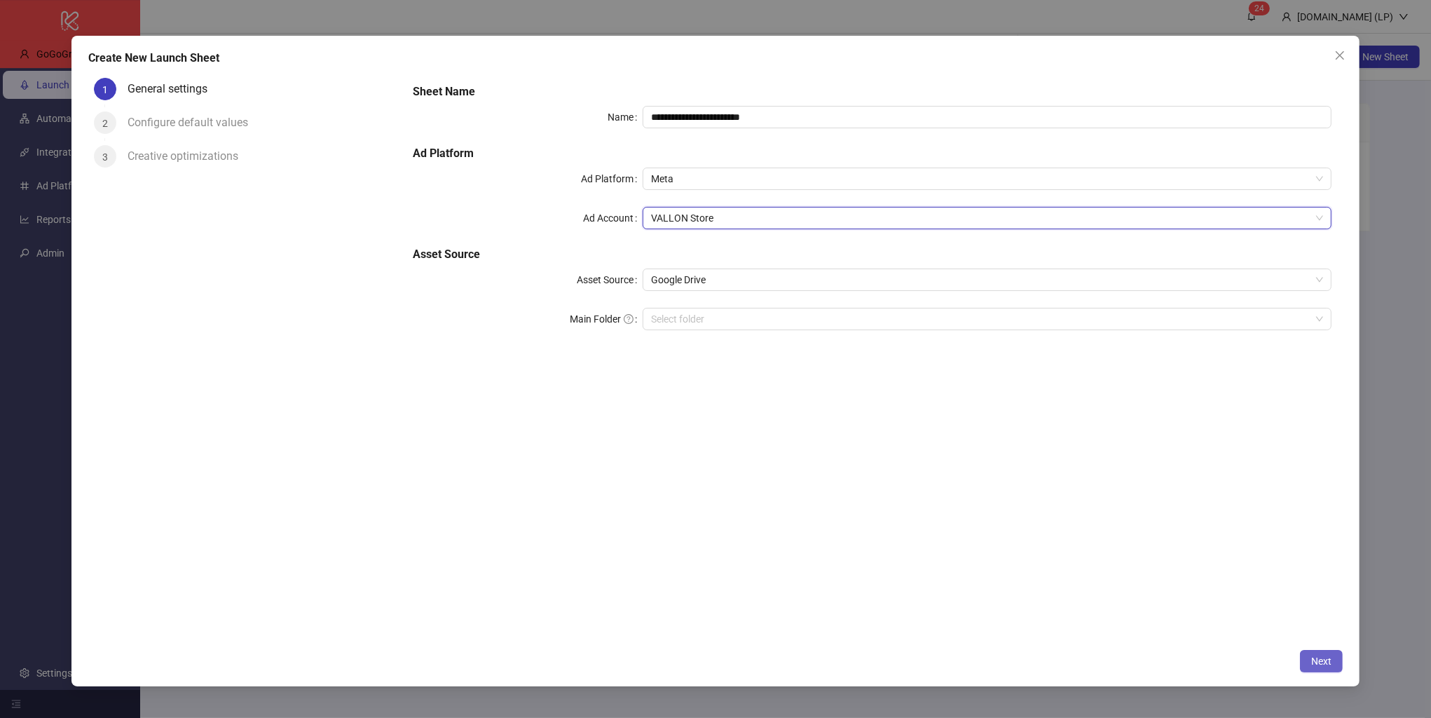
click at [1316, 666] on span "Next" at bounding box center [1322, 660] width 20 height 11
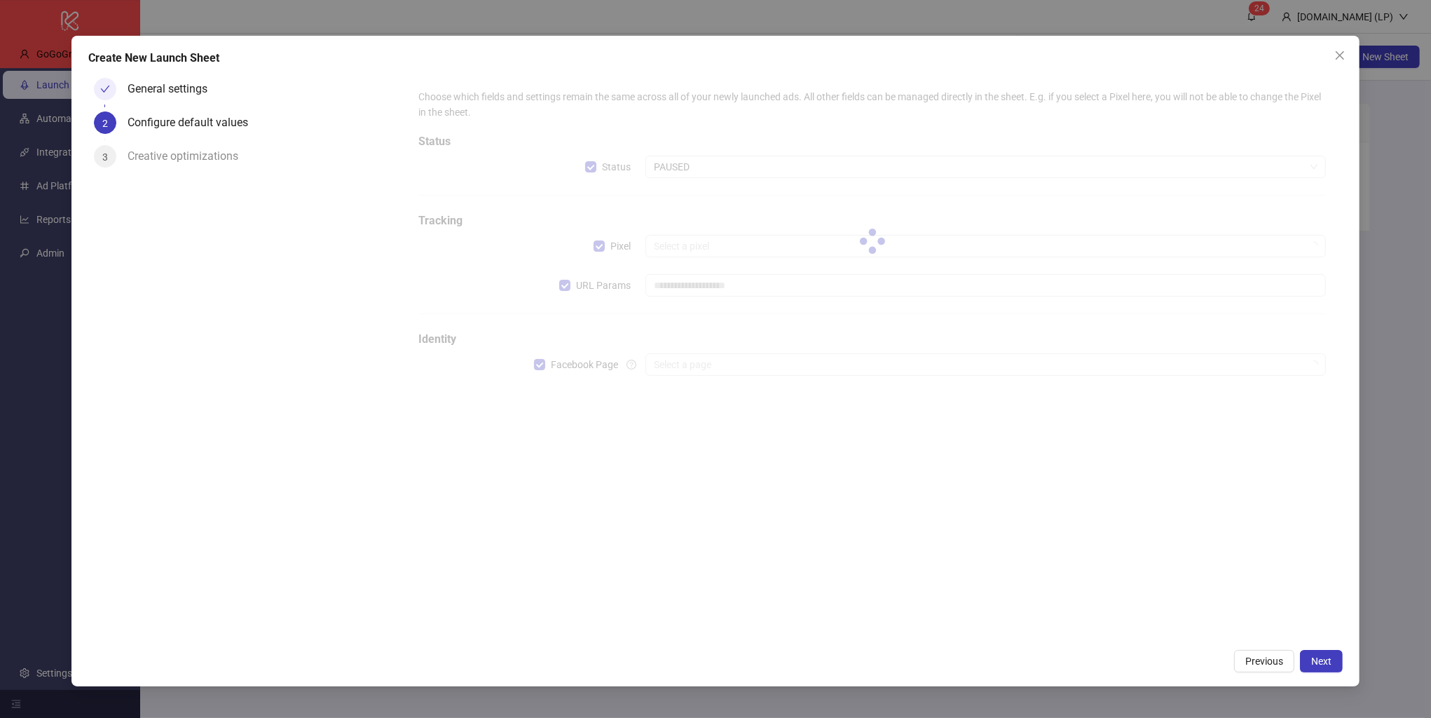
type input "**********"
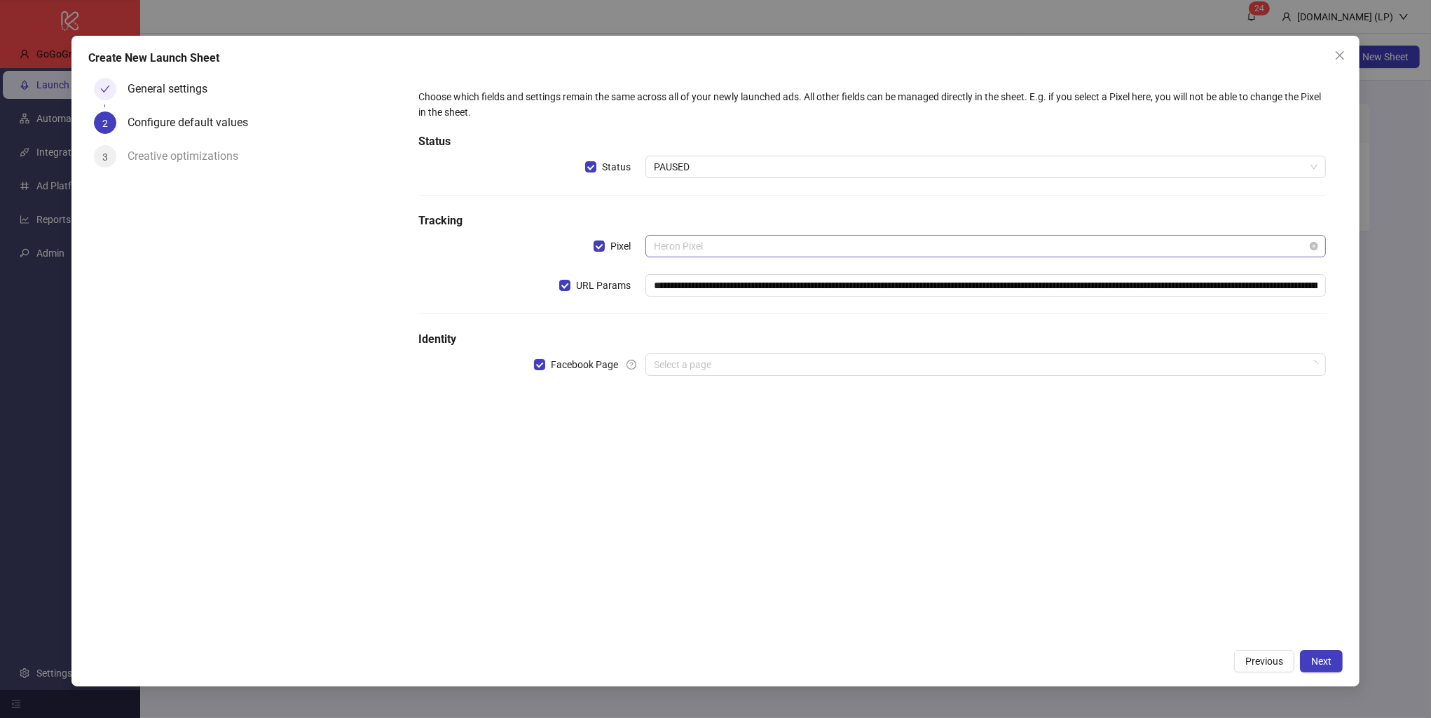
click at [698, 254] on span "Heron Pixel" at bounding box center [986, 246] width 664 height 21
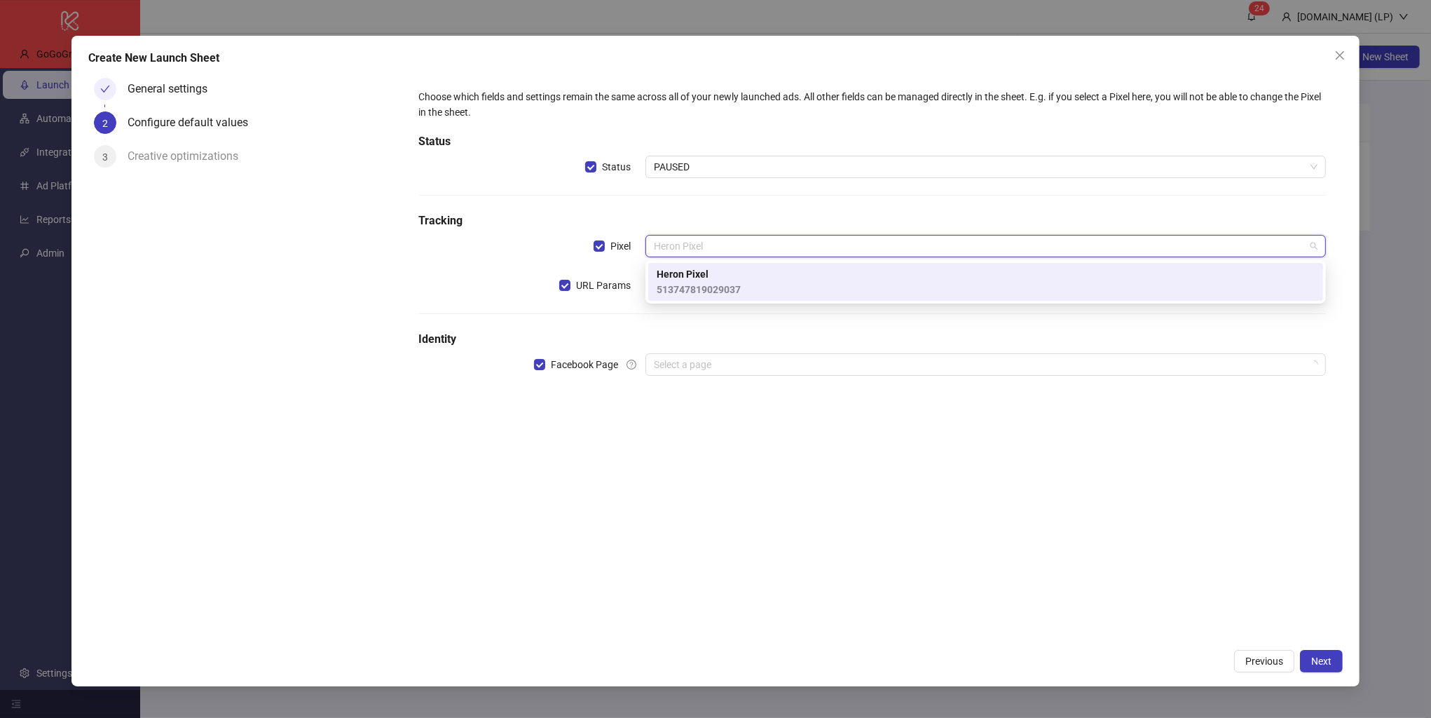
click at [737, 205] on div "**********" at bounding box center [873, 240] width 918 height 315
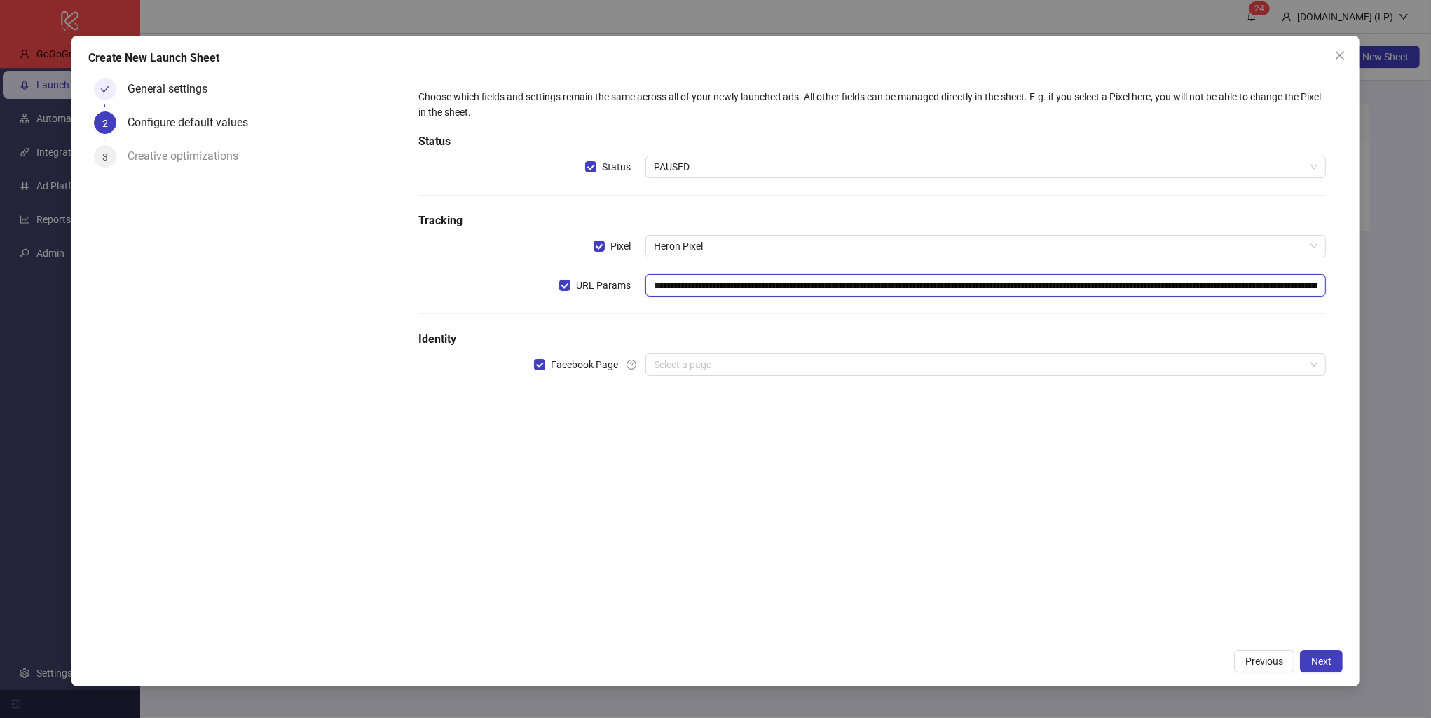
click at [717, 278] on input "**********" at bounding box center [986, 285] width 681 height 22
click at [681, 365] on input "search" at bounding box center [979, 364] width 651 height 21
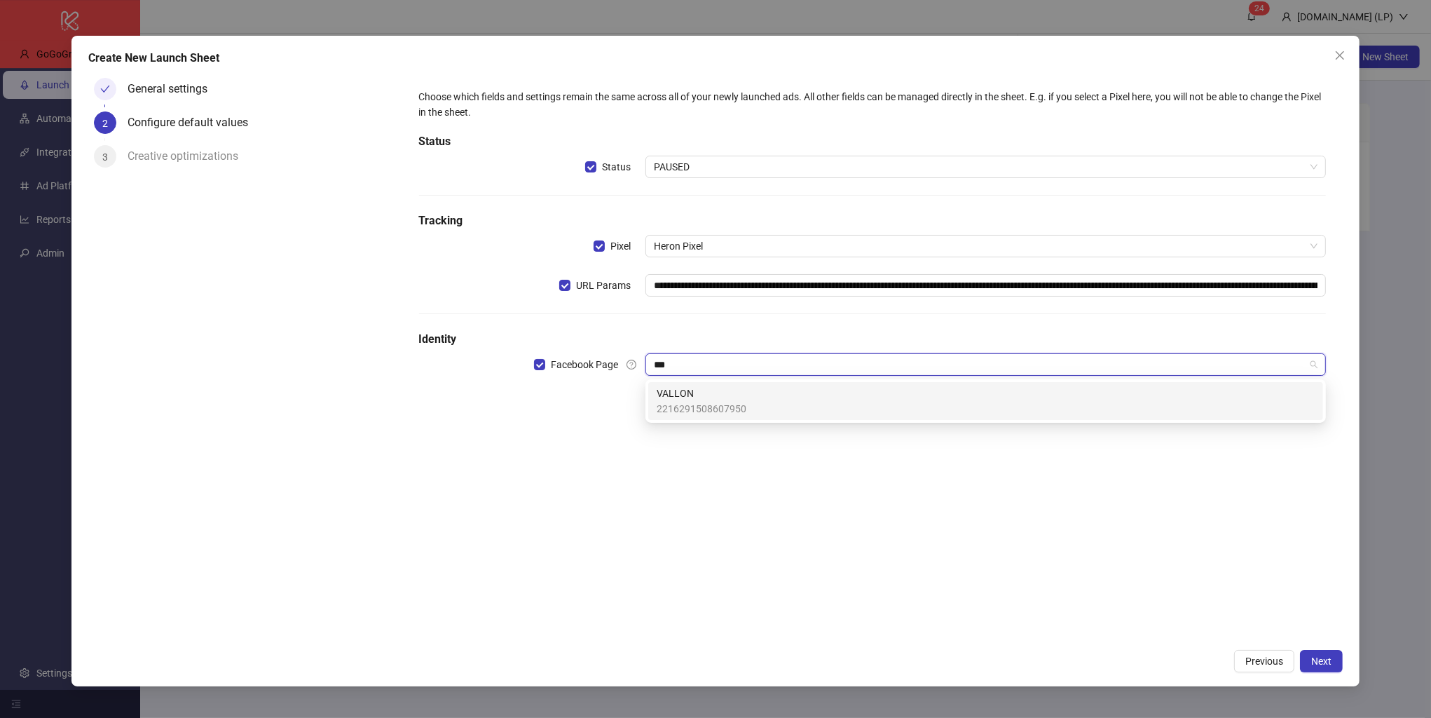
type input "****"
click at [704, 408] on span "2216291508607950" at bounding box center [702, 408] width 90 height 15
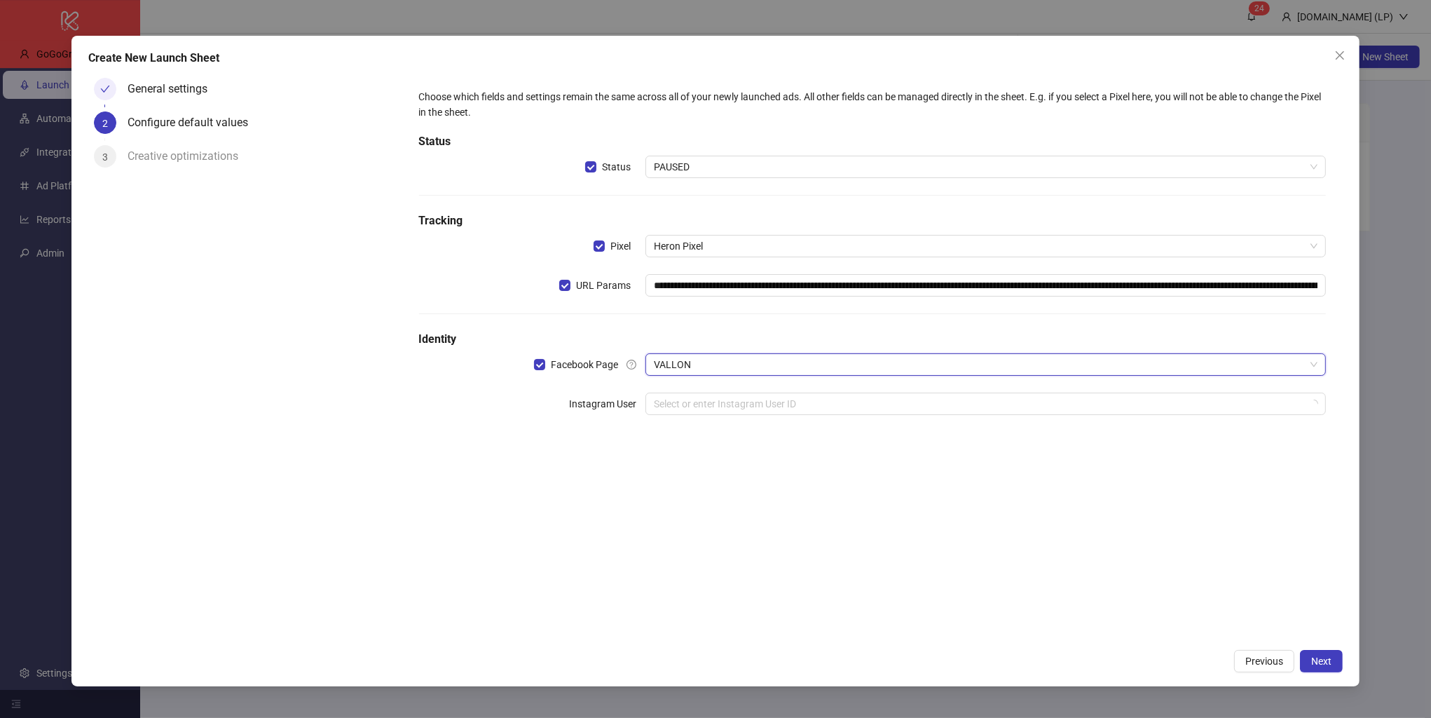
click at [783, 523] on div "**********" at bounding box center [872, 356] width 941 height 569
click at [778, 406] on input "search" at bounding box center [979, 403] width 651 height 21
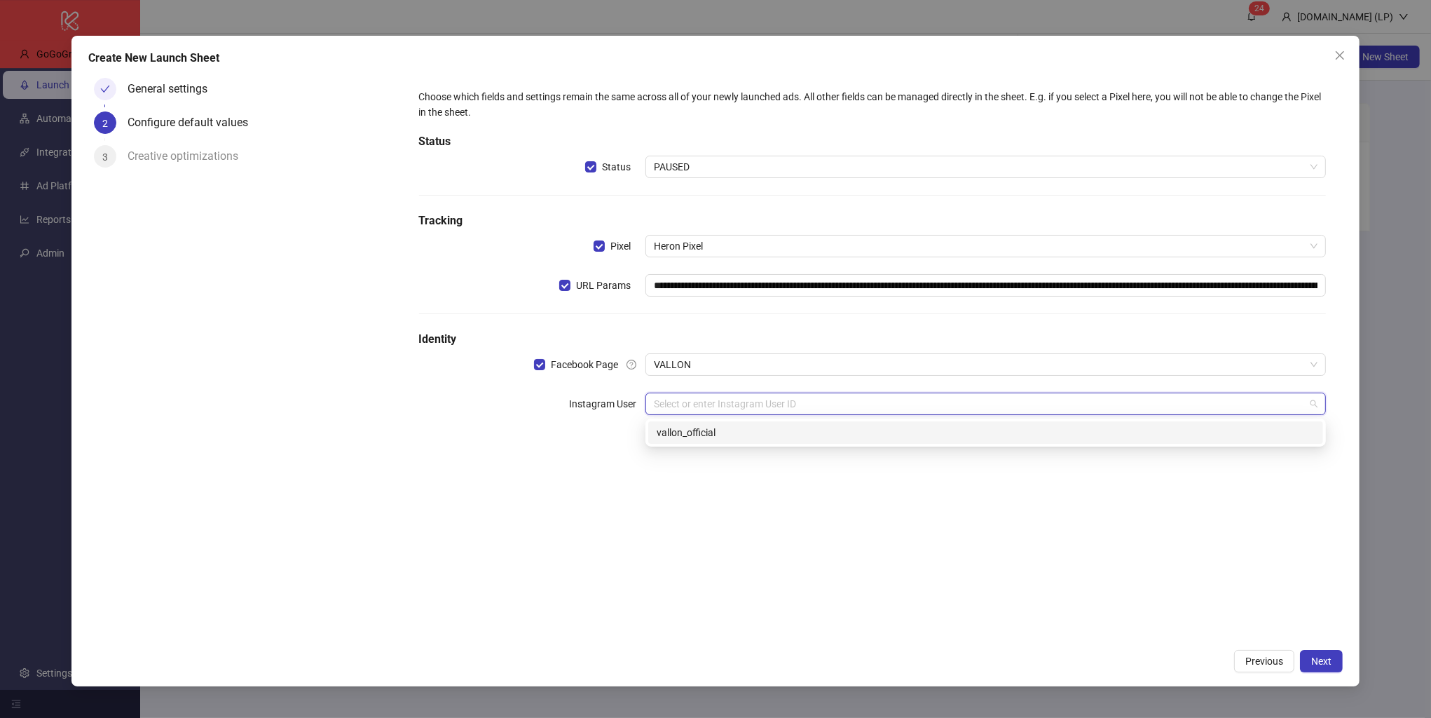
click at [758, 428] on div "vallon_official" at bounding box center [986, 432] width 658 height 15
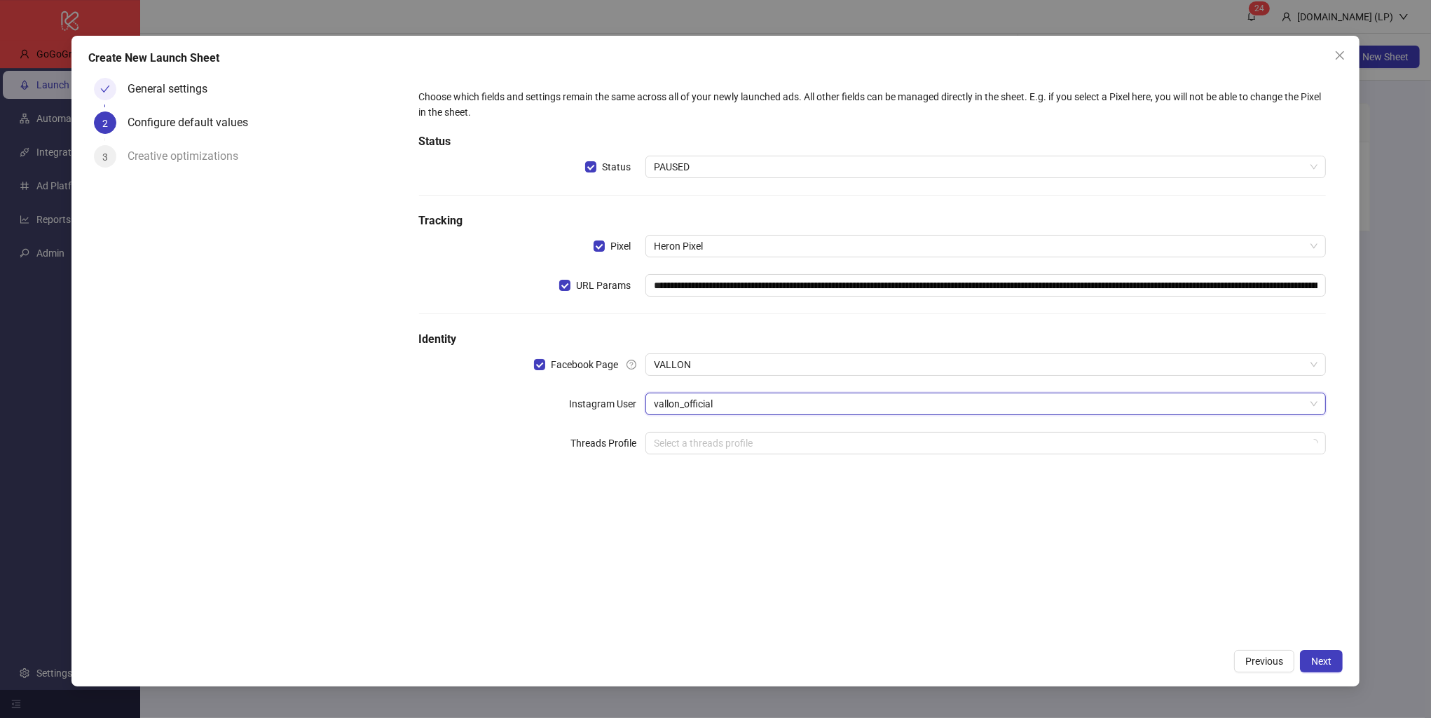
click at [890, 571] on div "**********" at bounding box center [872, 356] width 941 height 569
click at [1310, 666] on button "Next" at bounding box center [1321, 661] width 43 height 22
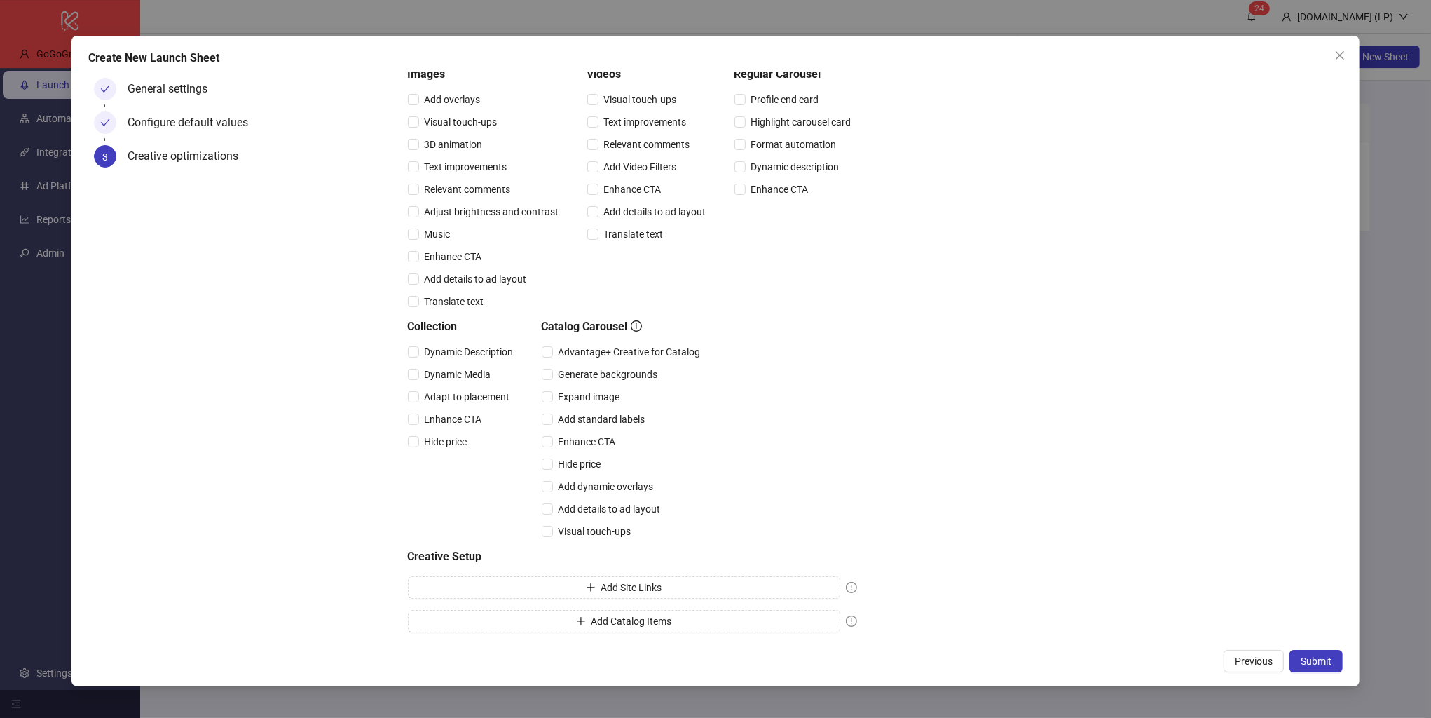
scroll to position [145, 0]
click at [1301, 660] on span "Submit" at bounding box center [1316, 660] width 31 height 11
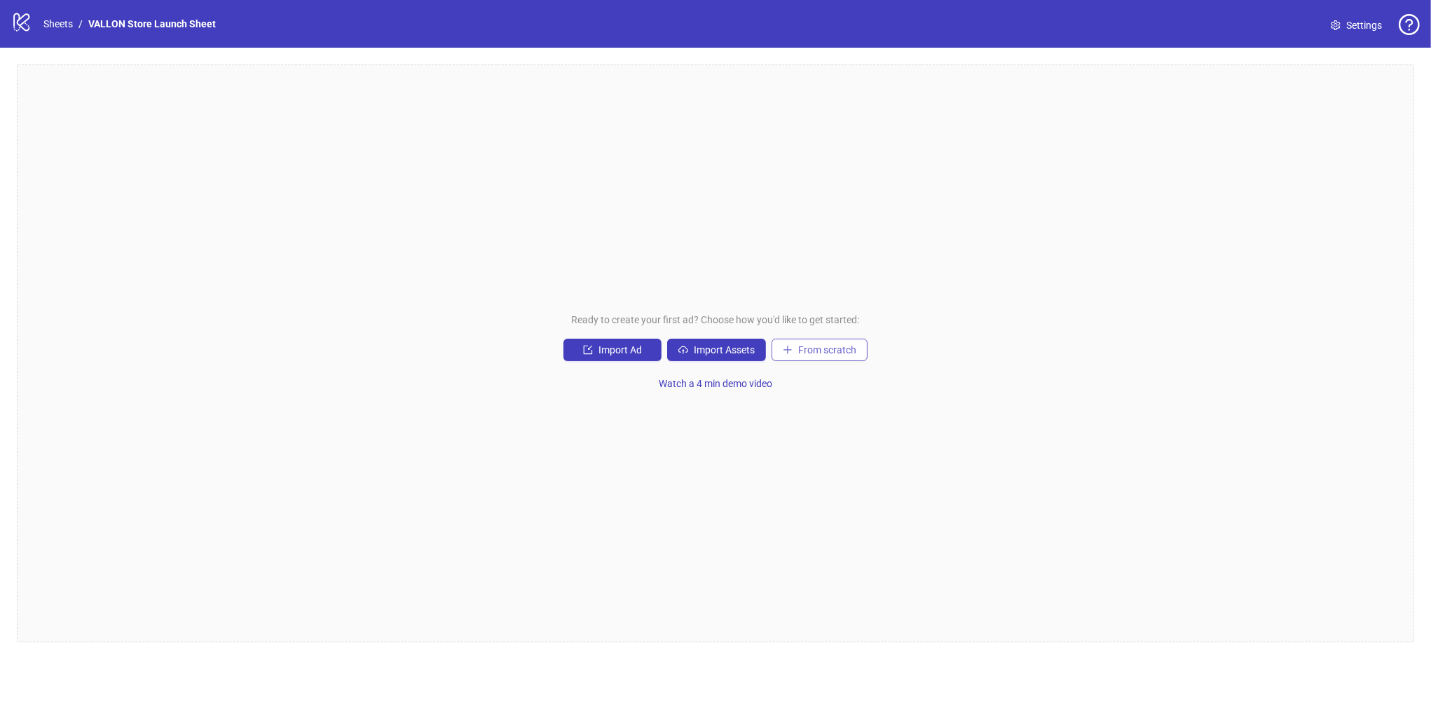
click at [840, 349] on span "From scratch" at bounding box center [827, 349] width 58 height 11
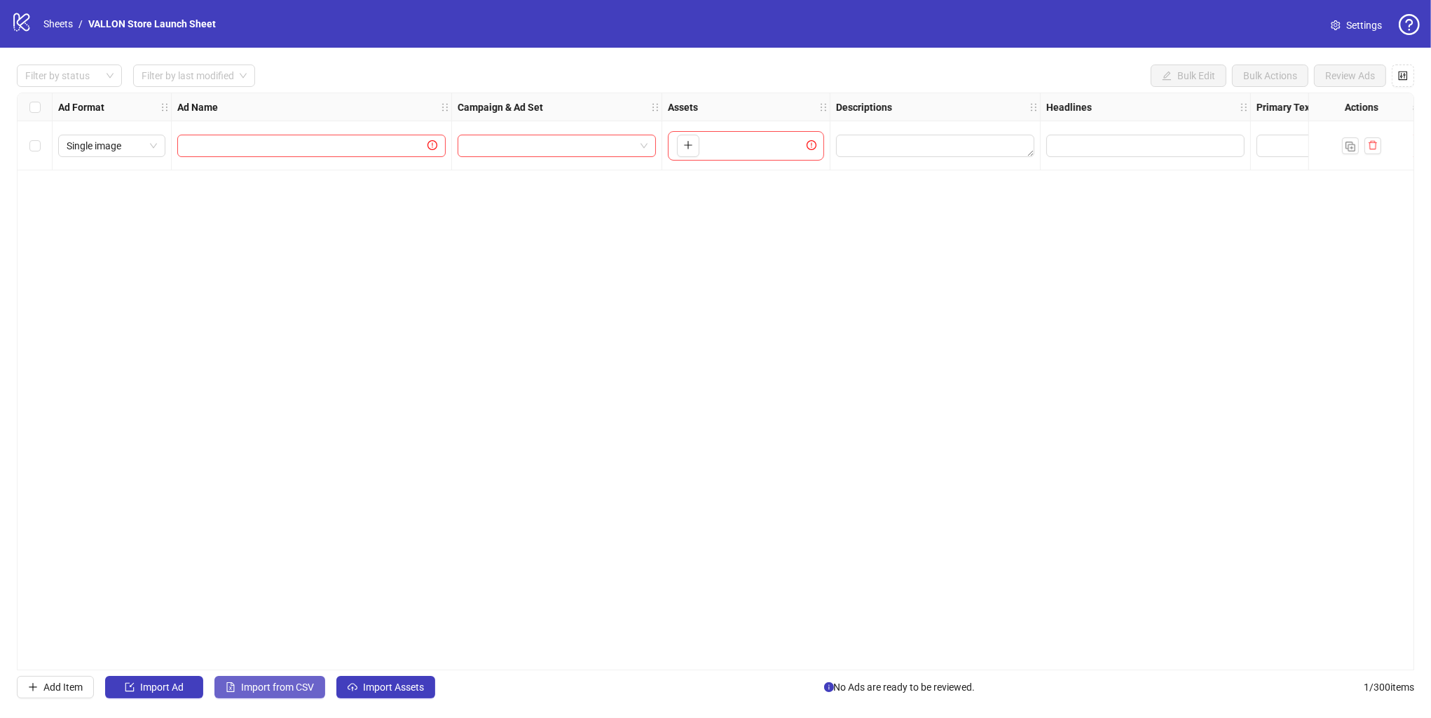
click at [301, 688] on span "Import from CSV" at bounding box center [277, 686] width 73 height 11
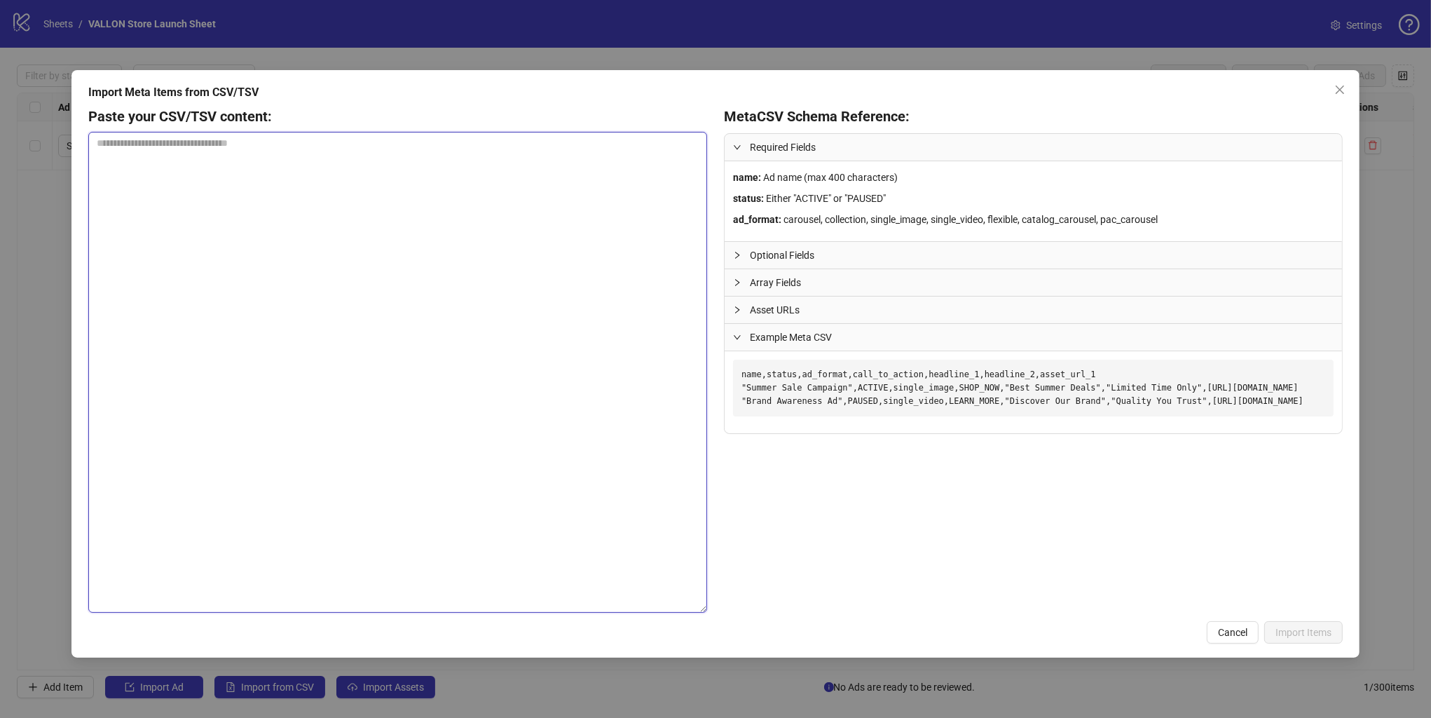
click at [404, 216] on textarea at bounding box center [397, 372] width 619 height 481
paste textarea "**********"
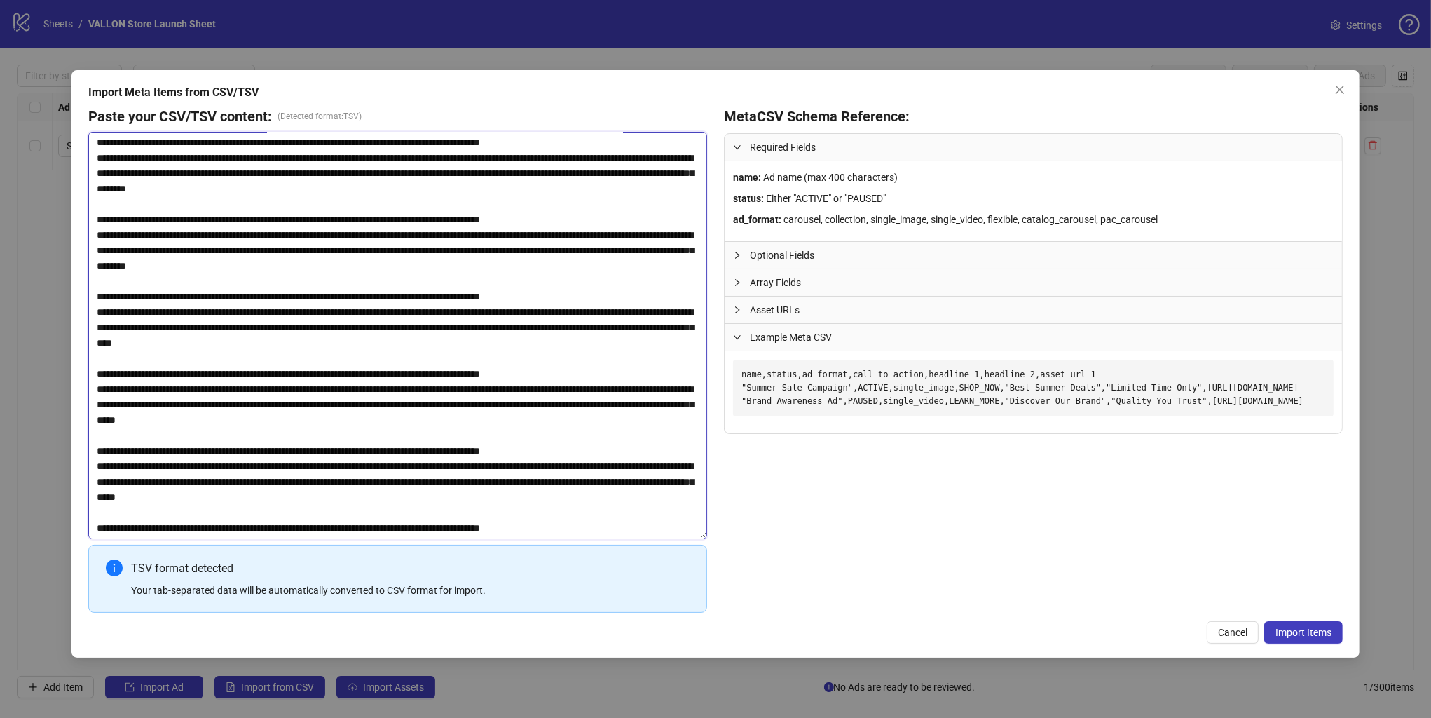
scroll to position [3575, 0]
type textarea "**********"
click at [1288, 630] on span "Import Items" at bounding box center [1304, 632] width 56 height 11
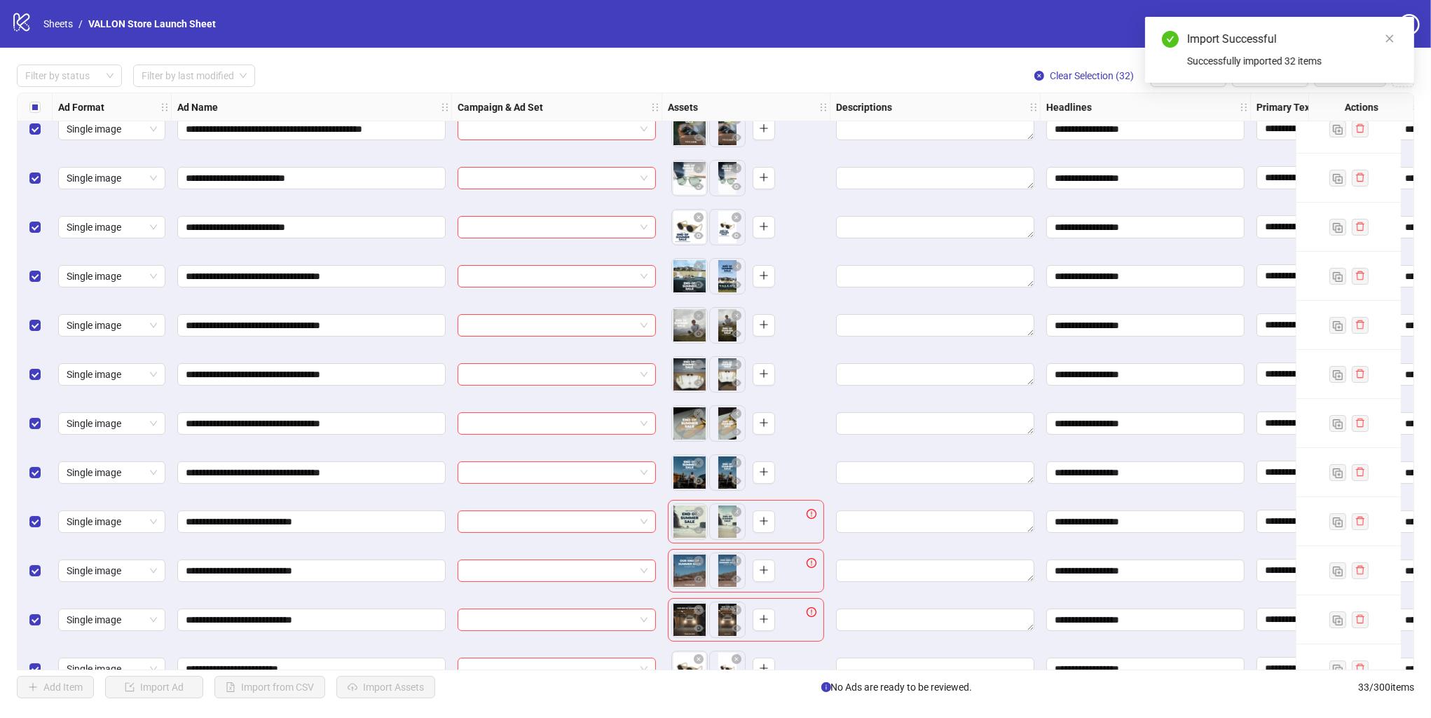
scroll to position [348, 0]
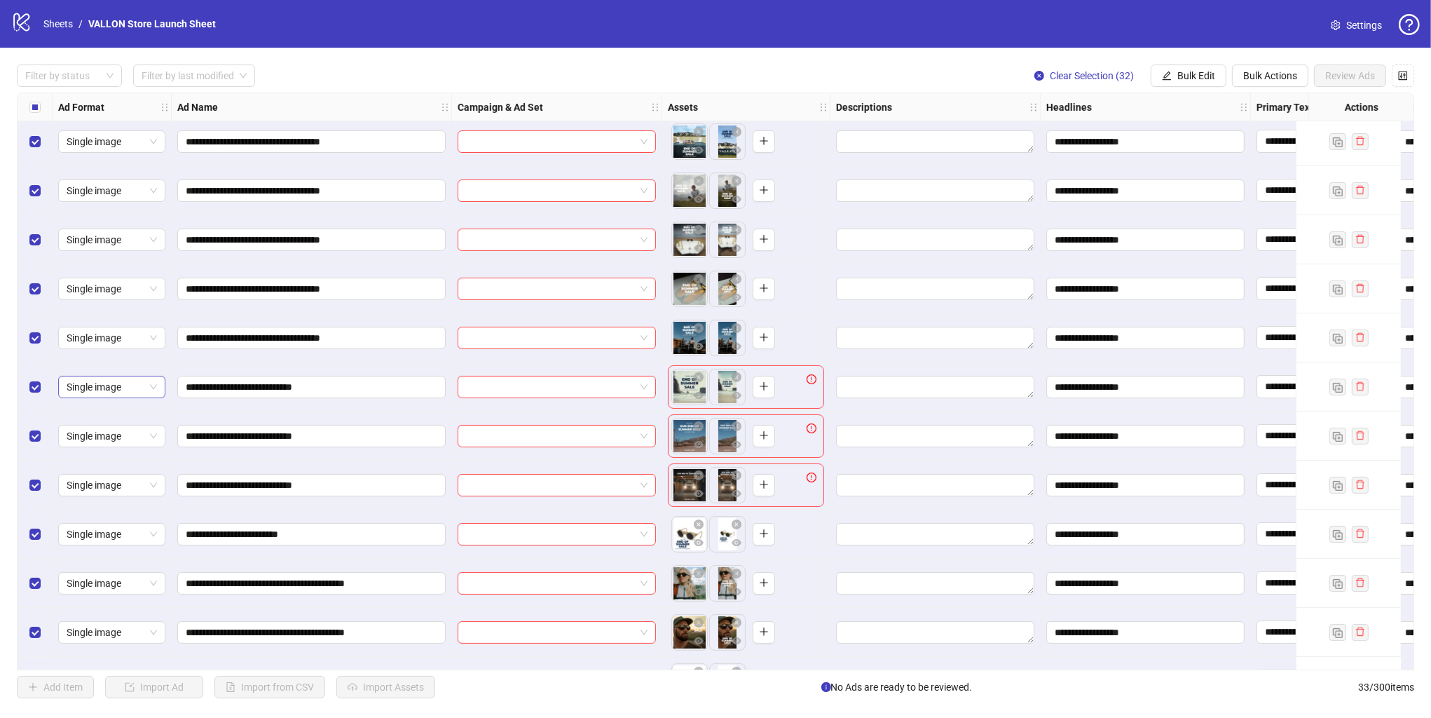
click at [151, 393] on span "Single image" at bounding box center [112, 386] width 90 height 21
click at [109, 437] on div "Single video" at bounding box center [111, 436] width 85 height 15
click at [137, 435] on span "Single image" at bounding box center [112, 435] width 90 height 21
click at [121, 484] on div "Single video" at bounding box center [111, 485] width 85 height 15
click at [146, 477] on span "Single image" at bounding box center [112, 485] width 90 height 21
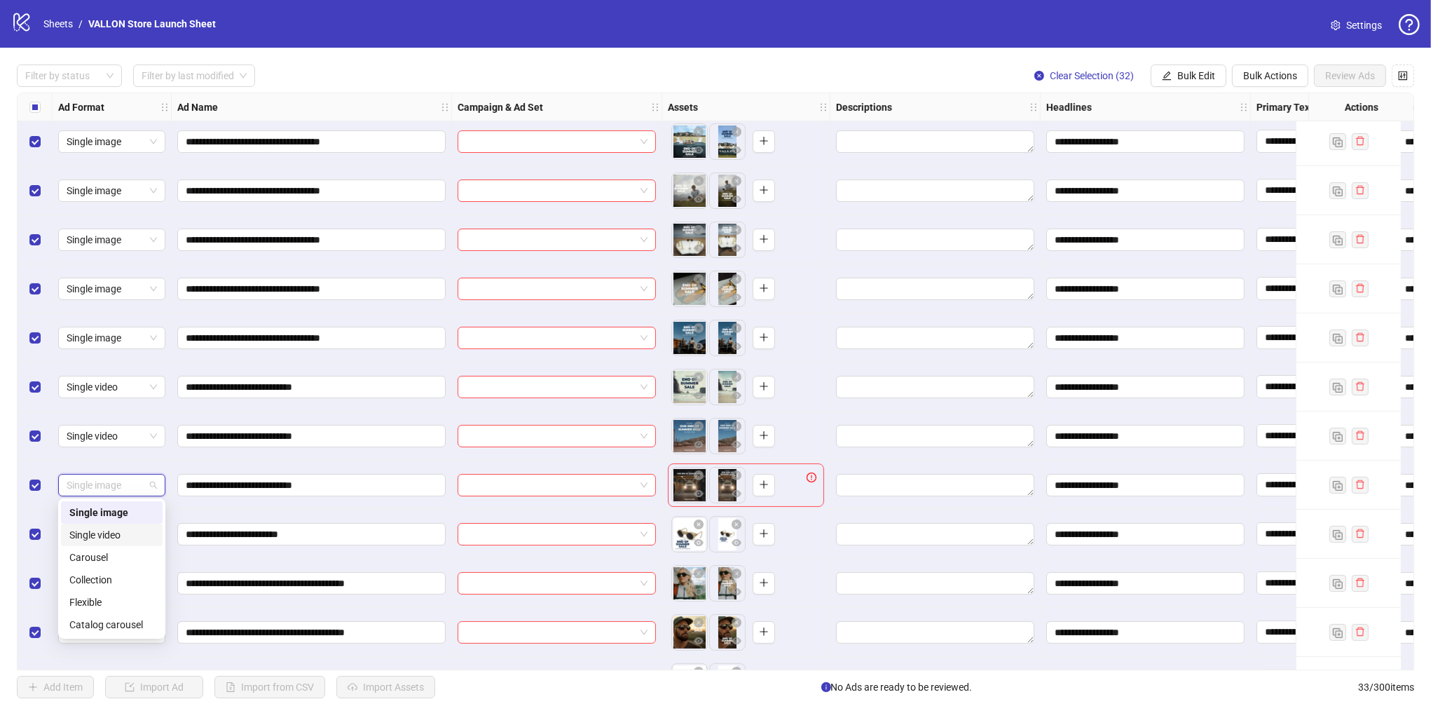
click at [120, 540] on div "Single video" at bounding box center [111, 534] width 85 height 15
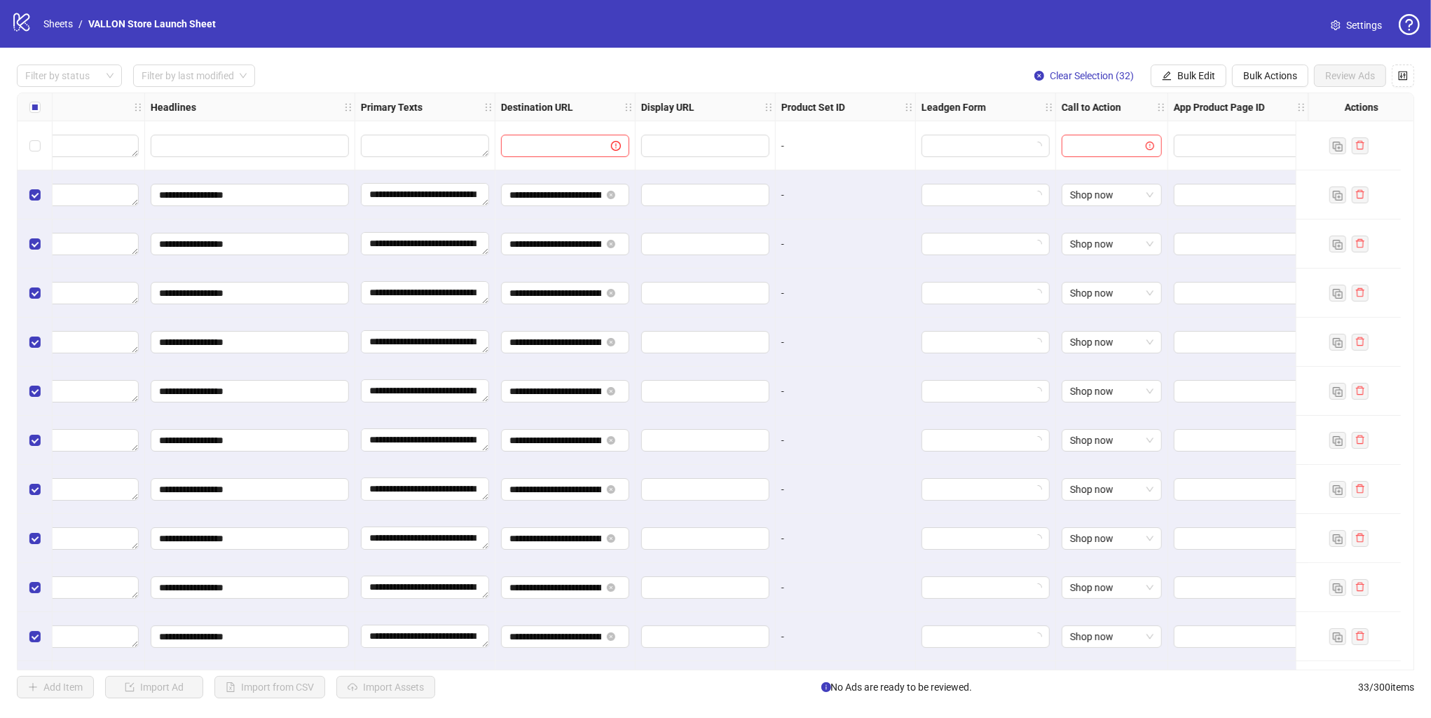
scroll to position [0, 0]
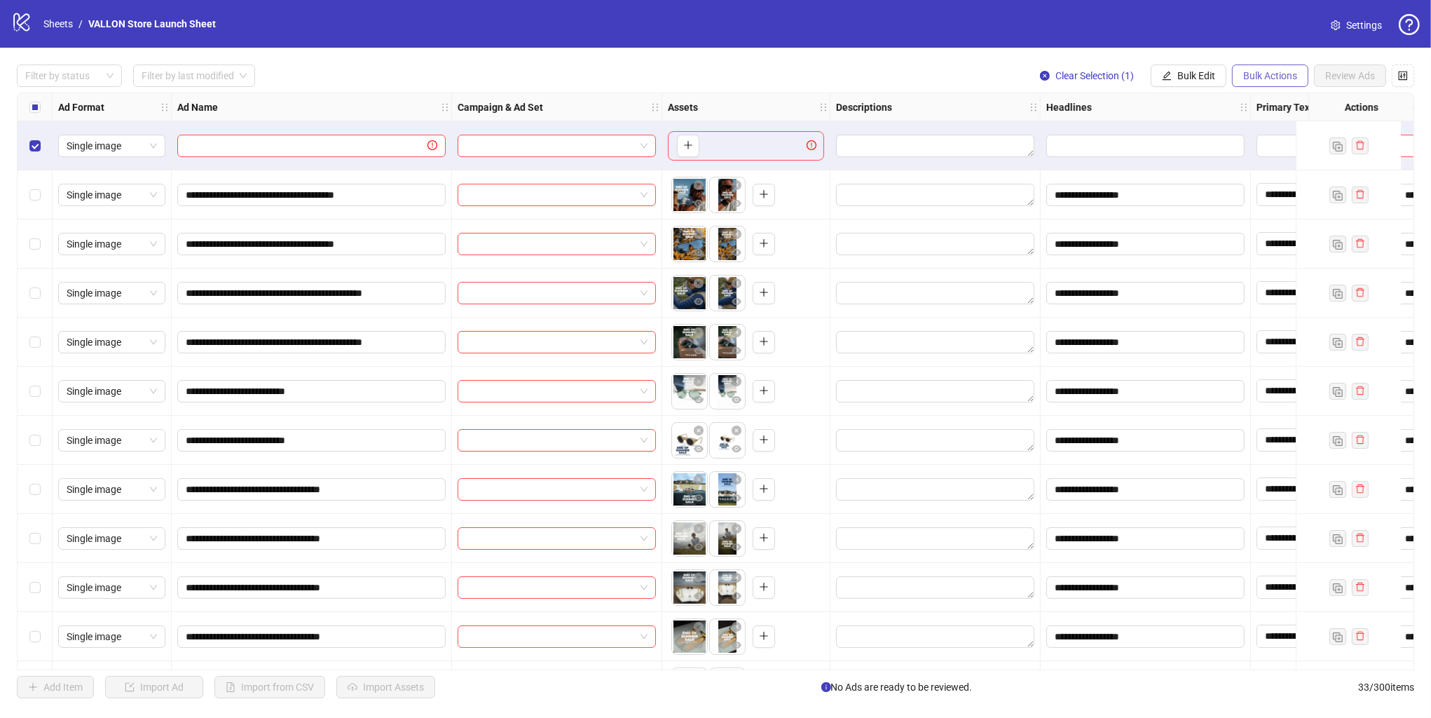
click at [1251, 72] on span "Bulk Actions" at bounding box center [1271, 75] width 54 height 11
click at [1255, 104] on span "Delete" at bounding box center [1290, 103] width 96 height 15
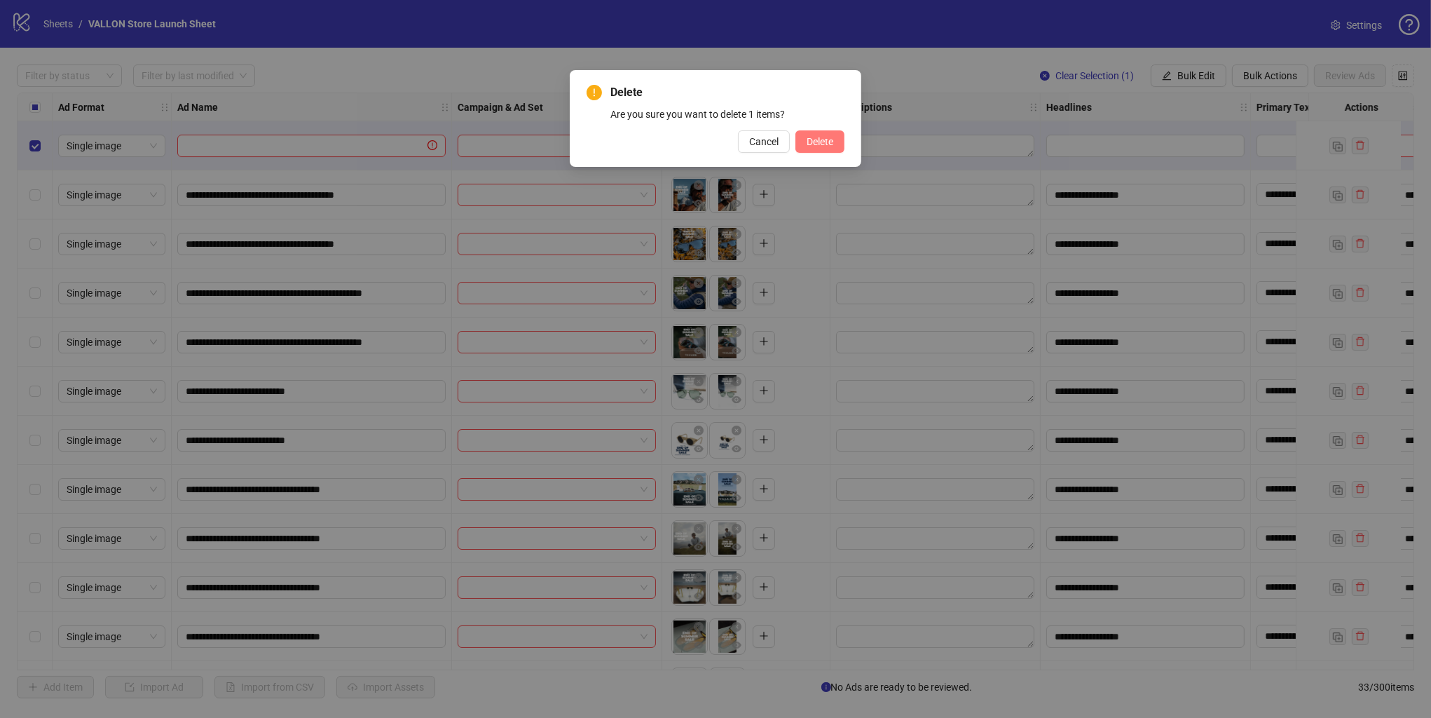
click at [822, 139] on span "Delete" at bounding box center [820, 141] width 27 height 11
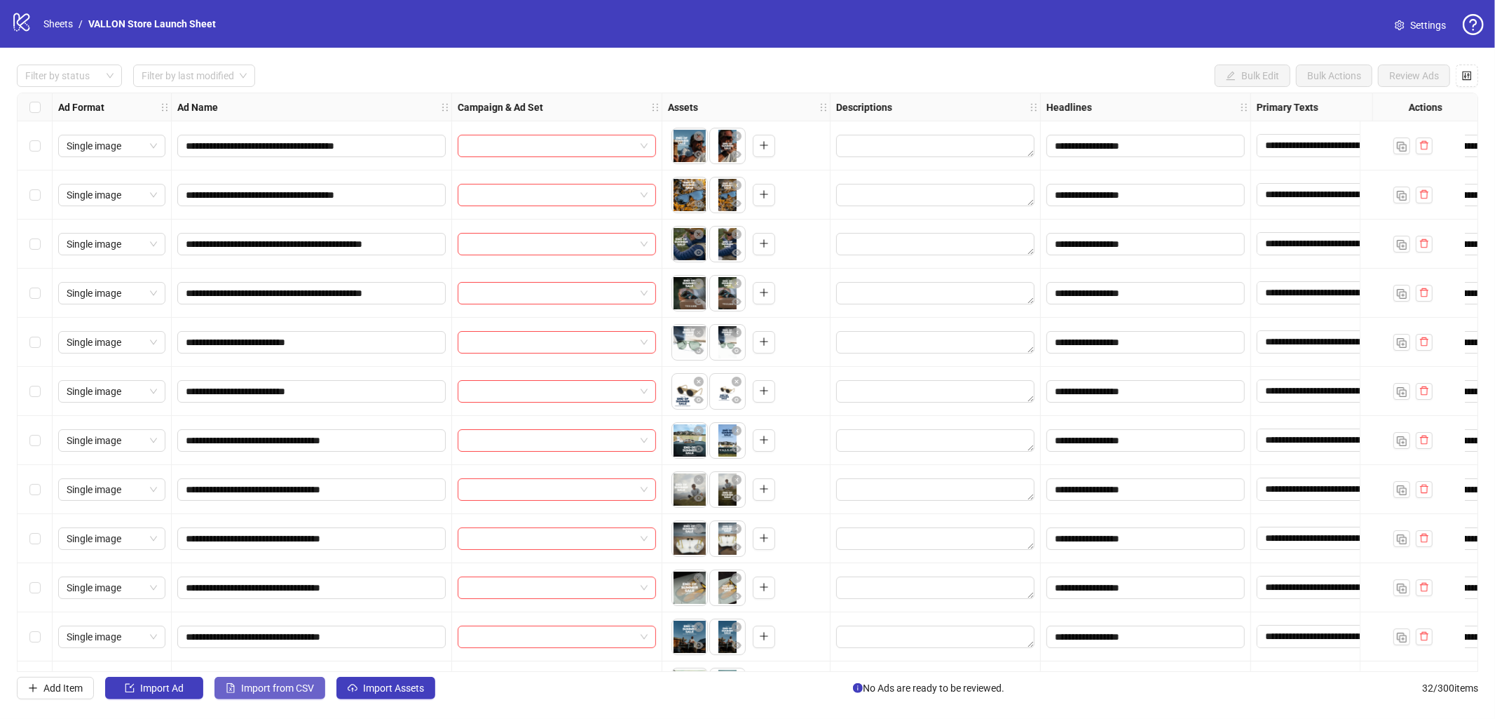
click at [259, 693] on span "Import from CSV" at bounding box center [277, 687] width 73 height 11
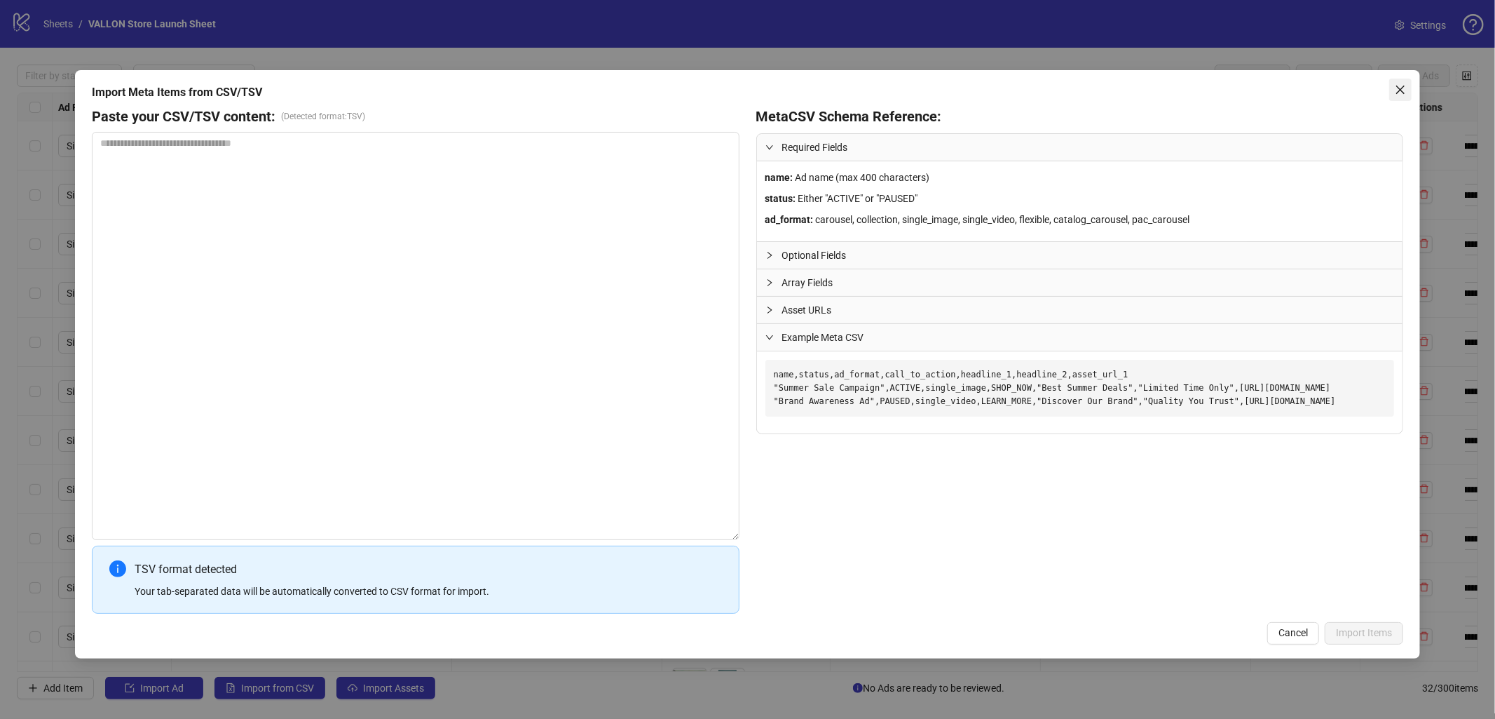
click at [1398, 90] on icon "close" at bounding box center [1400, 89] width 11 height 11
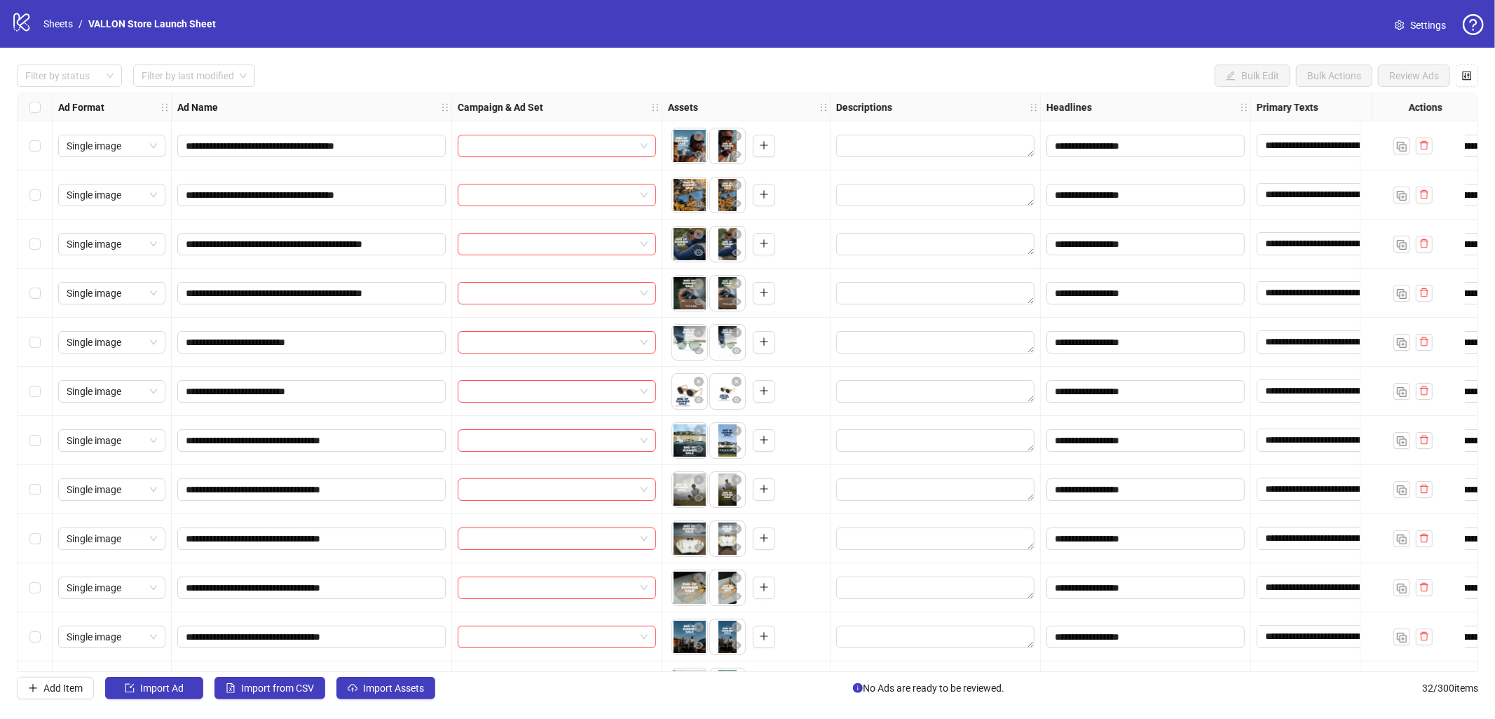
scroll to position [10, 0]
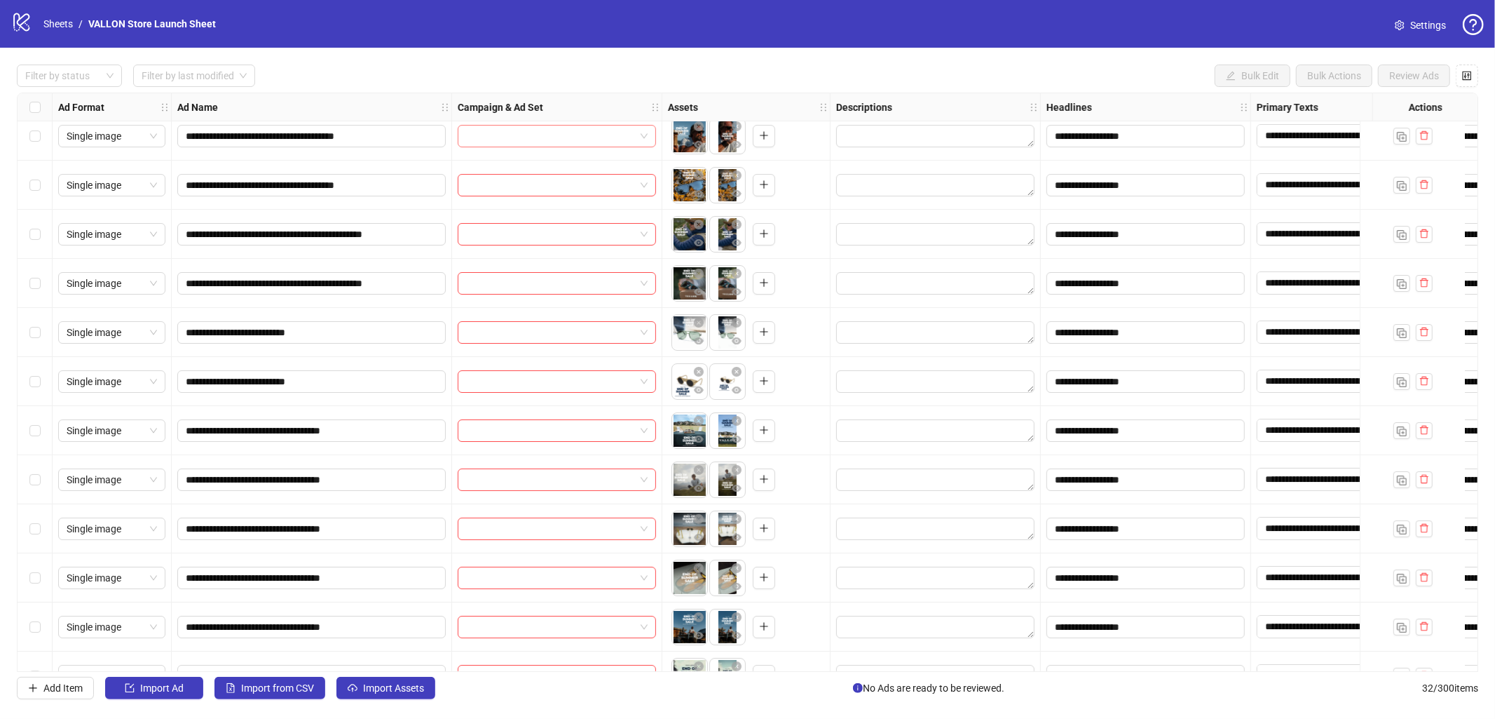
click at [477, 135] on input "search" at bounding box center [550, 135] width 169 height 21
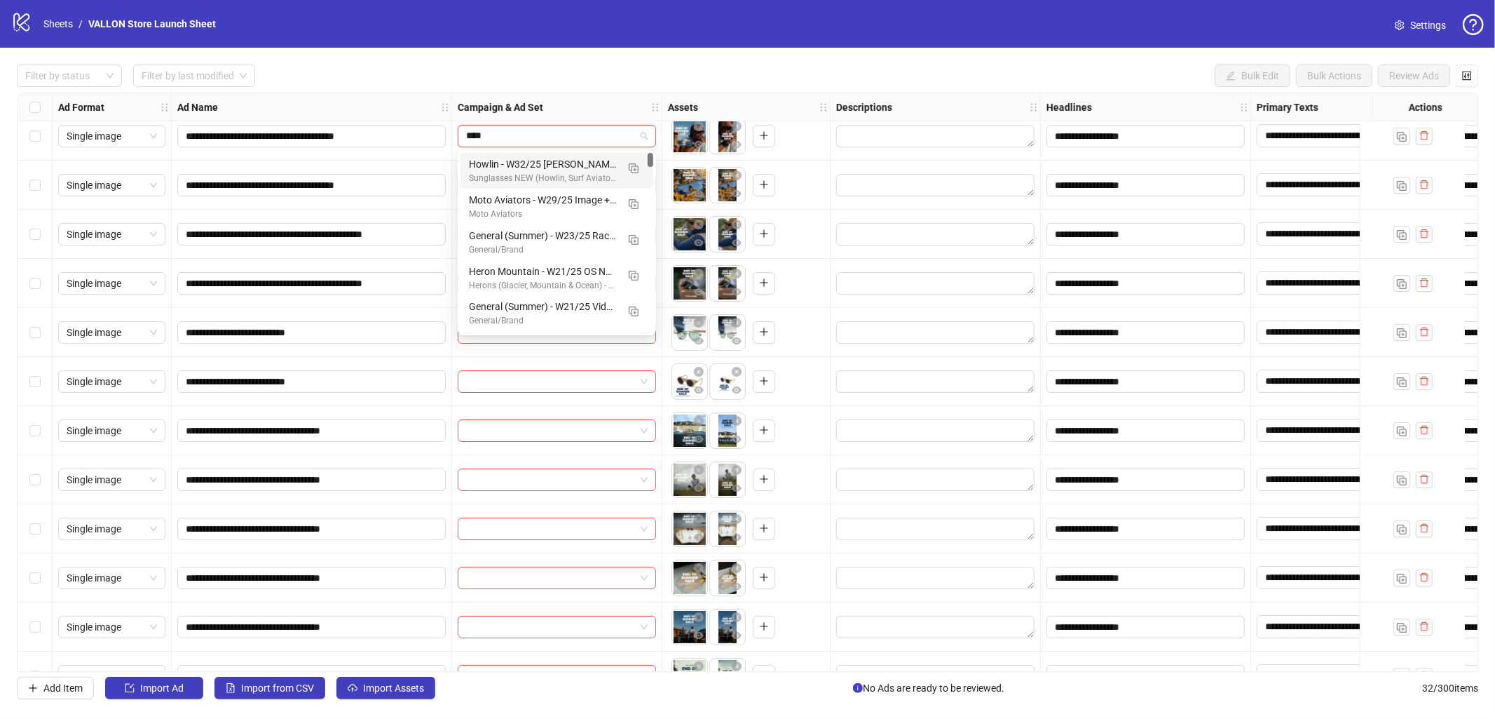
type input "*****"
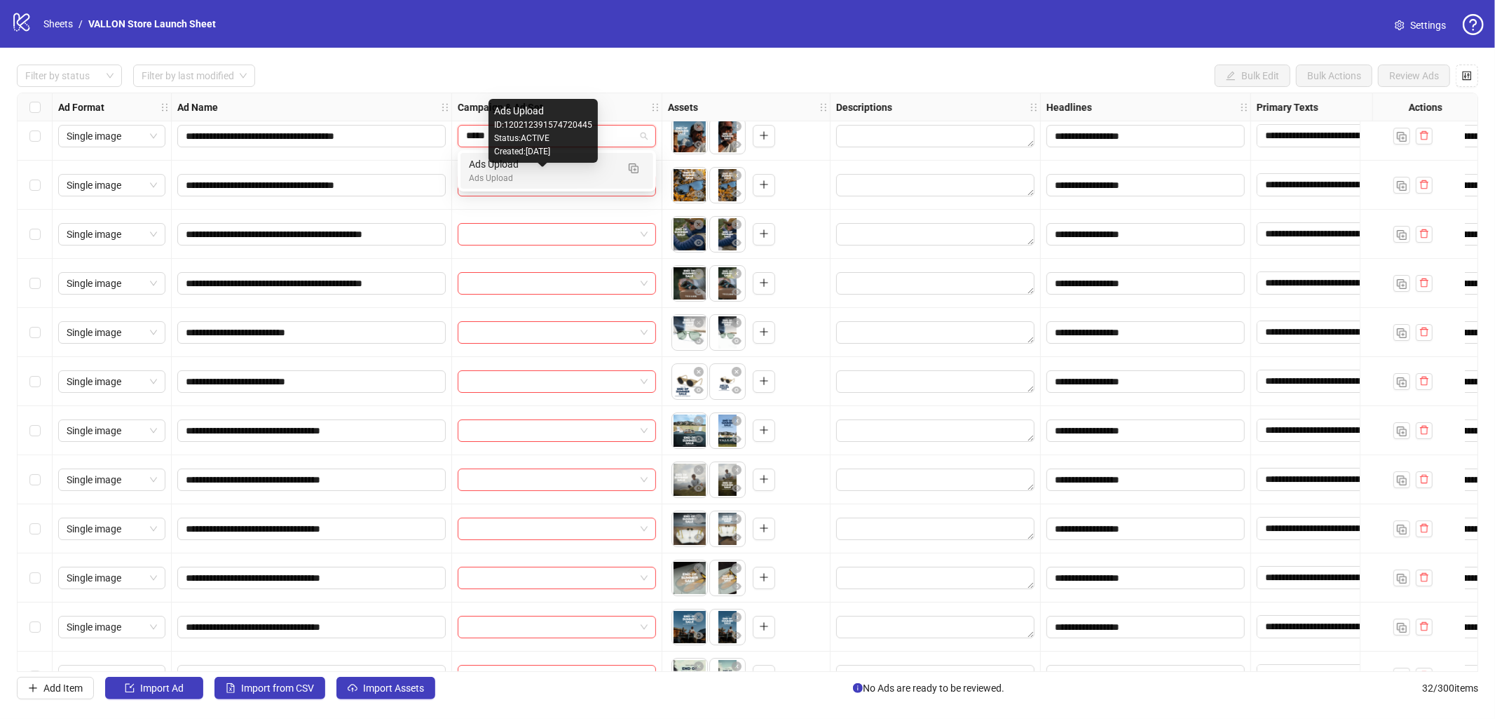
click at [526, 173] on div "Ads Upload" at bounding box center [543, 178] width 148 height 13
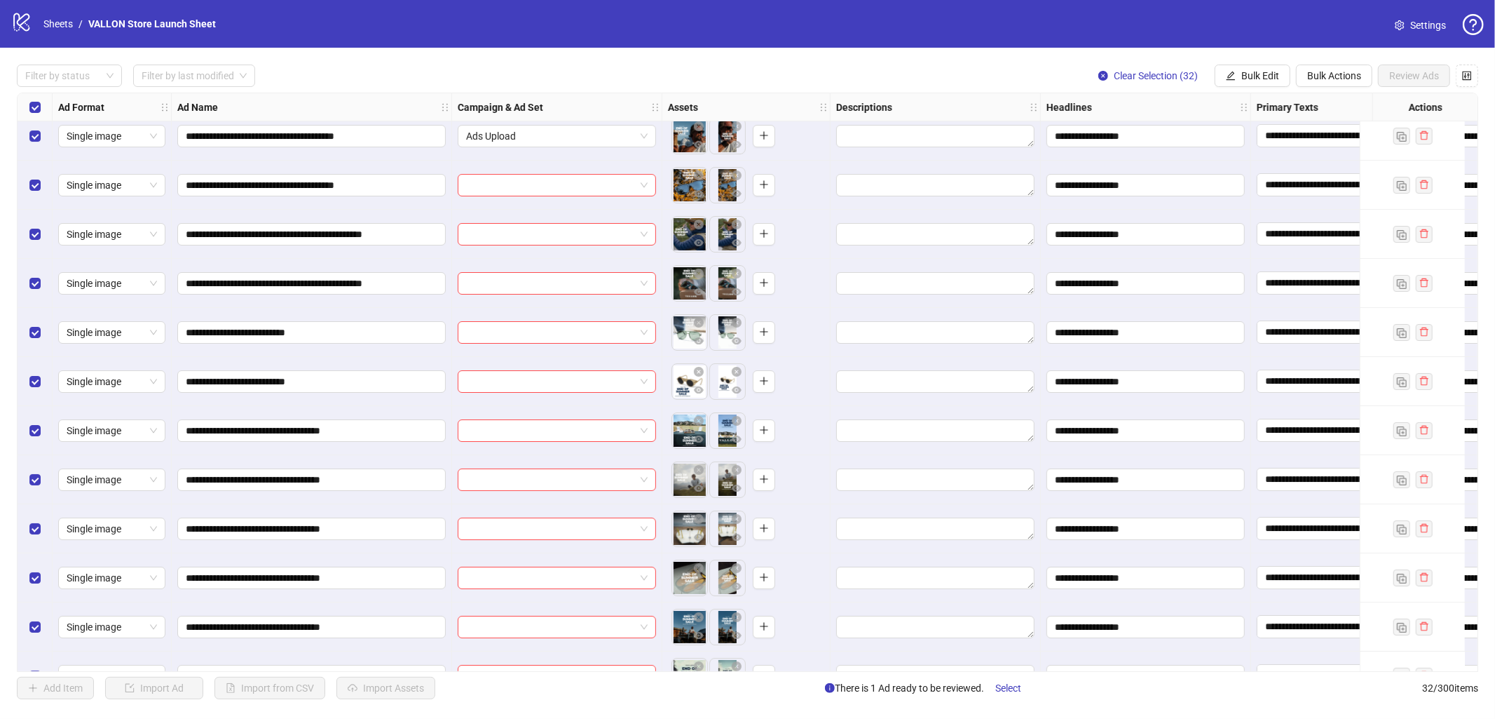
scroll to position [0, 0]
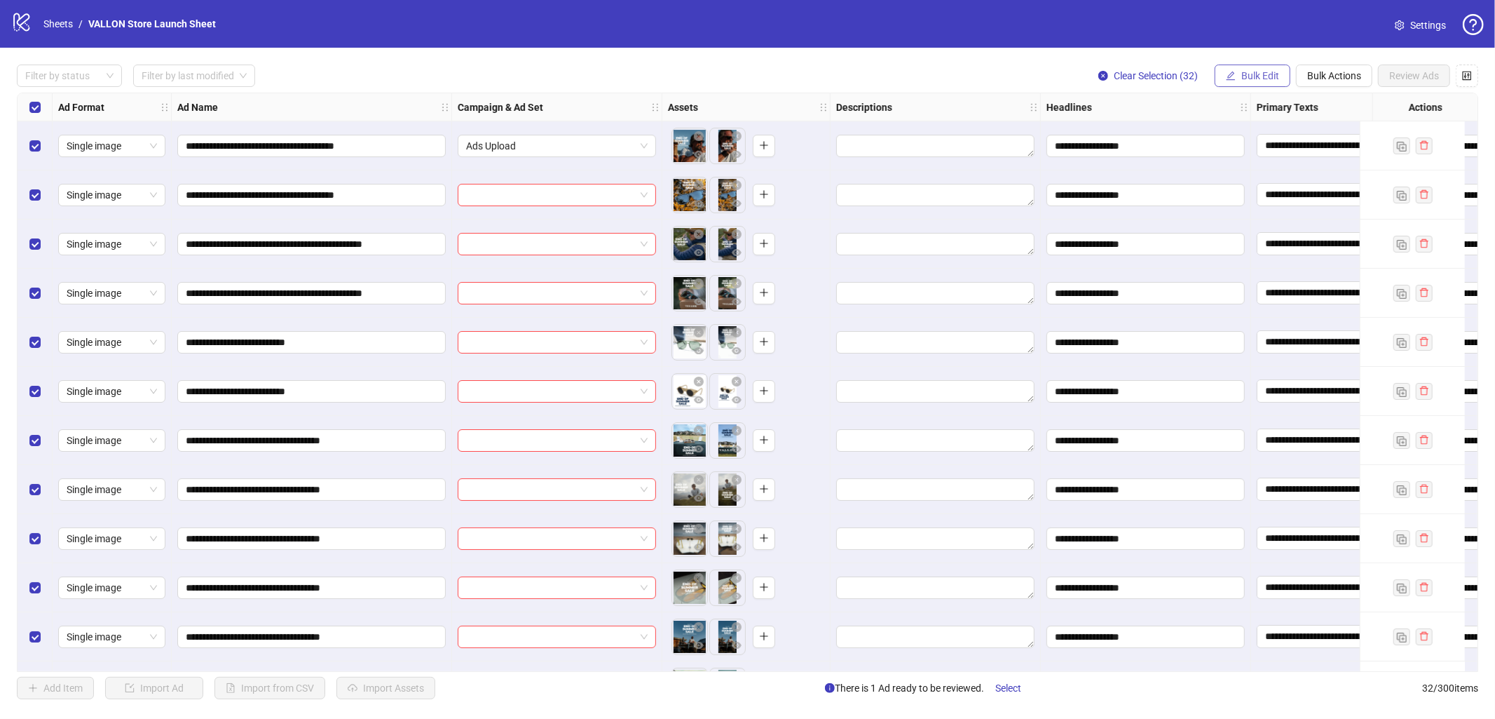
click at [1262, 79] on span "Bulk Edit" at bounding box center [1260, 75] width 38 height 11
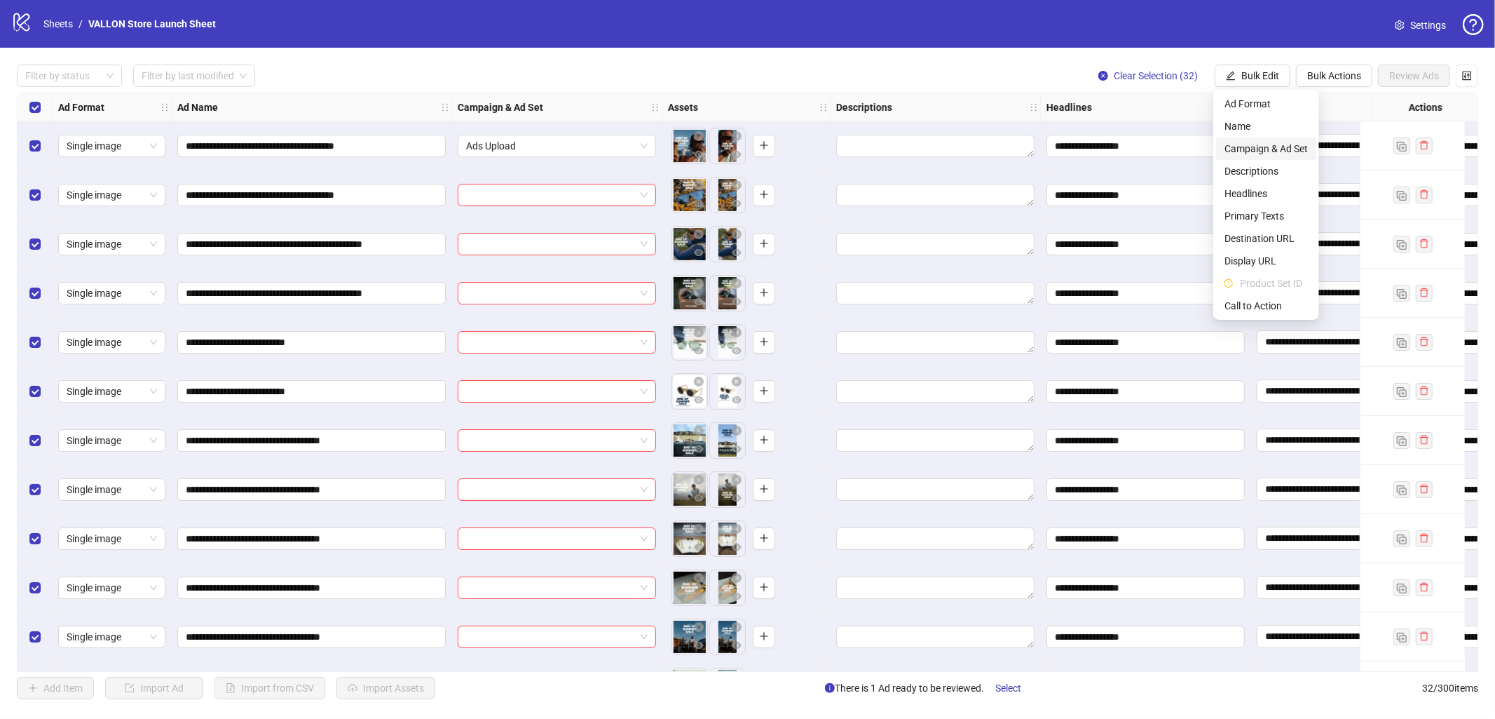
click at [1263, 147] on span "Campaign & Ad Set" at bounding box center [1266, 148] width 83 height 15
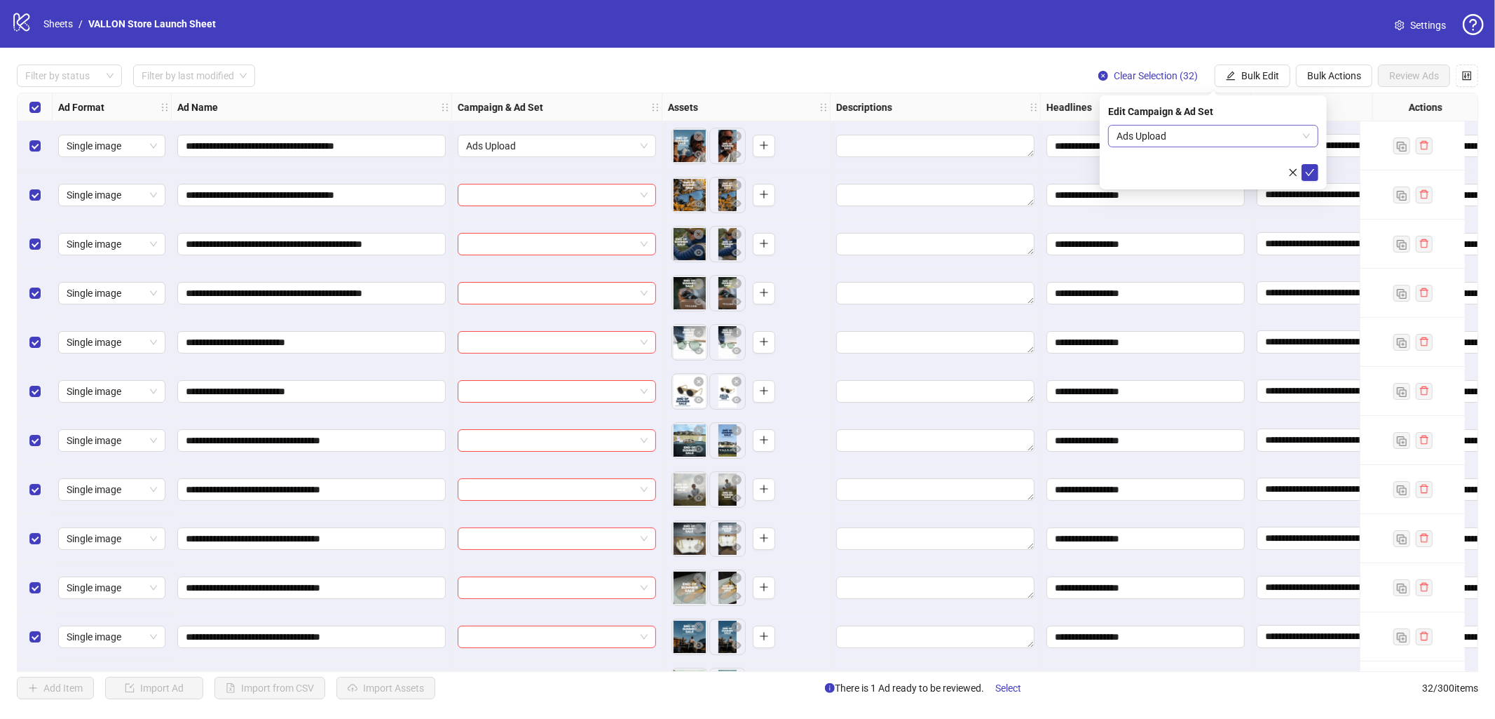
click at [1165, 136] on span "Ads Upload" at bounding box center [1213, 135] width 193 height 21
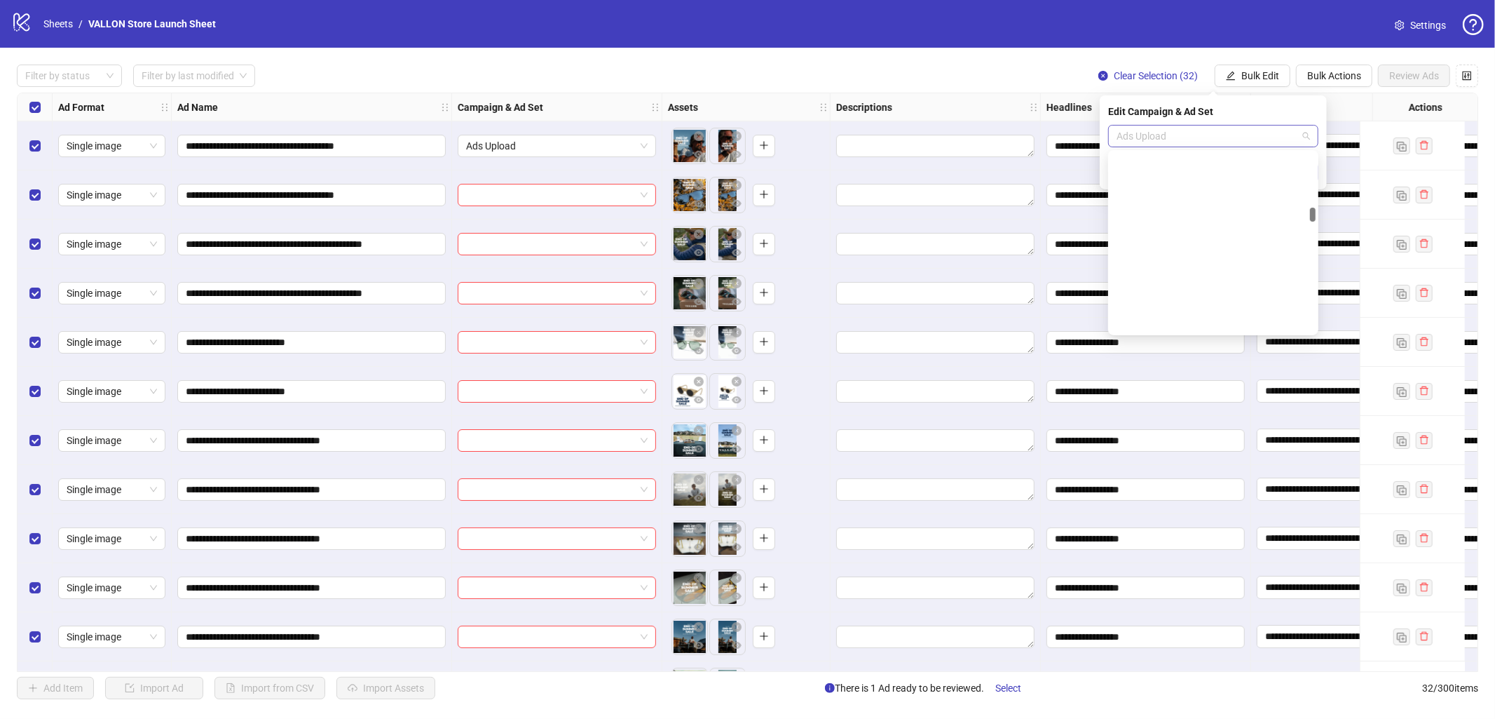
scroll to position [2205, 0]
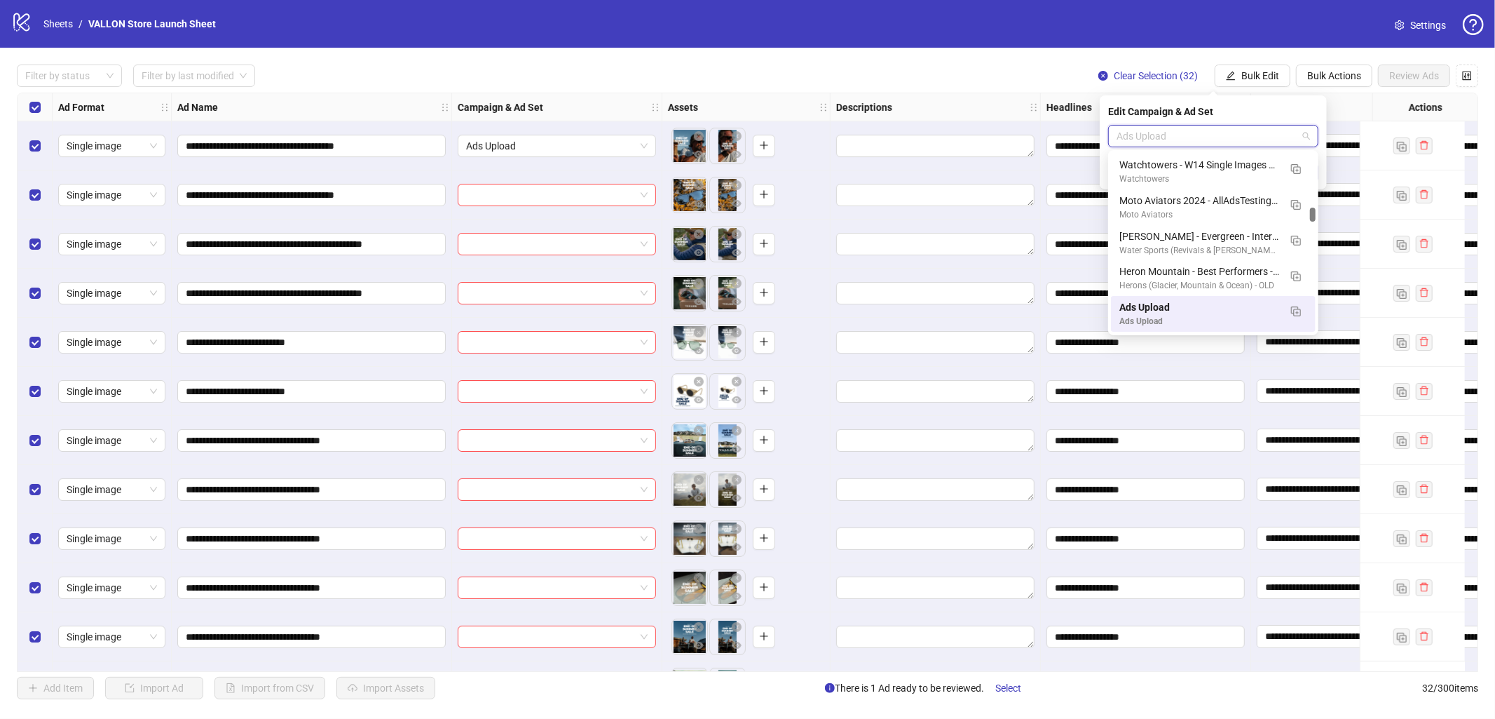
click at [1165, 136] on span "Ads Upload" at bounding box center [1213, 135] width 193 height 21
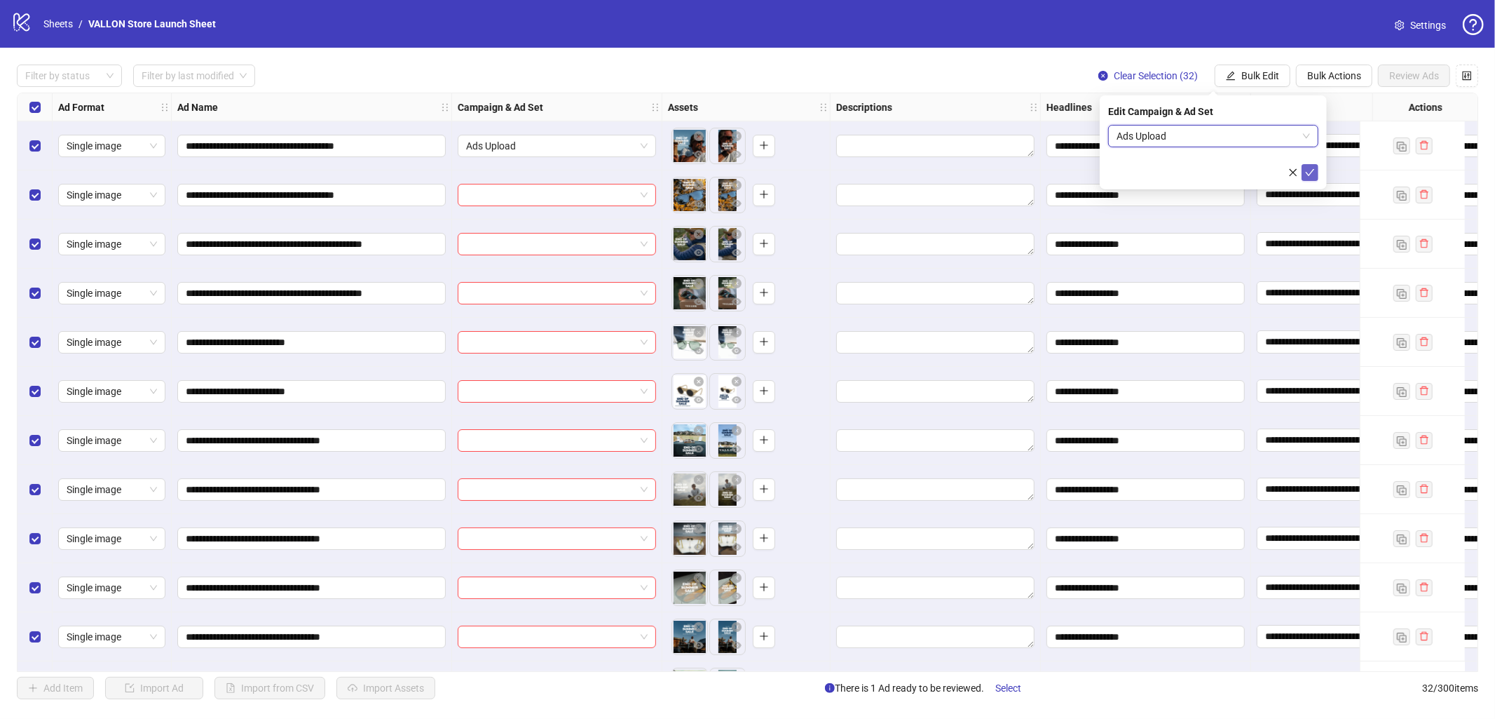
click at [1303, 173] on button "submit" at bounding box center [1310, 172] width 17 height 17
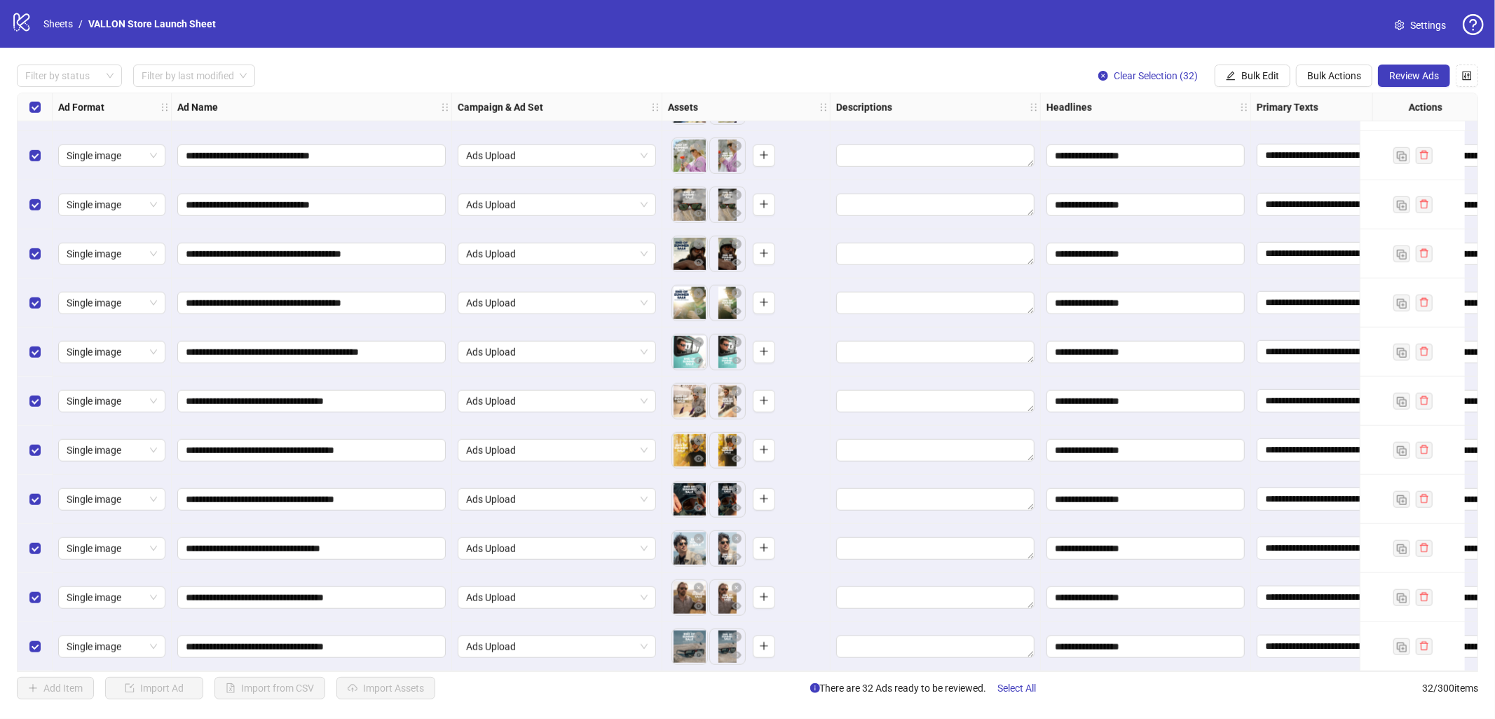
scroll to position [0, 0]
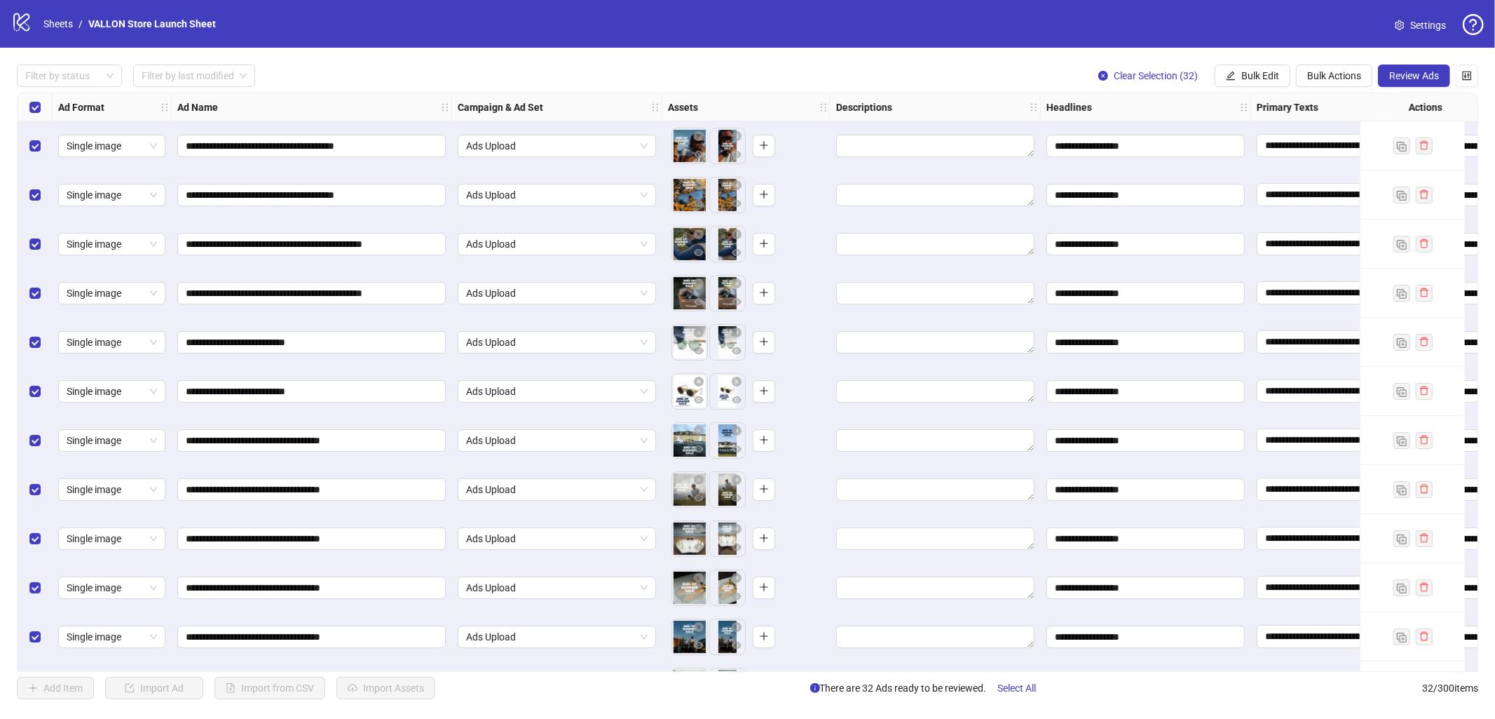
click at [41, 104] on div "Select all rows" at bounding box center [35, 107] width 35 height 28
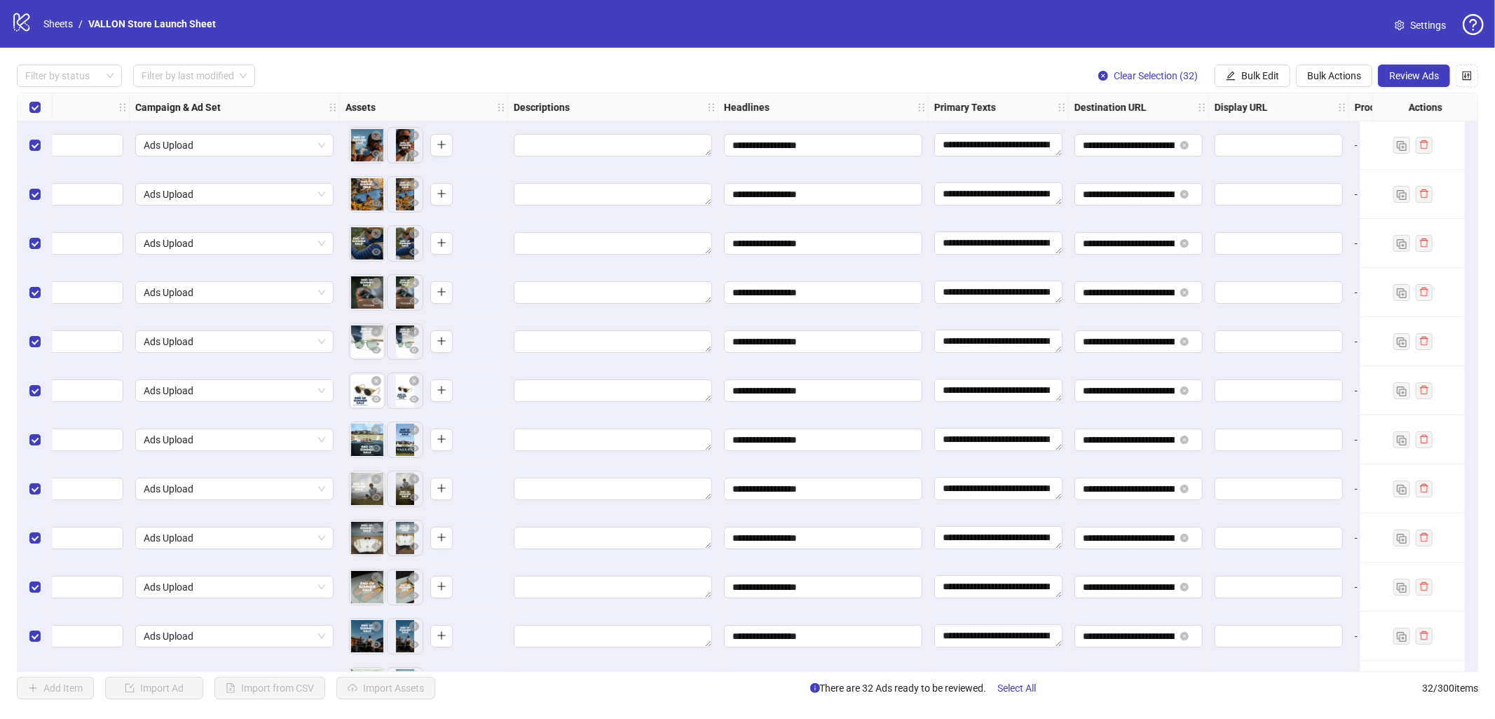
scroll to position [1, 844]
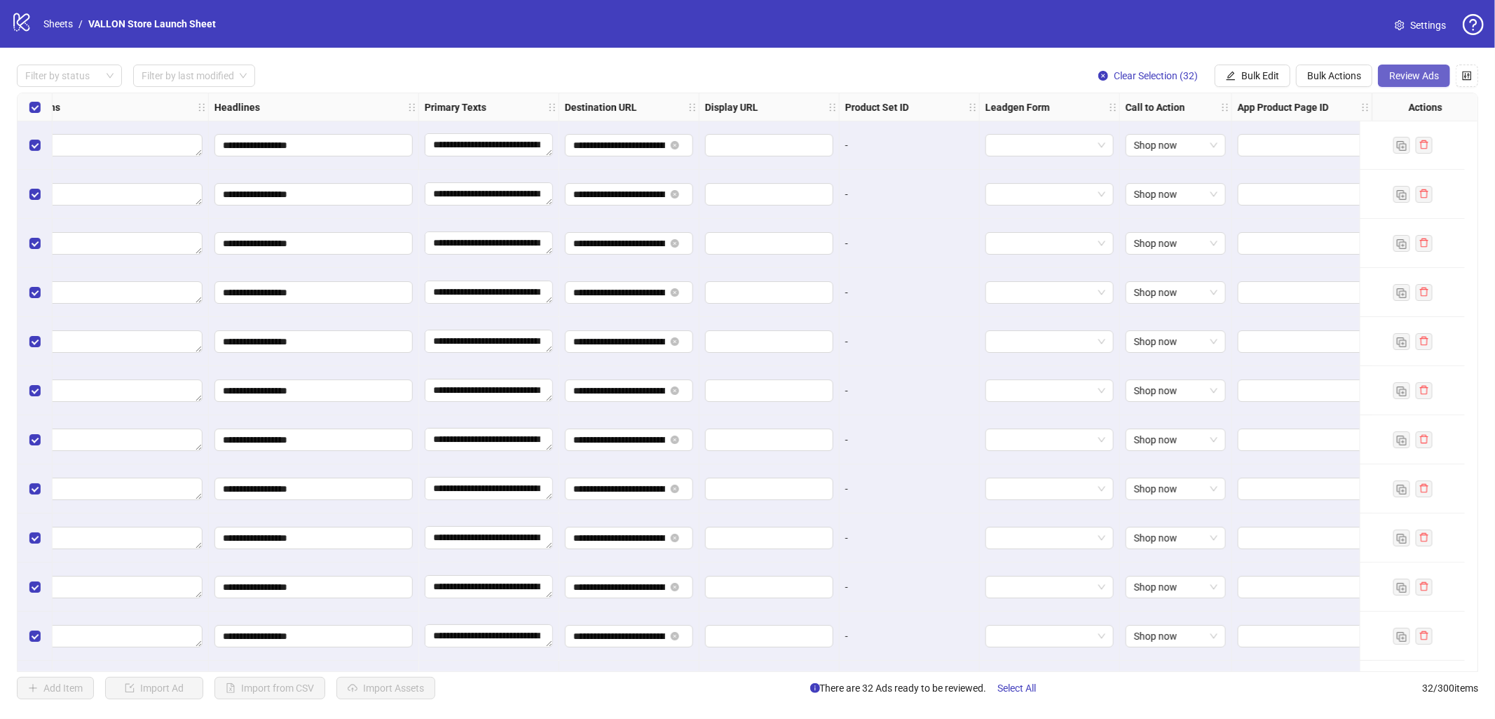
click at [1401, 76] on span "Review Ads" at bounding box center [1414, 75] width 50 height 11
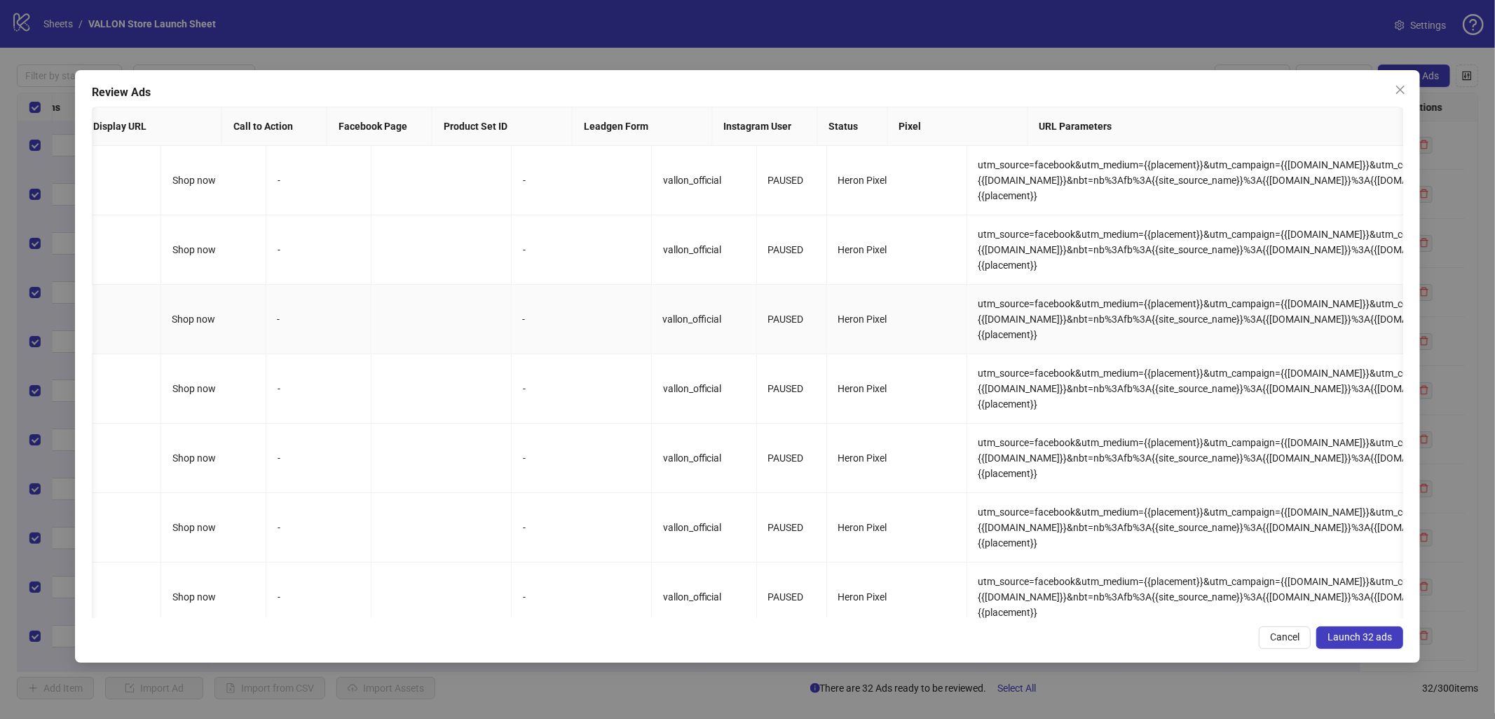
scroll to position [0, 0]
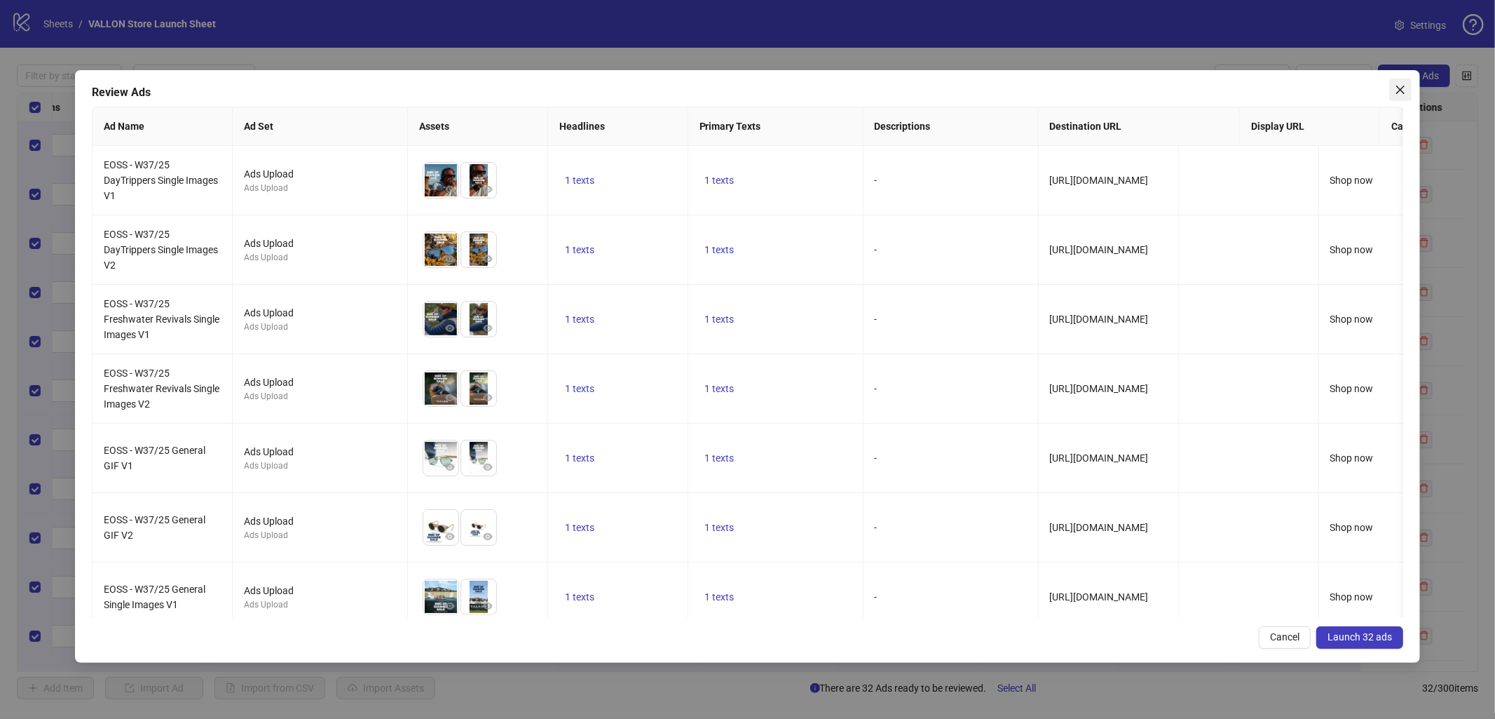
click at [1399, 92] on icon "close" at bounding box center [1400, 89] width 11 height 11
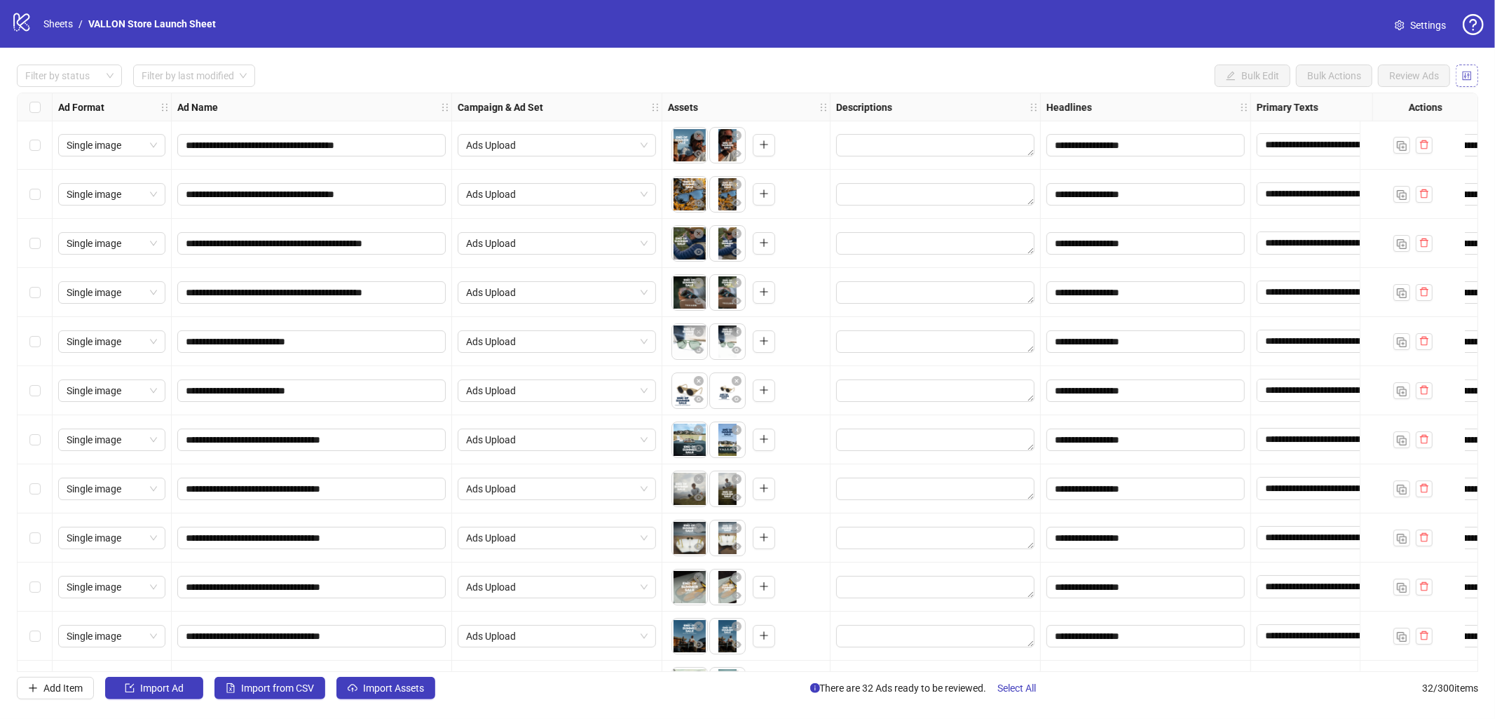
click at [1431, 77] on icon "control" at bounding box center [1467, 75] width 9 height 9
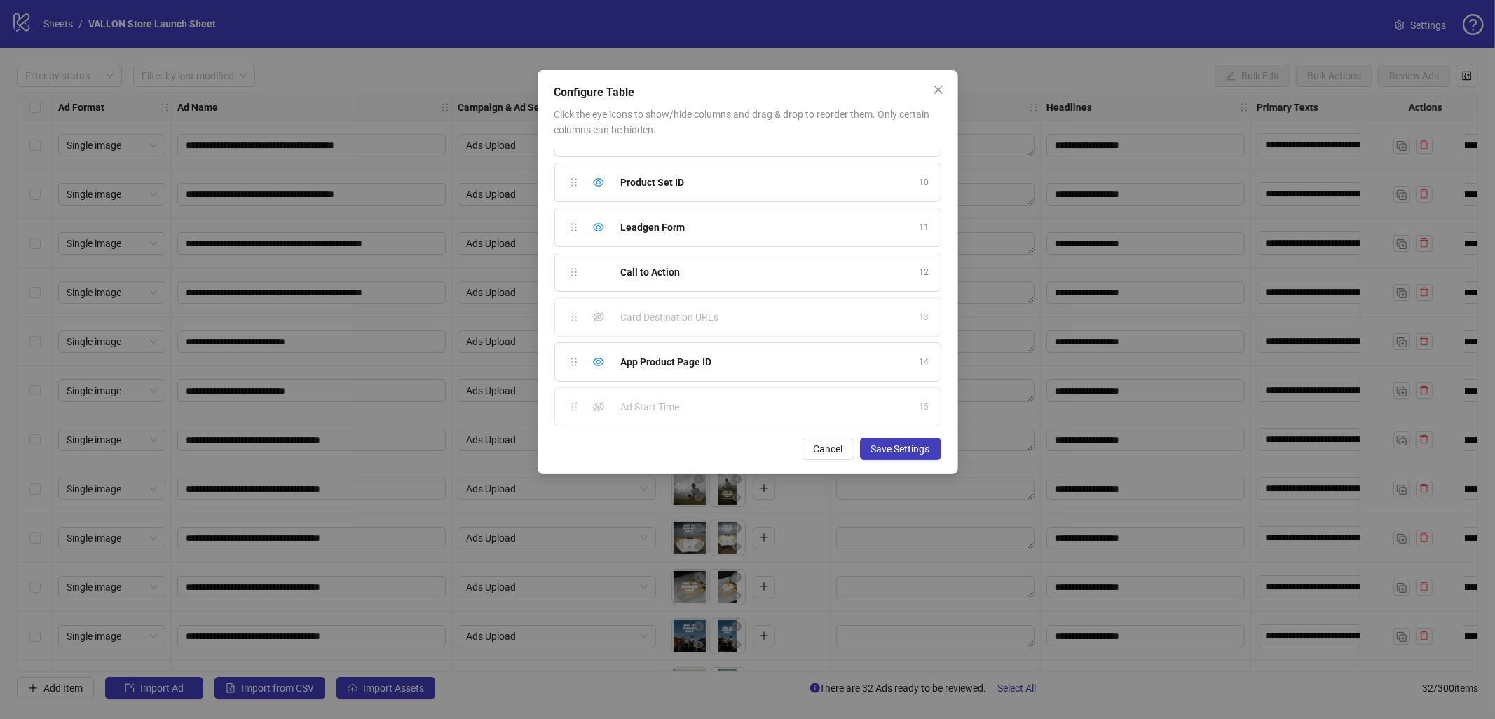
scroll to position [347, 0]
click at [597, 231] on icon "eye" at bounding box center [598, 224] width 11 height 11
click at [594, 266] on icon "eye" at bounding box center [598, 269] width 11 height 11
click at [598, 315] on icon "eye" at bounding box center [598, 313] width 11 height 11
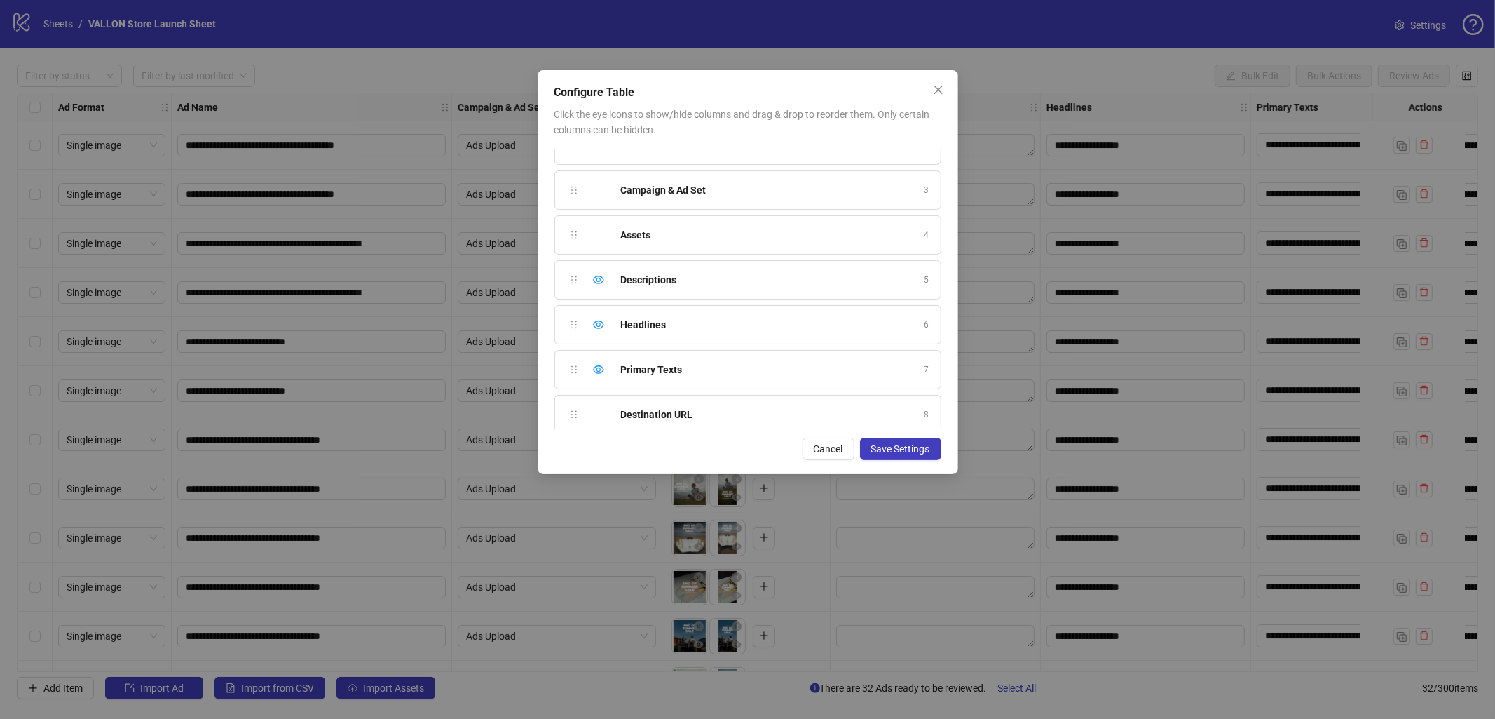
scroll to position [55, 0]
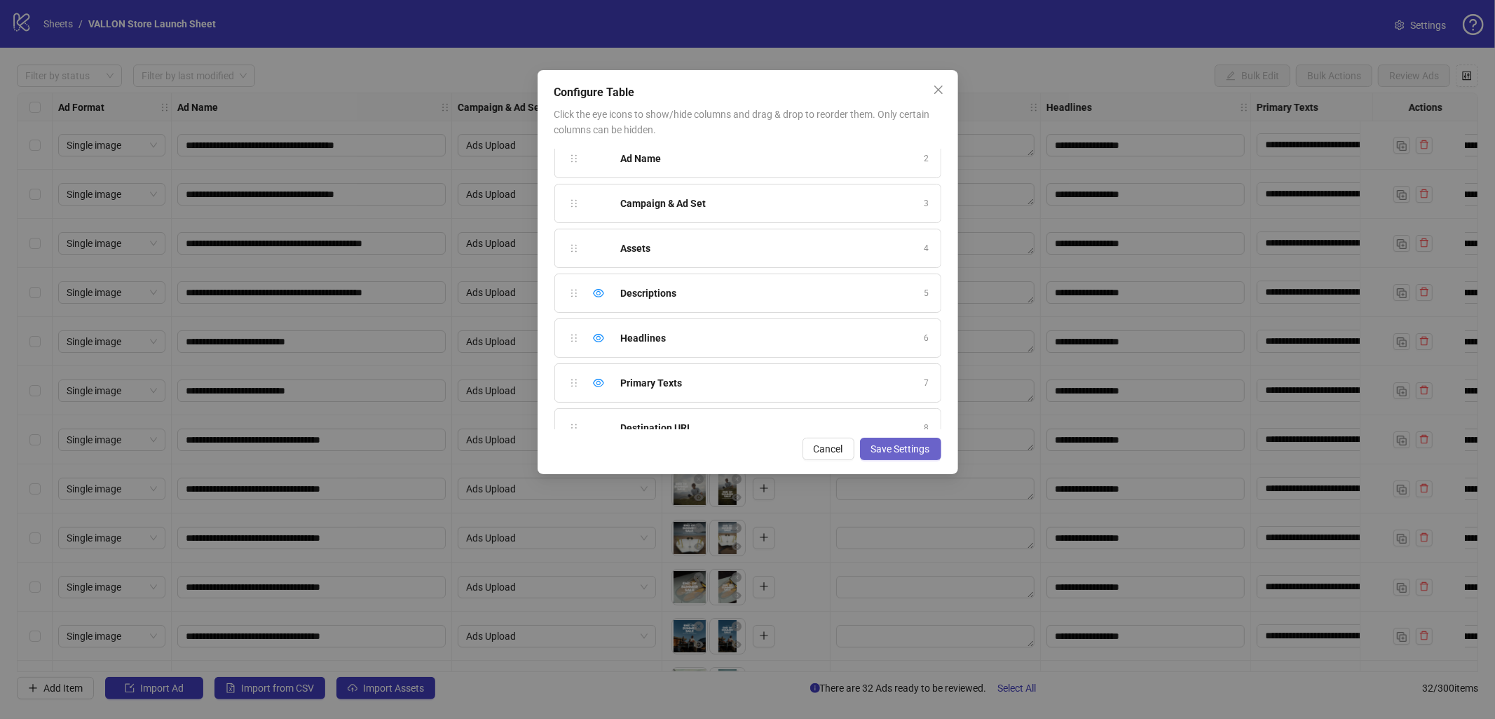
click at [931, 447] on button "Save Settings" at bounding box center [900, 448] width 81 height 22
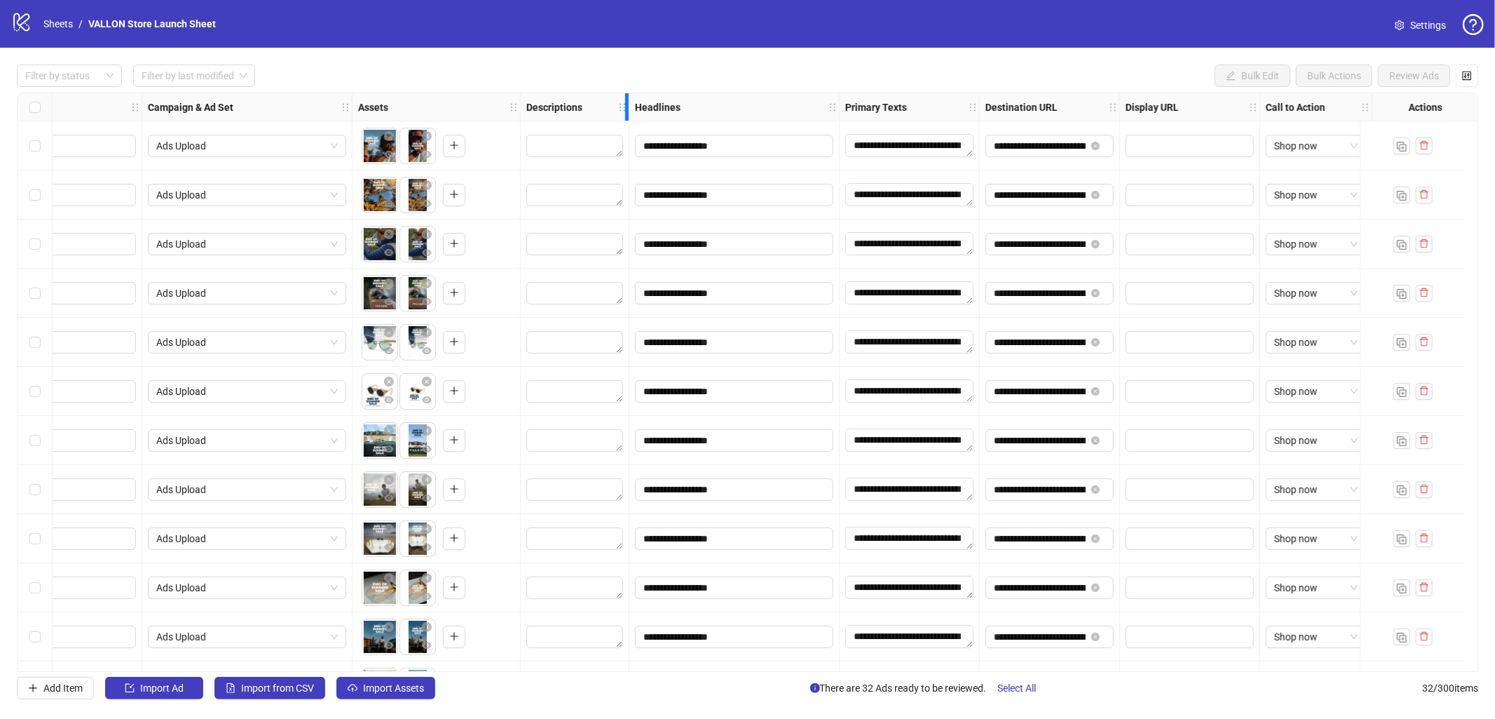
scroll to position [0, 318]
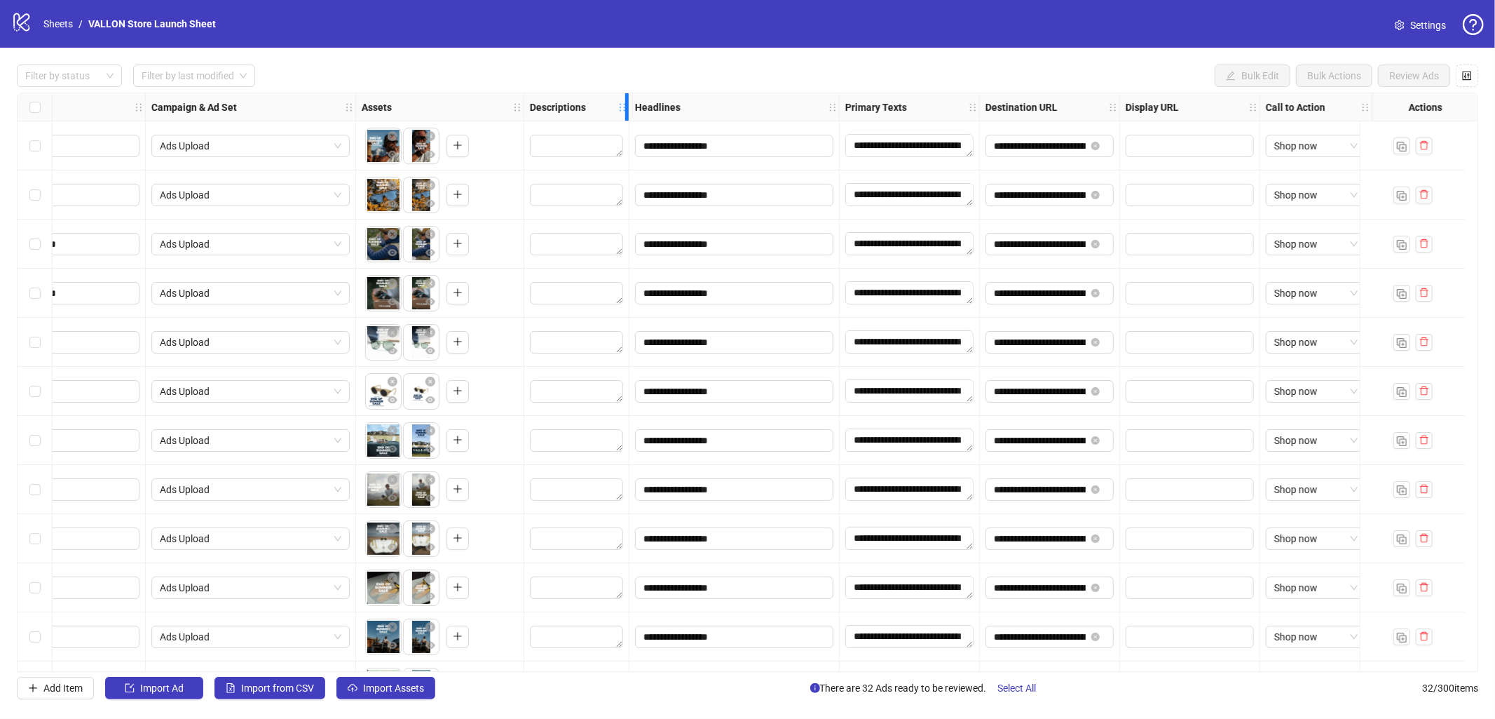
drag, startPoint x: 615, startPoint y: 100, endPoint x: 501, endPoint y: 101, distance: 113.6
click at [501, 107] on div "Ad Format Ad Name Campaign & Ad Set Assets Descriptions Headlines Primary Texts…" at bounding box center [559, 107] width 1626 height 0
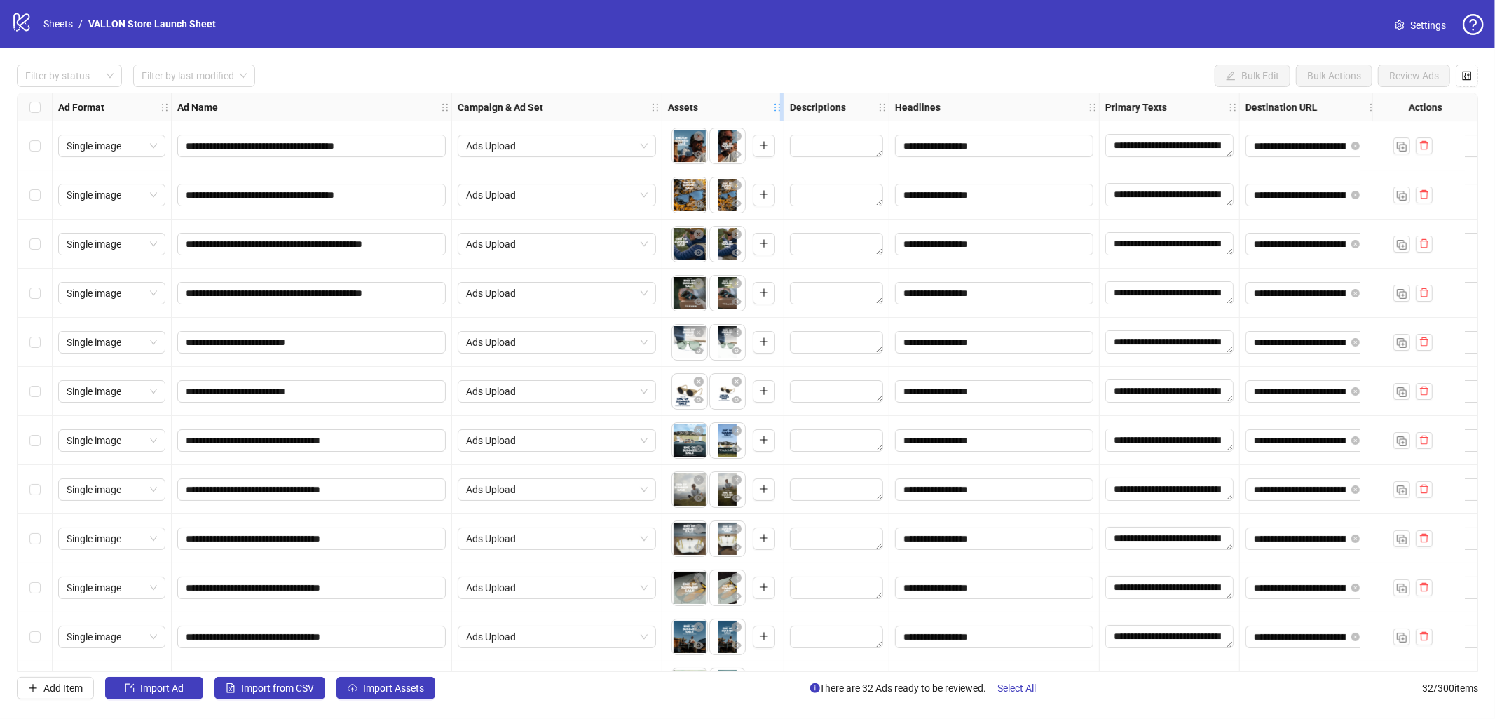
drag, startPoint x: 829, startPoint y: 101, endPoint x: 782, endPoint y: 97, distance: 46.4
click at [782, 97] on div "Resize Assets column" at bounding box center [782, 106] width 4 height 27
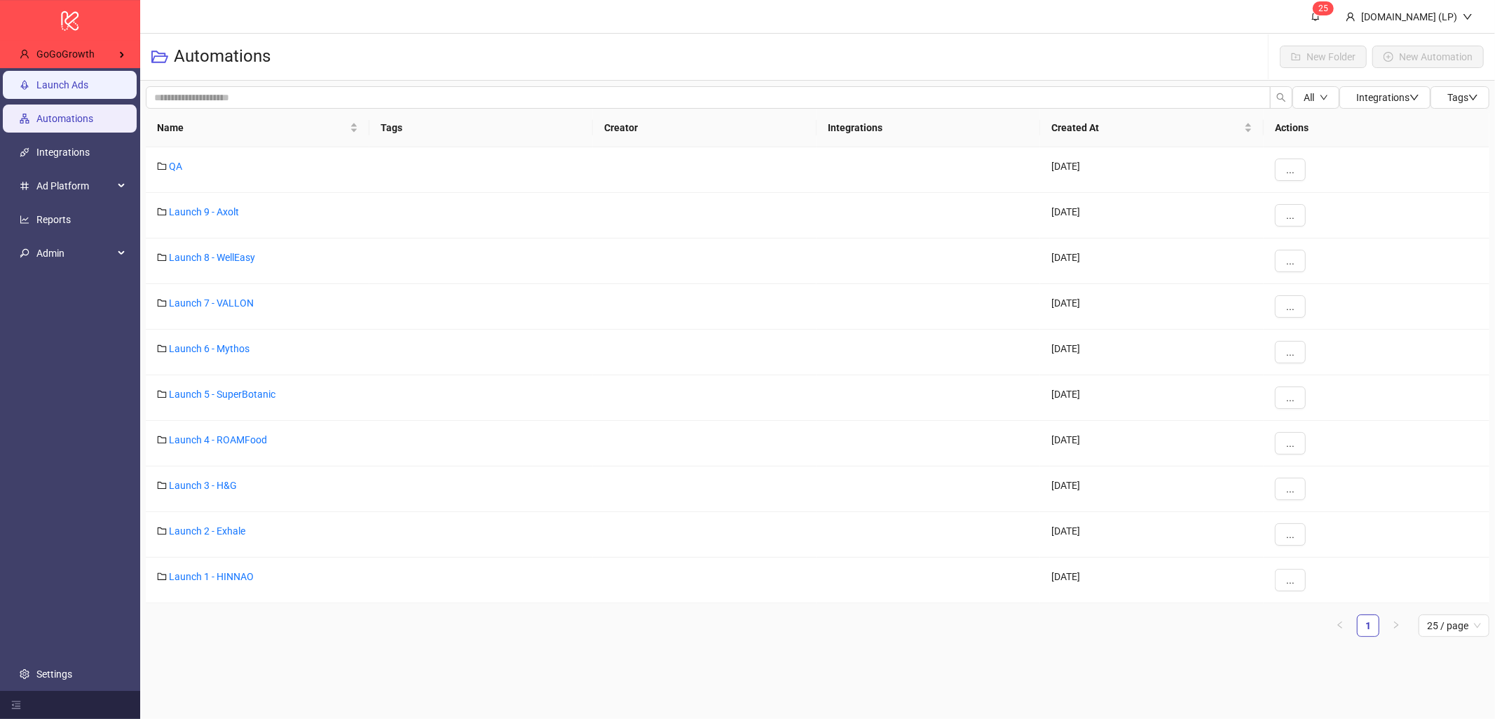
click at [88, 90] on link "Launch Ads" at bounding box center [62, 84] width 52 height 11
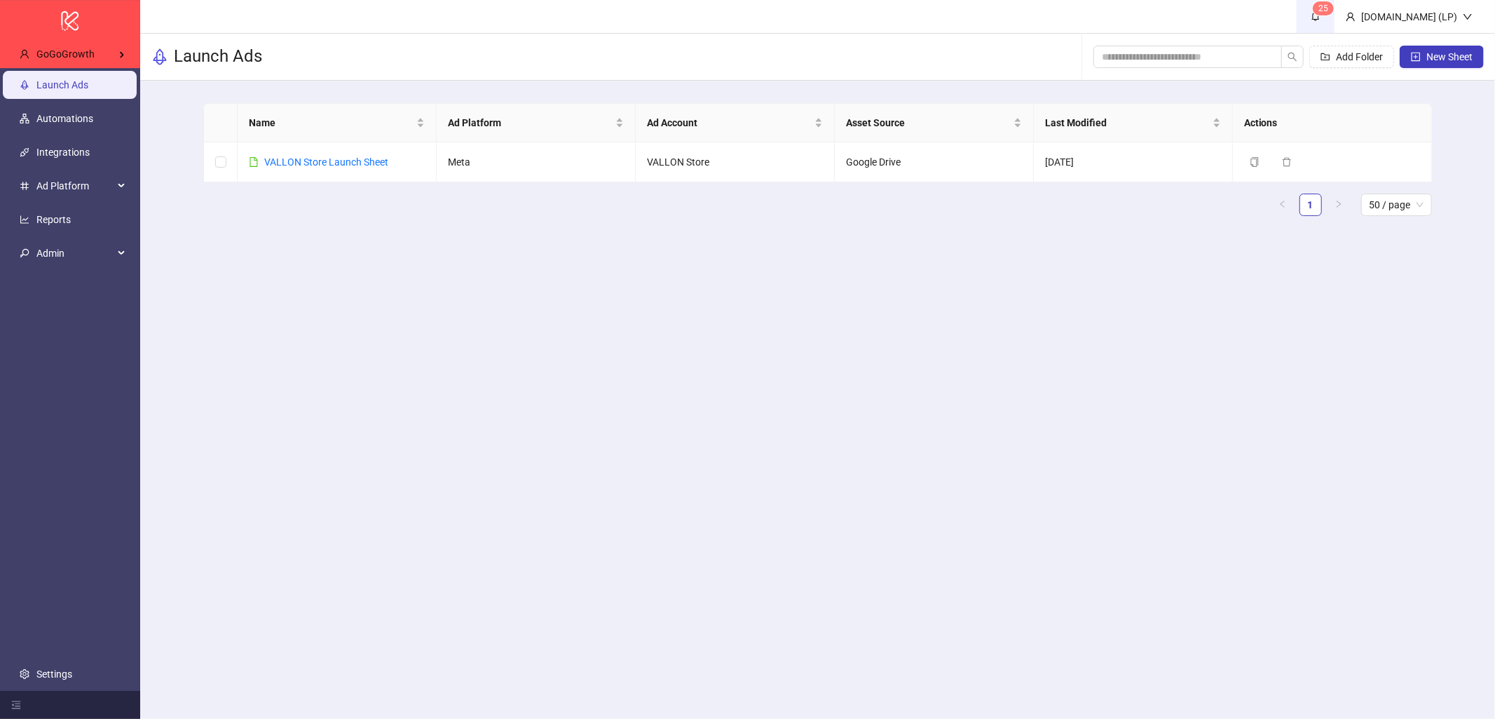
click at [1323, 22] on span "2 5" at bounding box center [1315, 15] width 15 height 15
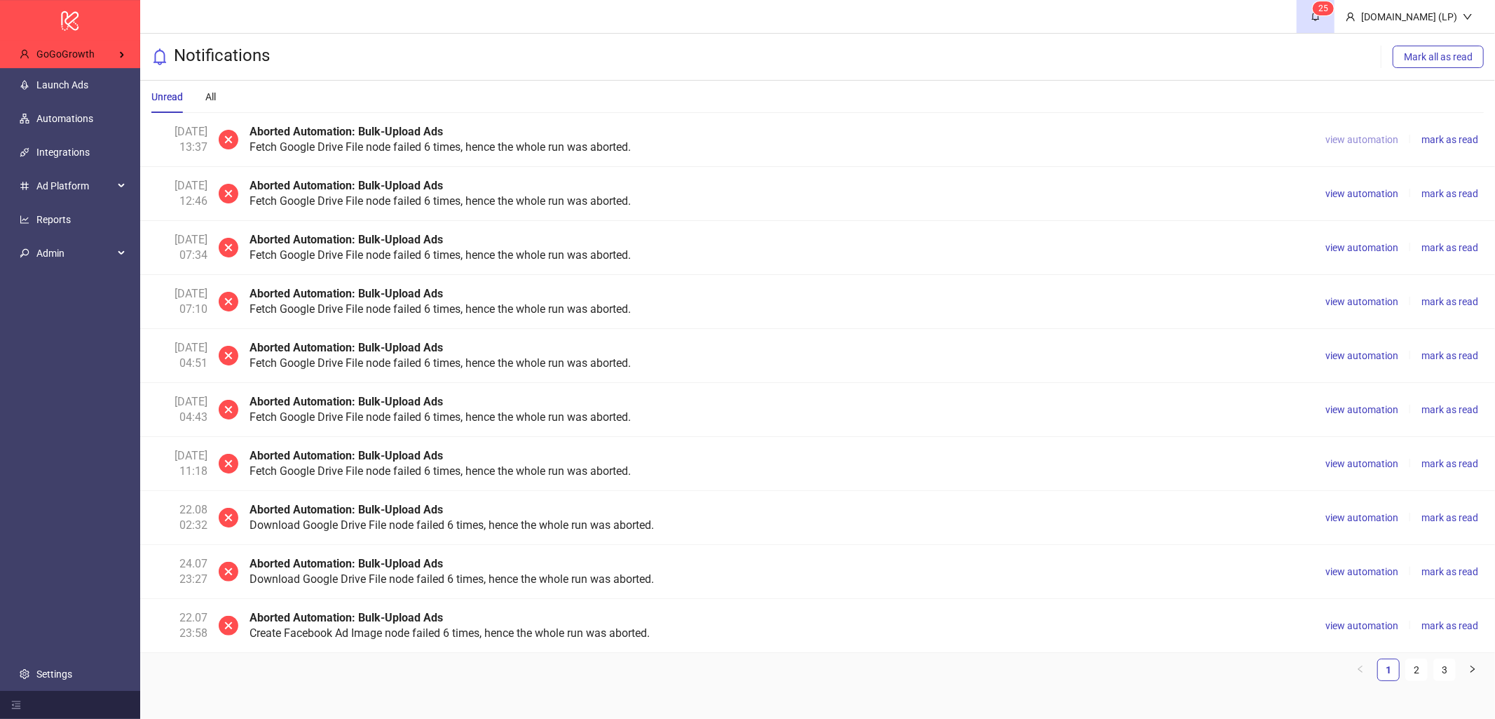
click at [1357, 147] on button "view automation" at bounding box center [1362, 139] width 84 height 17
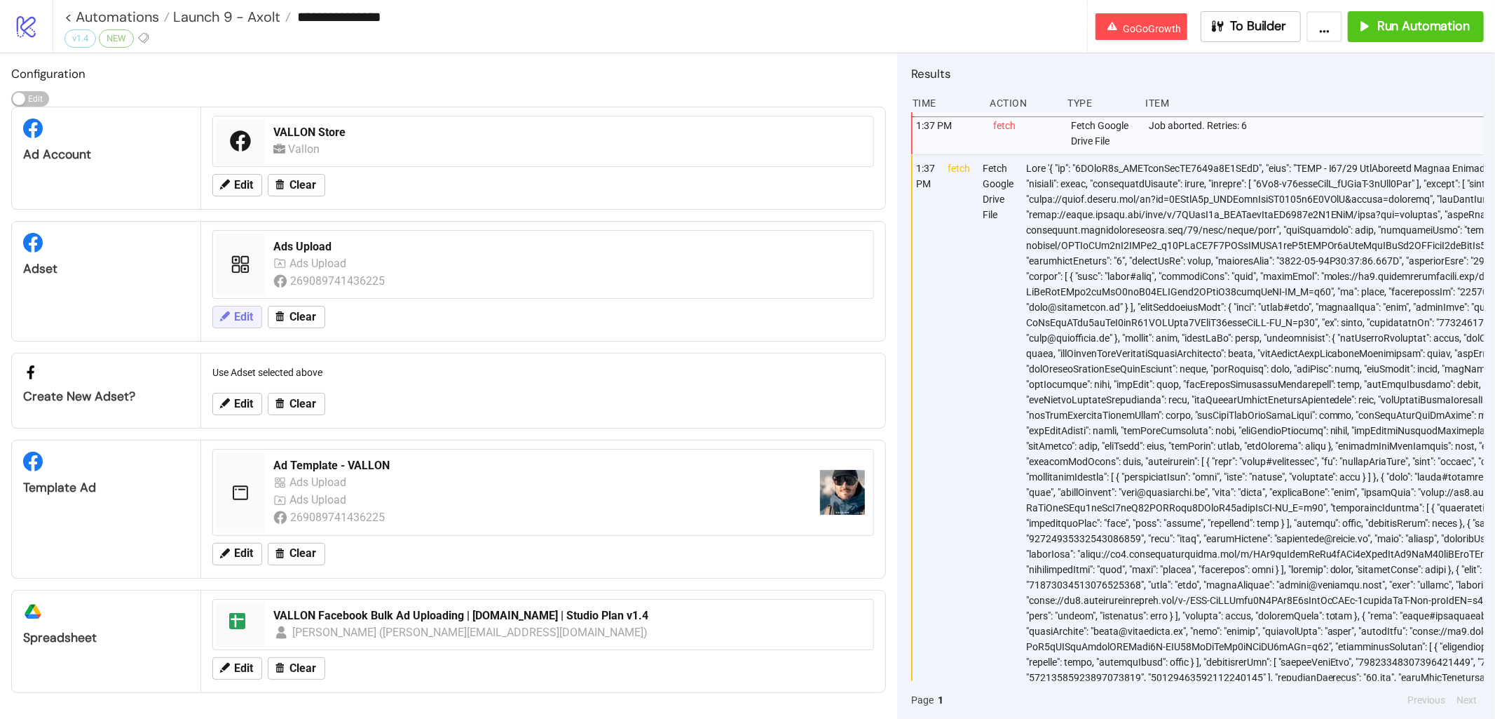
click at [241, 318] on span "Edit" at bounding box center [243, 317] width 19 height 13
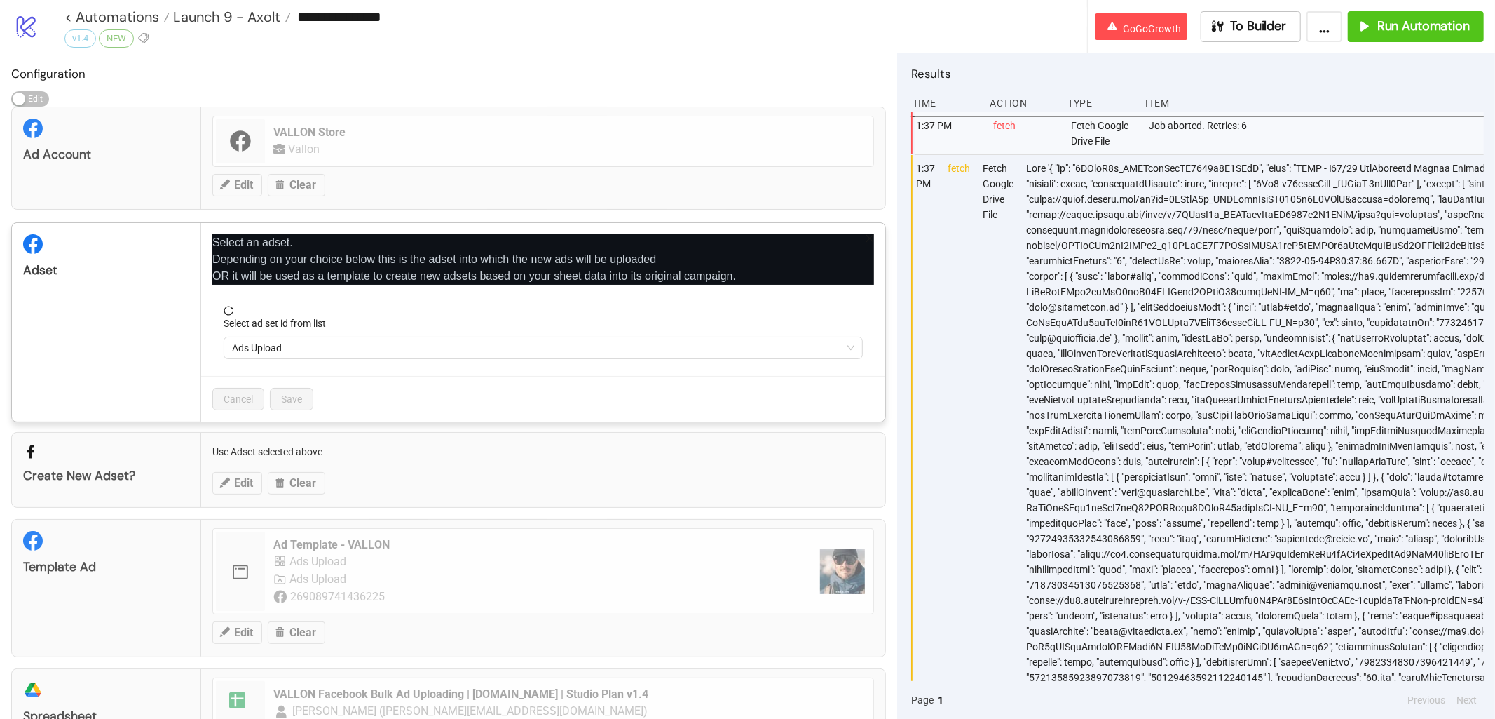
click at [873, 238] on icon "close" at bounding box center [870, 238] width 10 height 10
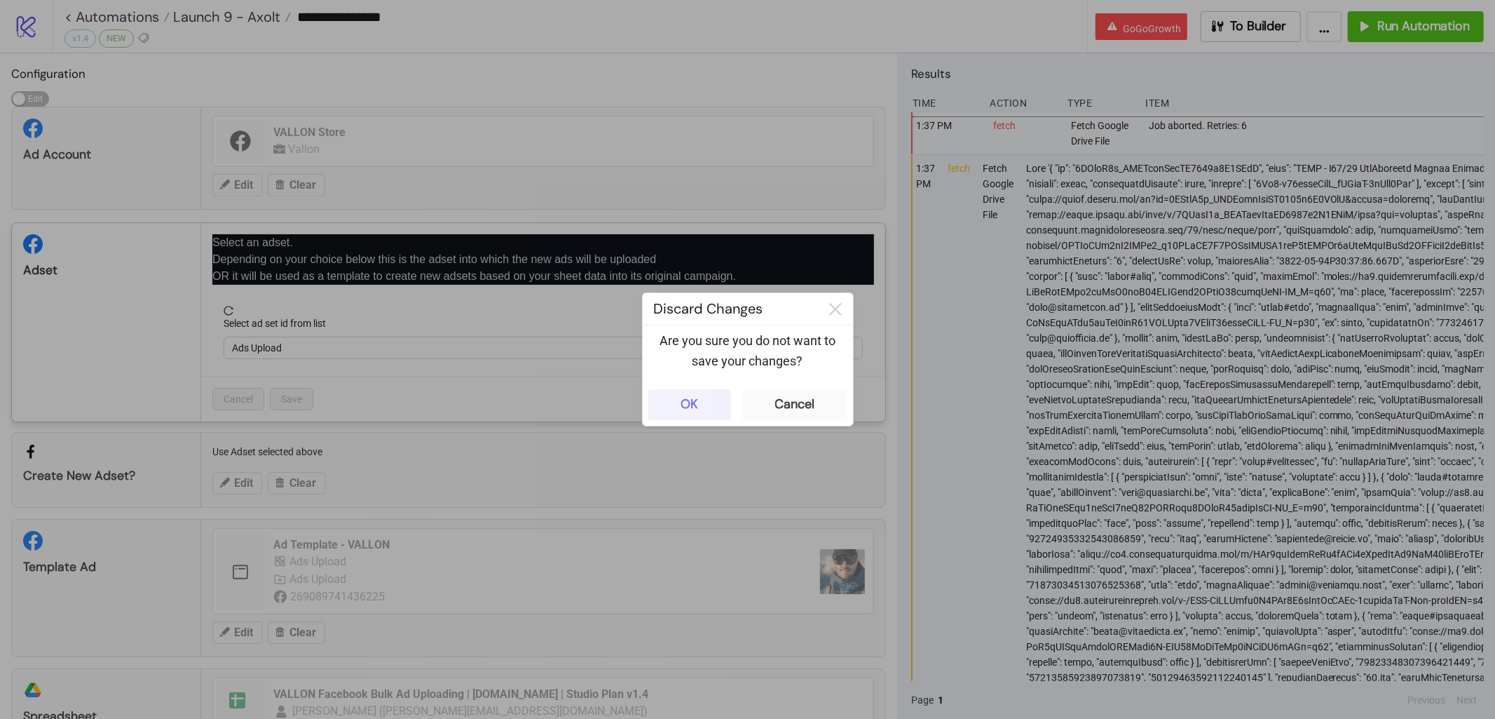
click at [682, 404] on div "OK" at bounding box center [690, 404] width 18 height 16
